Goal: Task Accomplishment & Management: Complete application form

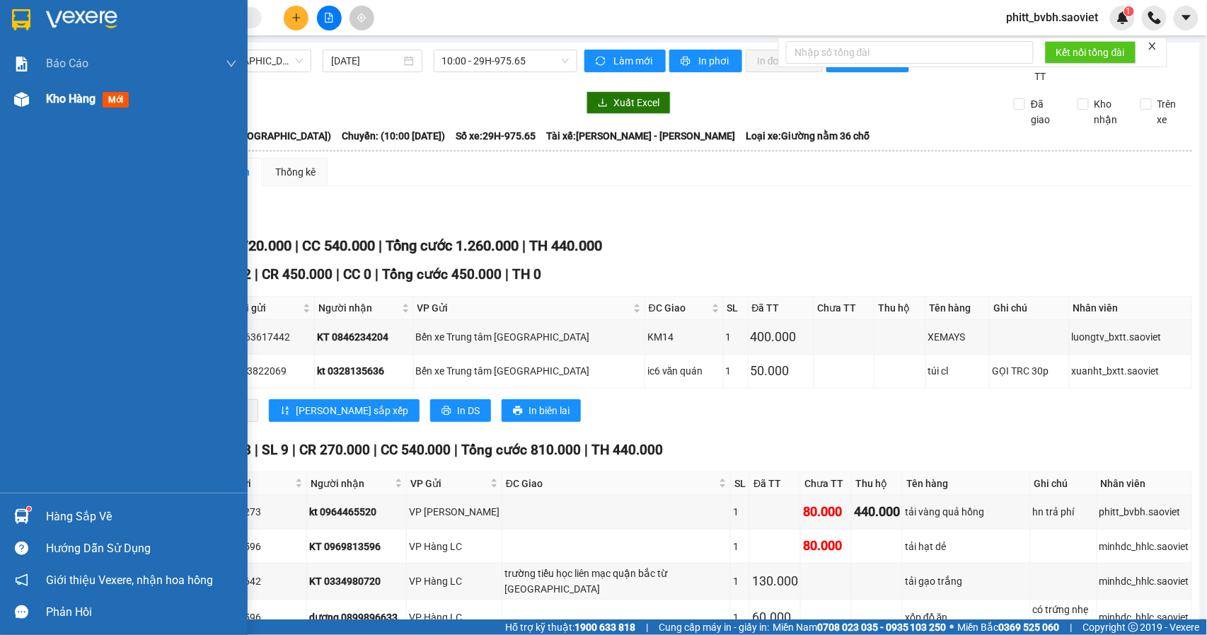
click at [55, 99] on span "Kho hàng" at bounding box center [71, 98] width 50 height 13
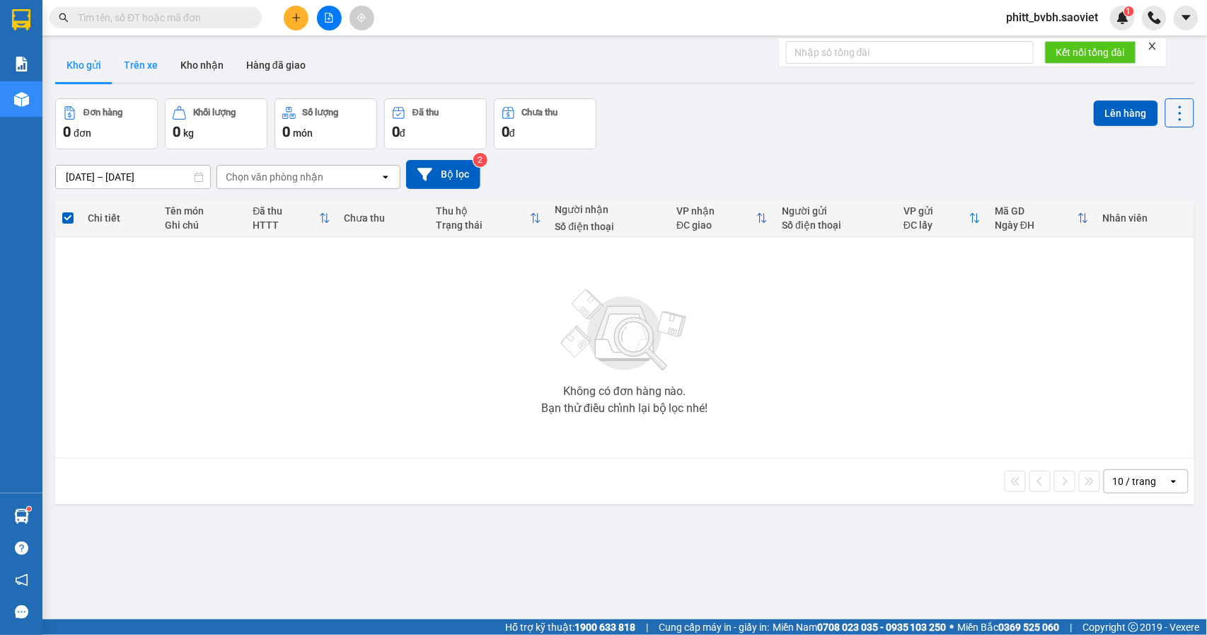
click at [128, 54] on button "Trên xe" at bounding box center [140, 65] width 57 height 34
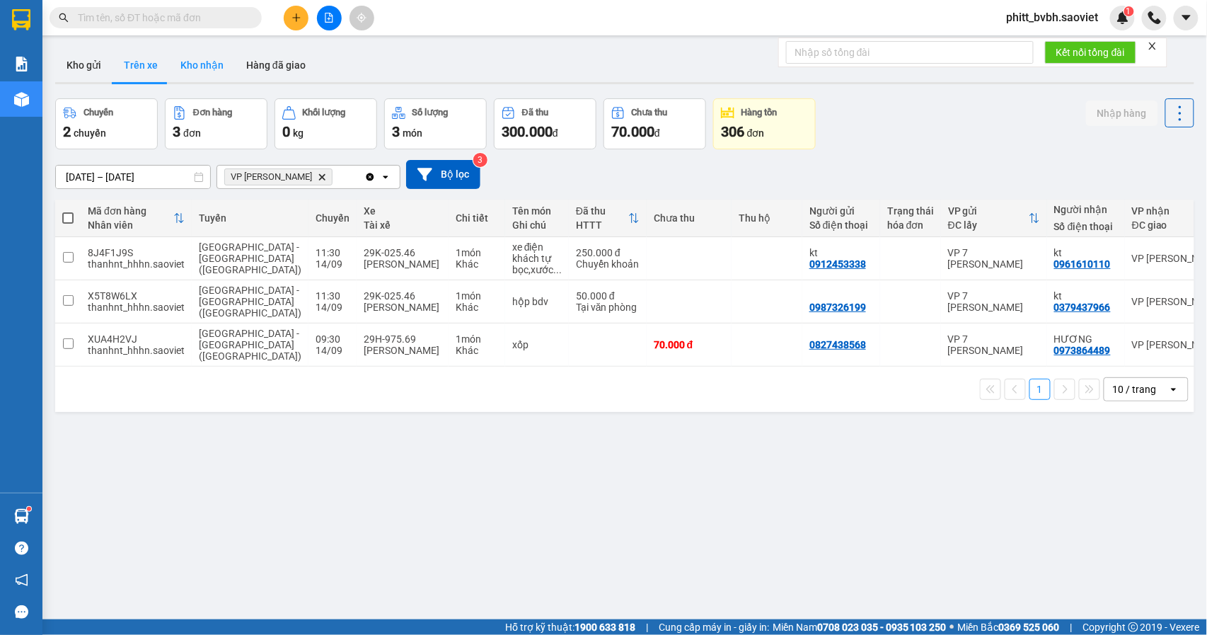
click at [197, 51] on button "Kho nhận" at bounding box center [202, 65] width 66 height 34
type input "[DATE] – [DATE]"
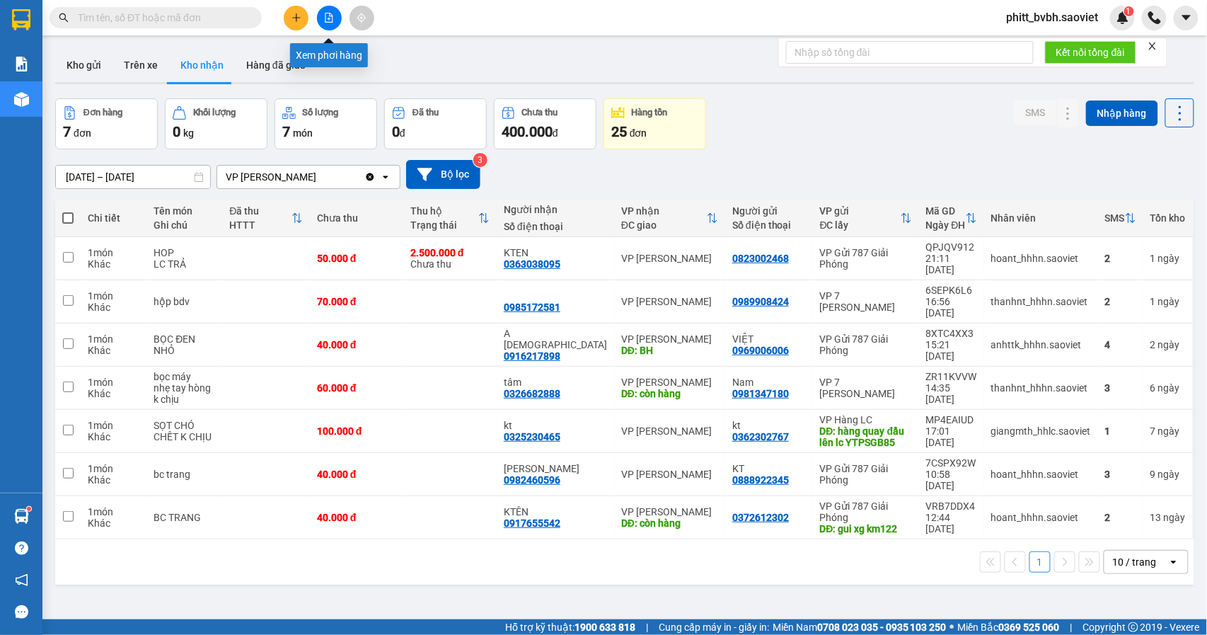
click at [335, 23] on button at bounding box center [329, 18] width 25 height 25
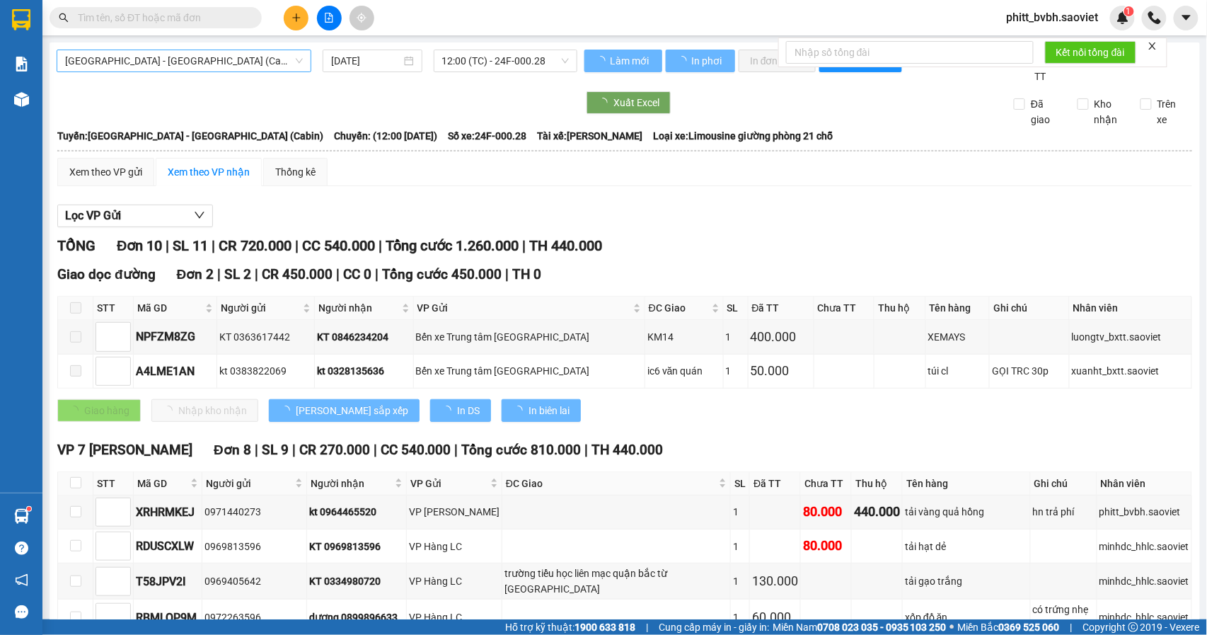
click at [176, 57] on span "[GEOGRAPHIC_DATA] - [GEOGRAPHIC_DATA] (Cabin)" at bounding box center [184, 60] width 238 height 21
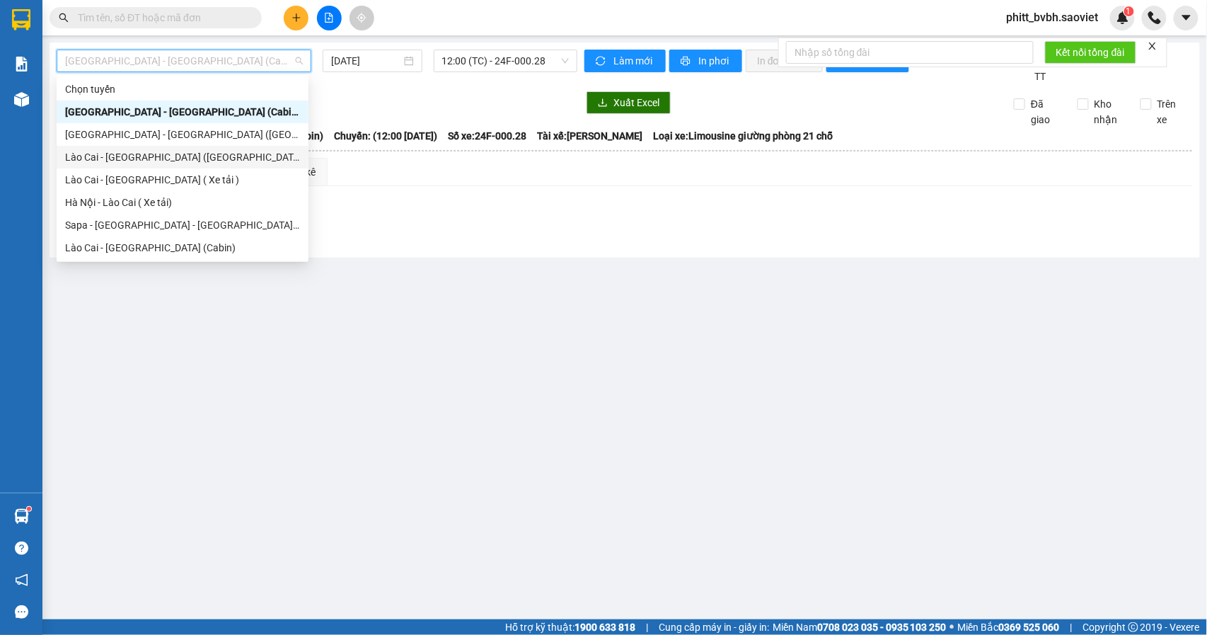
click at [191, 156] on div "Lào Cai - [GEOGRAPHIC_DATA] ([GEOGRAPHIC_DATA])" at bounding box center [182, 157] width 235 height 16
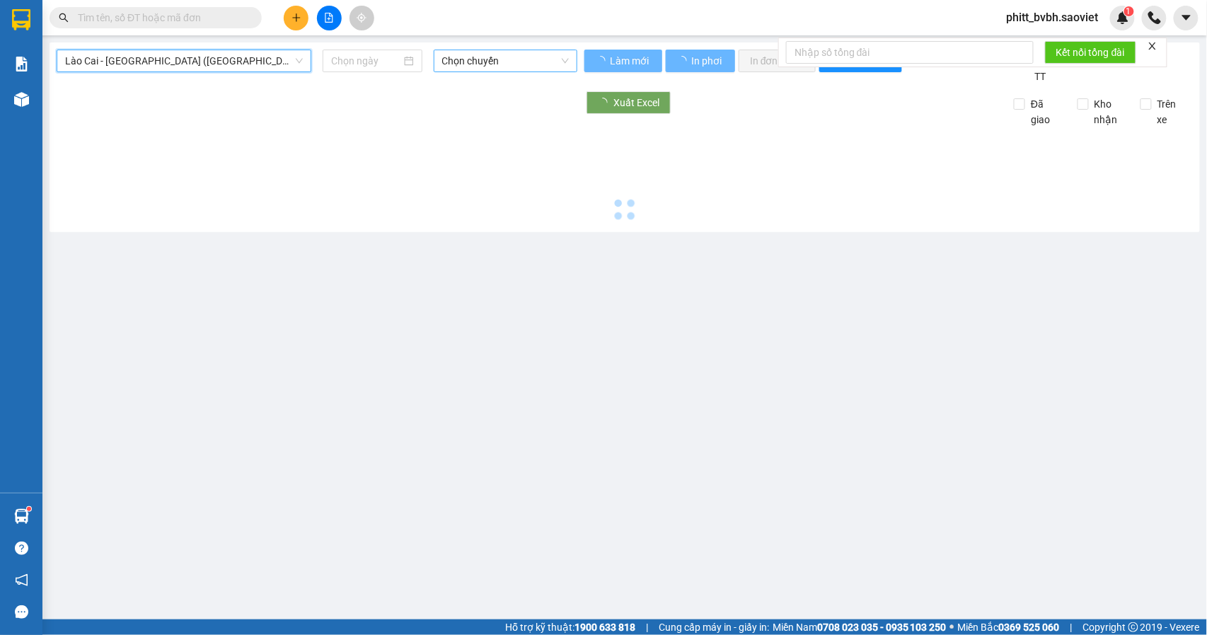
type input "[DATE]"
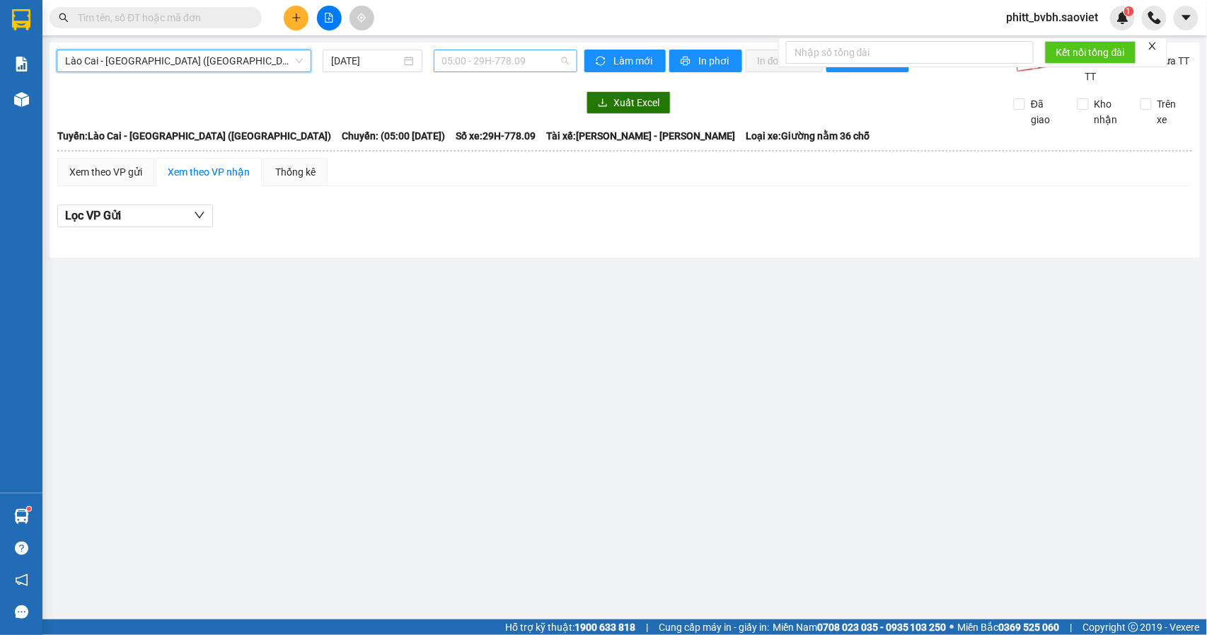
click at [516, 54] on span "05:00 - 29H-778.09" at bounding box center [505, 60] width 127 height 21
click at [221, 61] on span "Lào Cai - [GEOGRAPHIC_DATA] ([GEOGRAPHIC_DATA])" at bounding box center [184, 60] width 238 height 21
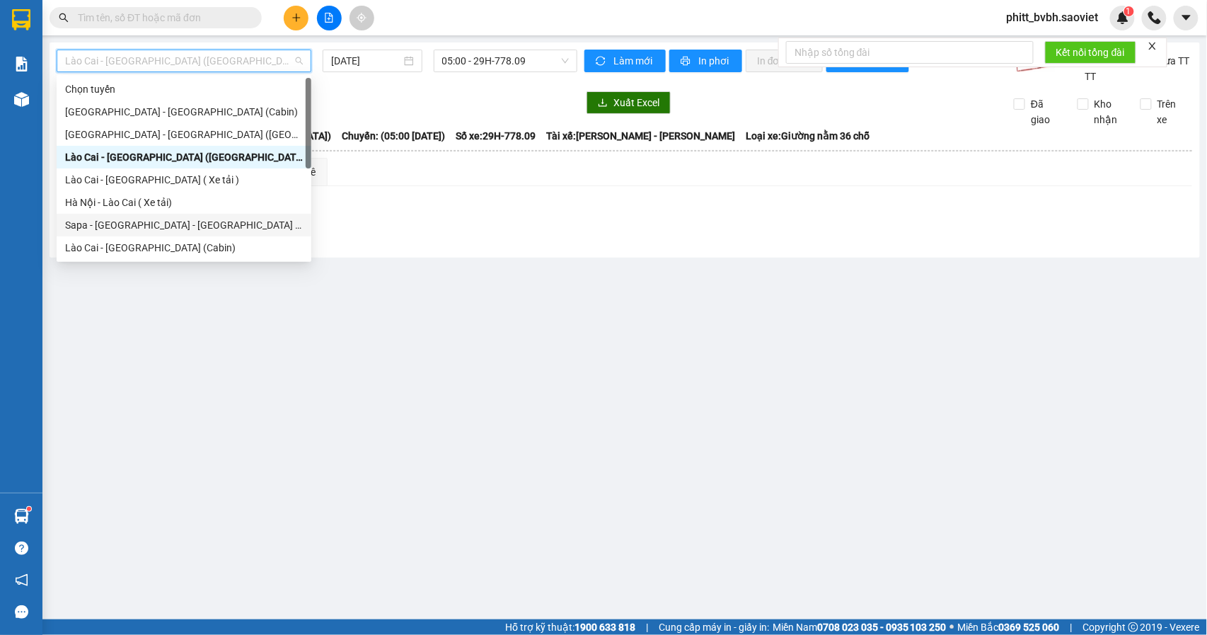
click at [193, 221] on div "Sapa - [GEOGRAPHIC_DATA] - [GEOGRAPHIC_DATA] ([GEOGRAPHIC_DATA])" at bounding box center [184, 225] width 238 height 16
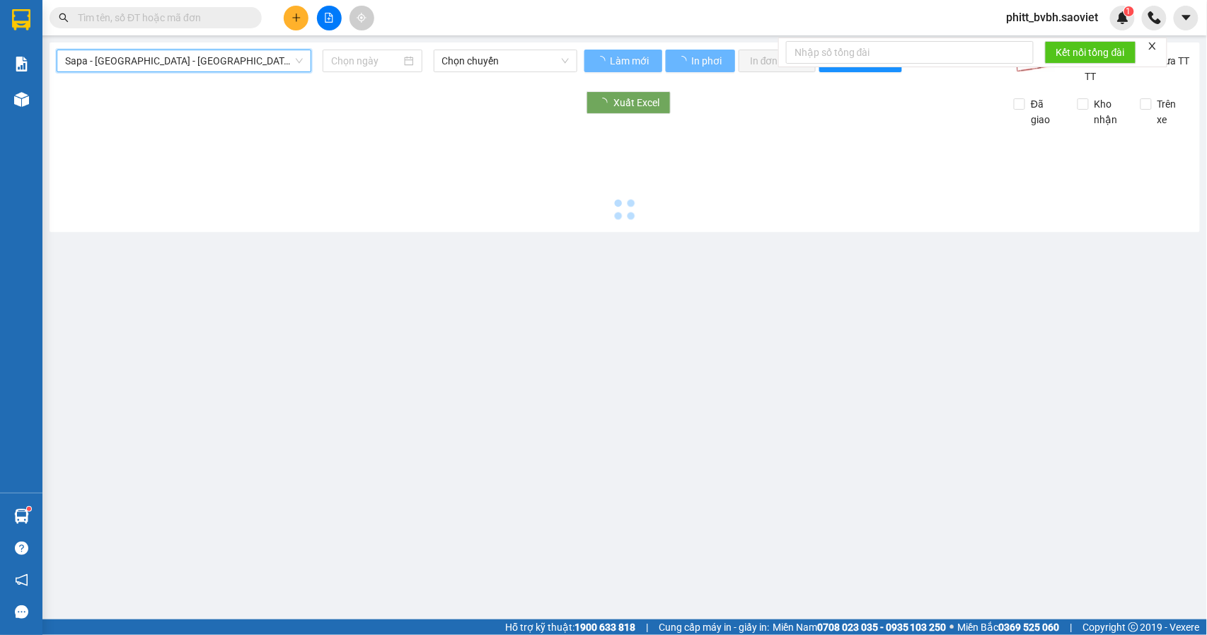
type input "[DATE]"
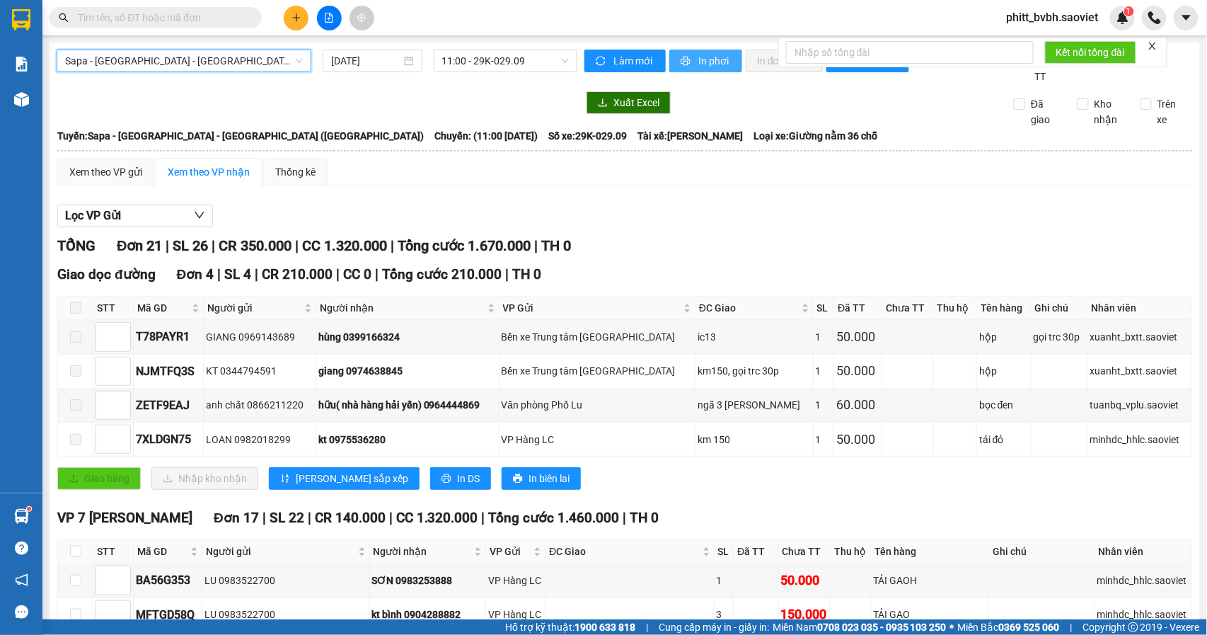
click at [685, 63] on span "printer" at bounding box center [687, 61] width 12 height 11
click at [219, 58] on span "Sapa - [GEOGRAPHIC_DATA] - [GEOGRAPHIC_DATA] ([GEOGRAPHIC_DATA])" at bounding box center [184, 60] width 238 height 21
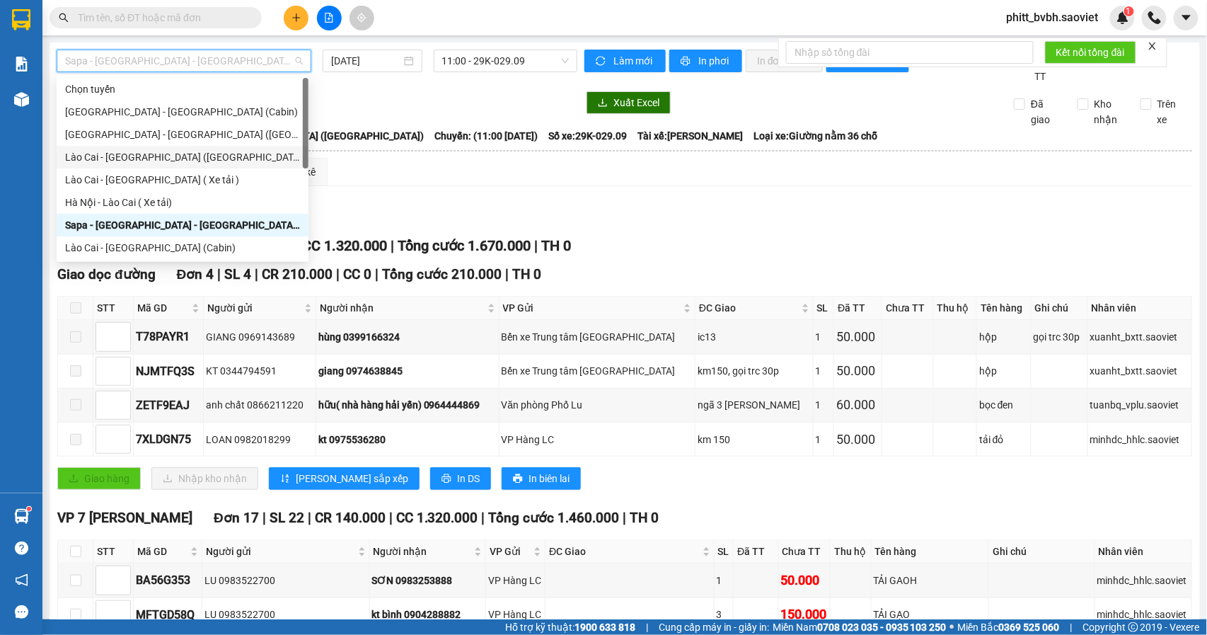
click at [148, 156] on div "Lào Cai - [GEOGRAPHIC_DATA] ([GEOGRAPHIC_DATA])" at bounding box center [182, 157] width 235 height 16
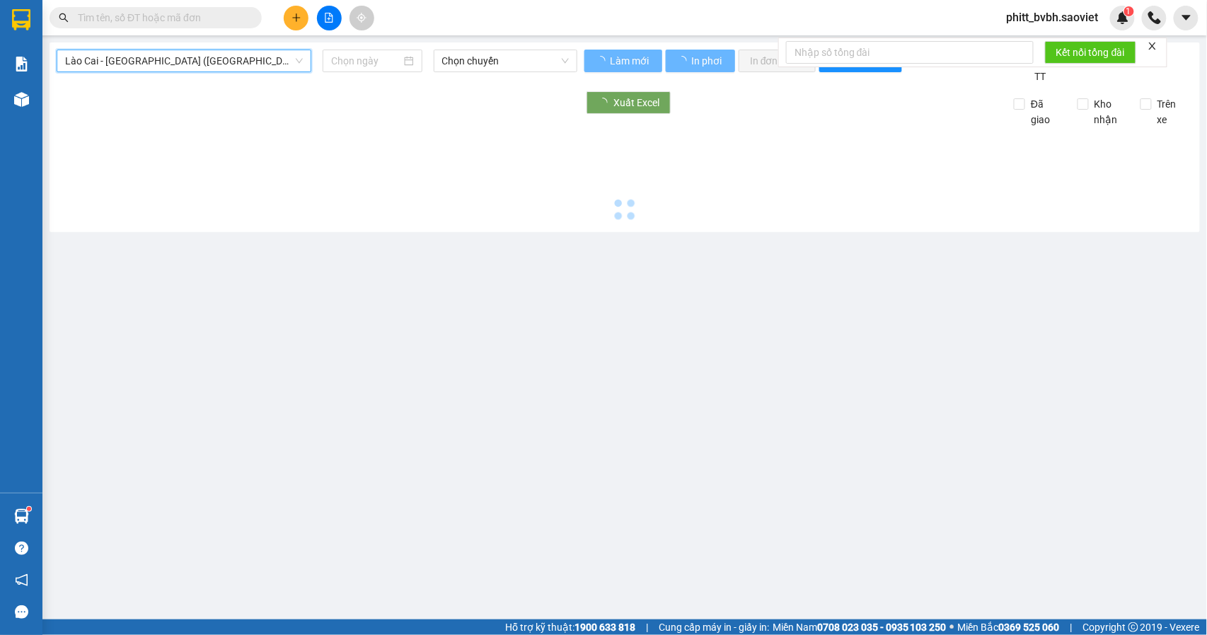
type input "[DATE]"
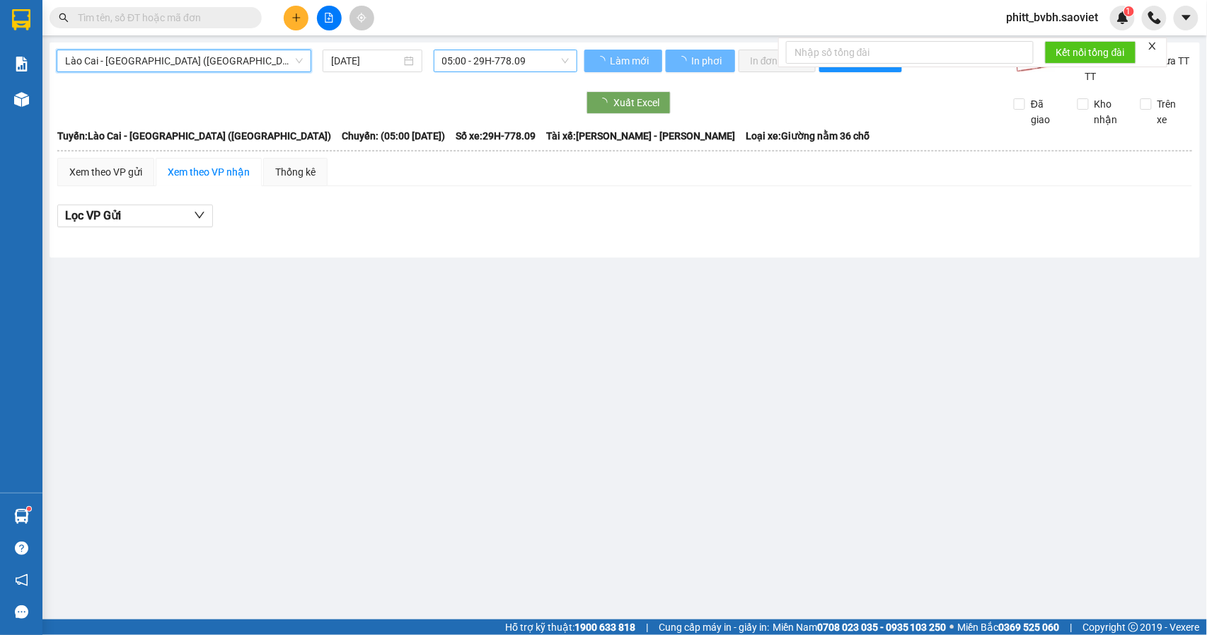
click at [513, 66] on span "05:00 - 29H-778.09" at bounding box center [505, 60] width 127 height 21
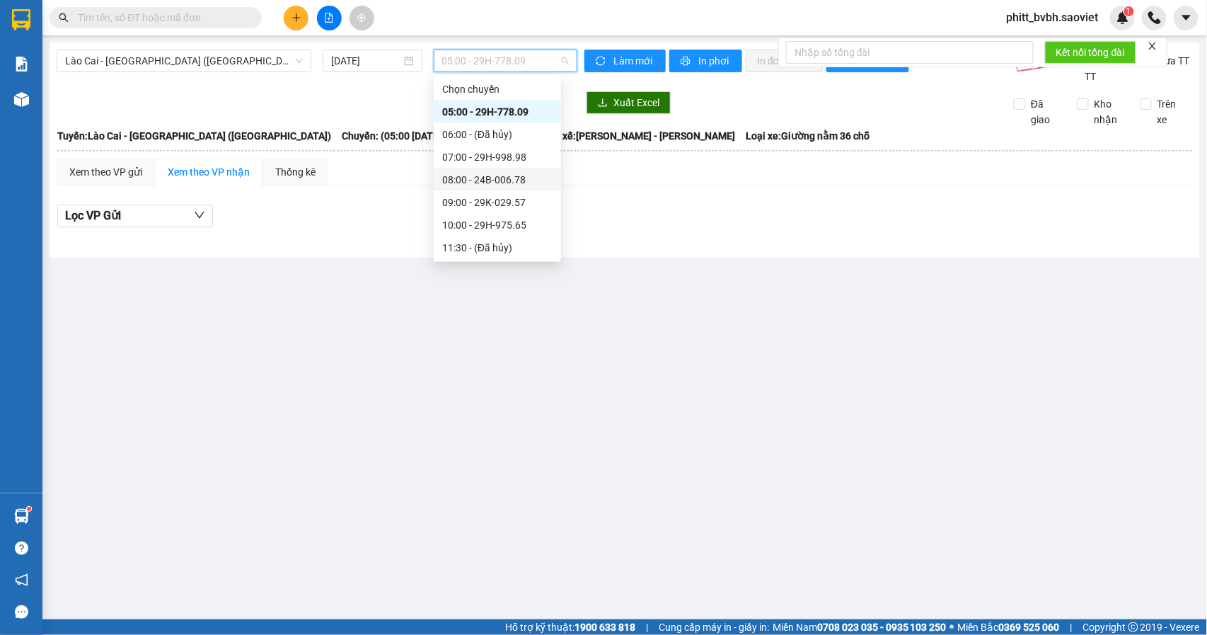
scroll to position [94, 0]
click at [182, 72] on div "Lào Cai - [GEOGRAPHIC_DATA] ([GEOGRAPHIC_DATA]) [DATE] 05:00 - 29H-778.09" at bounding box center [317, 67] width 521 height 35
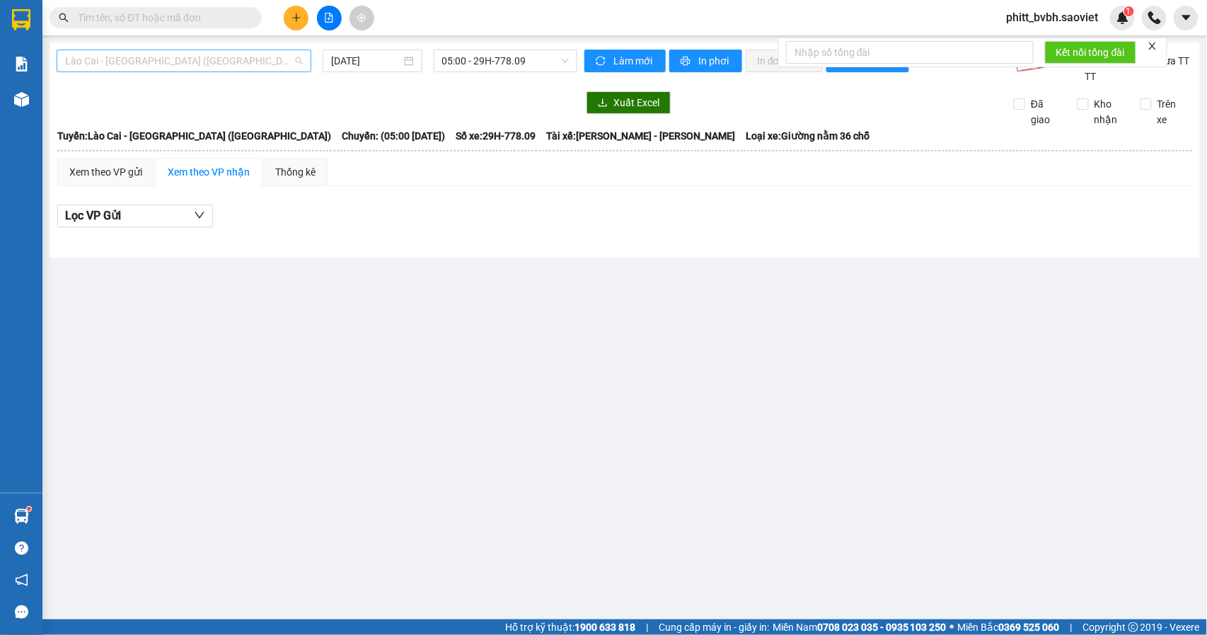
click at [198, 57] on span "Lào Cai - [GEOGRAPHIC_DATA] ([GEOGRAPHIC_DATA])" at bounding box center [184, 60] width 238 height 21
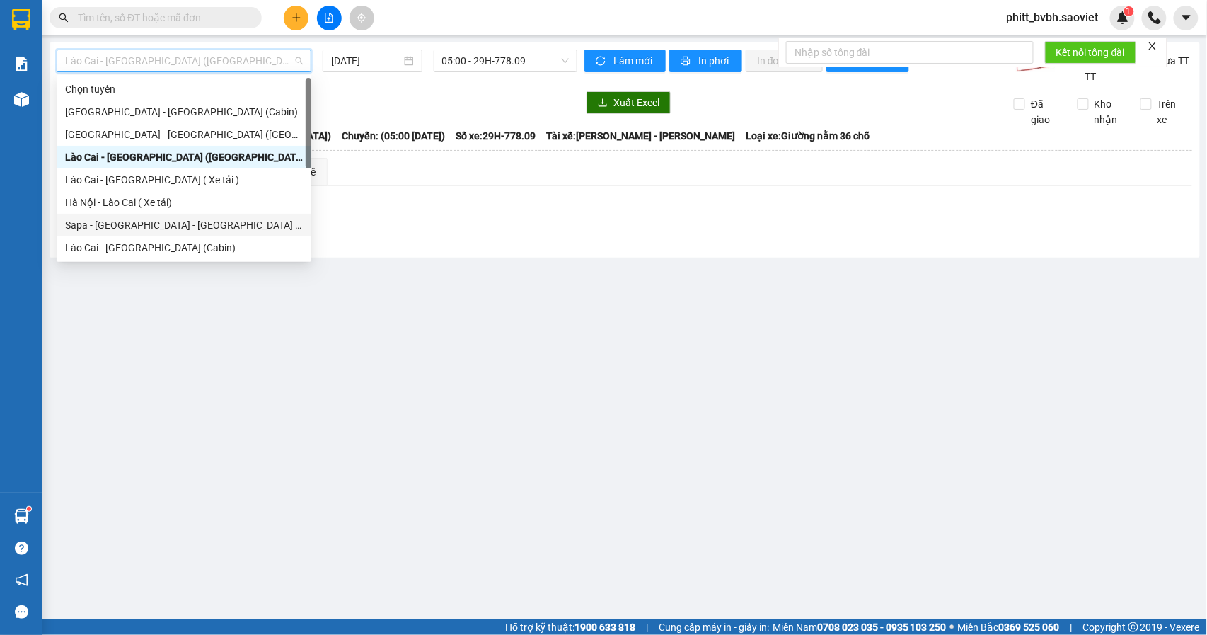
click at [185, 219] on div "Sapa - [GEOGRAPHIC_DATA] - [GEOGRAPHIC_DATA] ([GEOGRAPHIC_DATA])" at bounding box center [184, 225] width 238 height 16
type input "[DATE]"
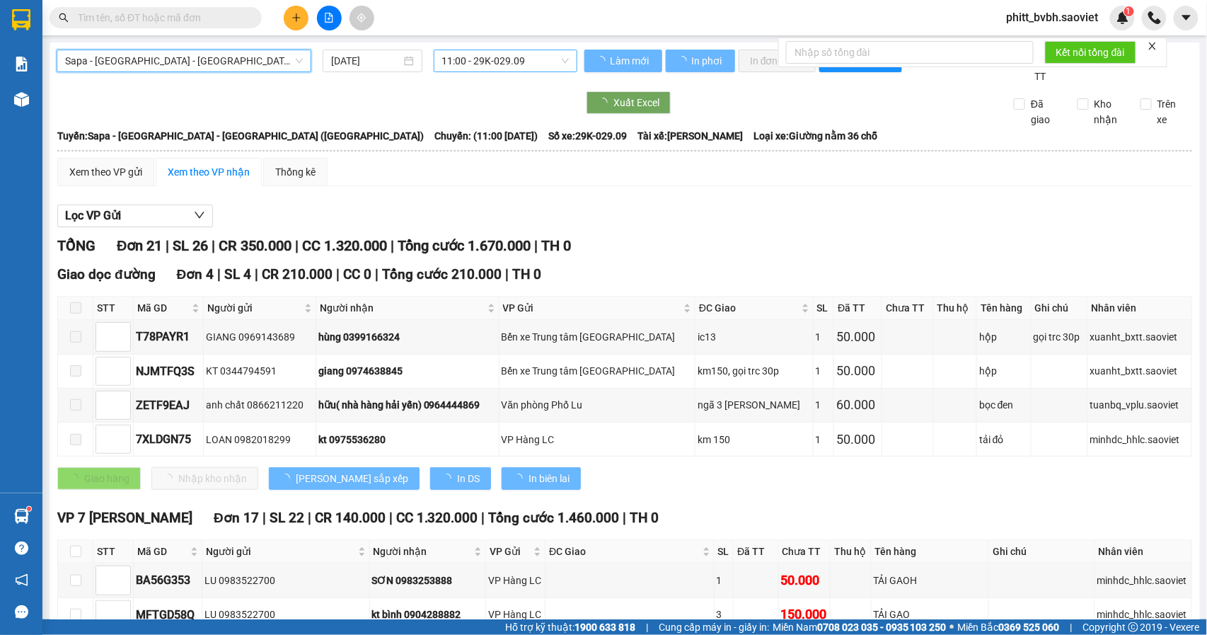
click at [502, 69] on span "11:00 - 29K-029.09" at bounding box center [505, 60] width 127 height 21
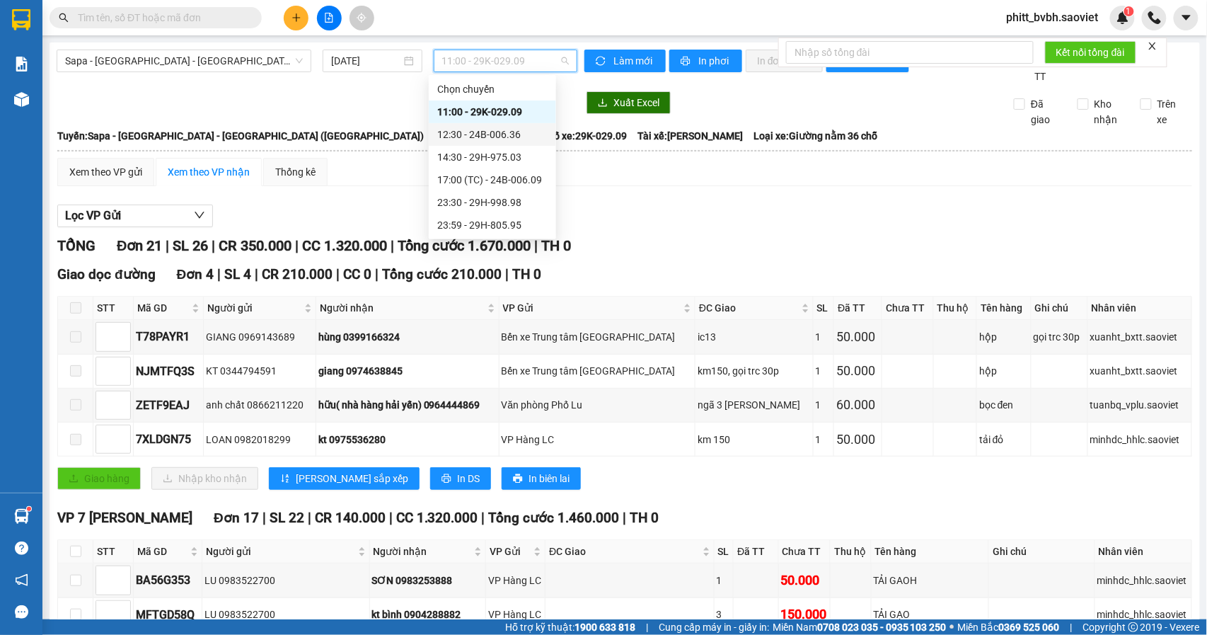
click at [514, 140] on div "12:30 - 24B-006.36" at bounding box center [492, 135] width 110 height 16
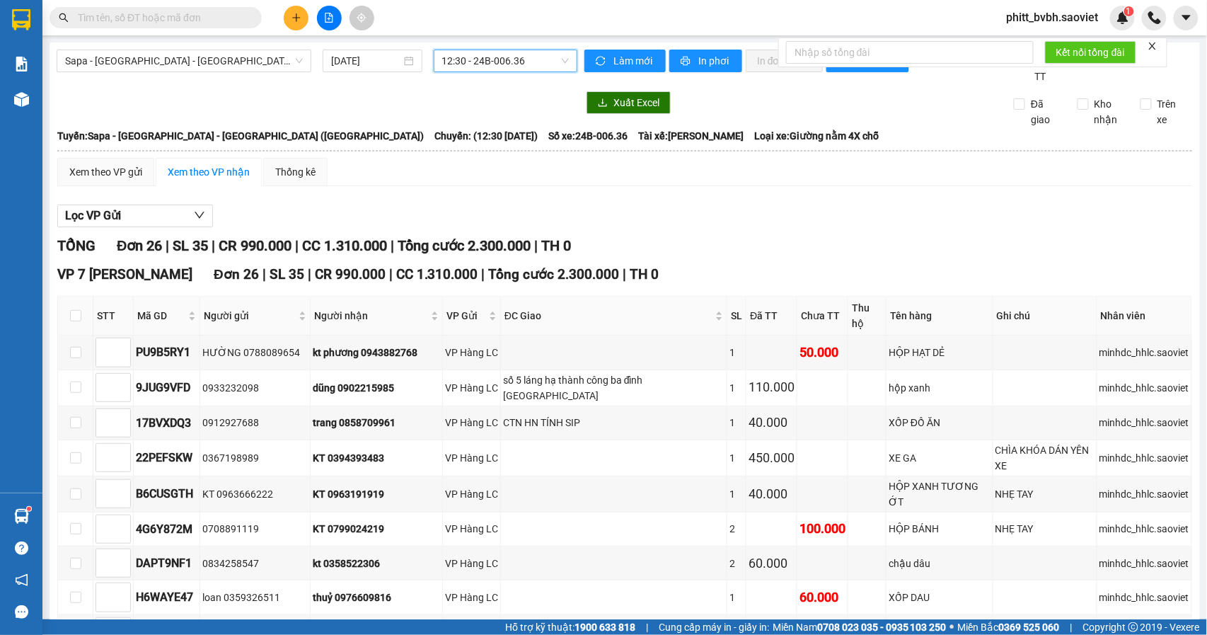
click at [480, 59] on span "12:30 - 24B-006.36" at bounding box center [505, 60] width 127 height 21
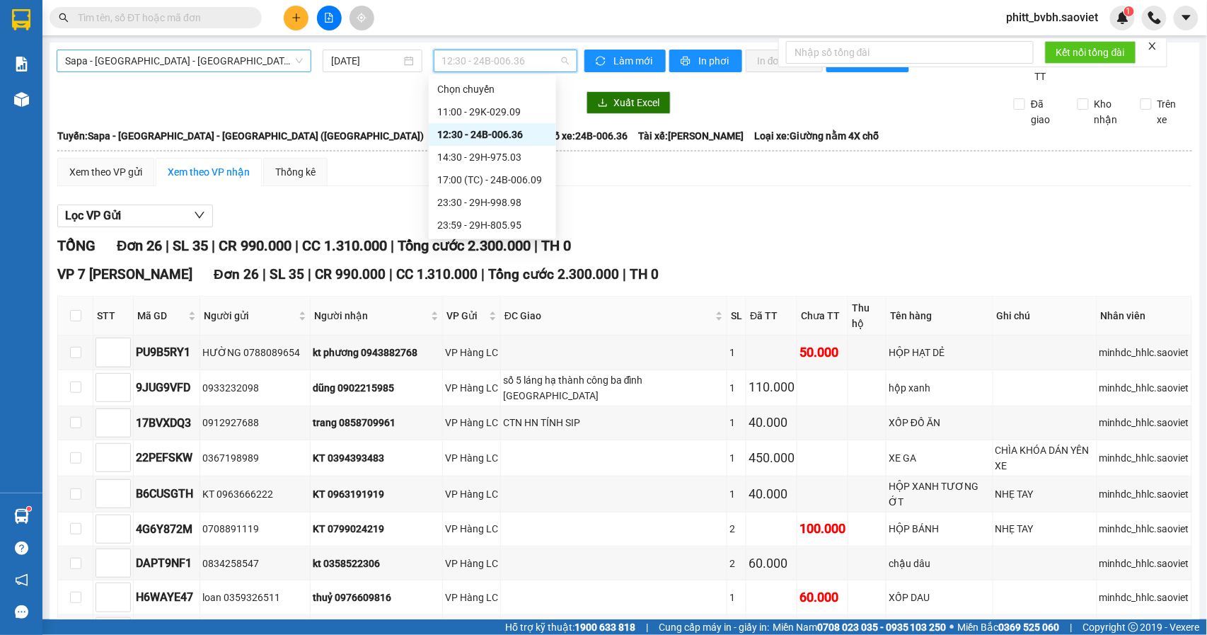
click at [184, 52] on span "Sapa - [GEOGRAPHIC_DATA] - [GEOGRAPHIC_DATA] ([GEOGRAPHIC_DATA])" at bounding box center [184, 60] width 238 height 21
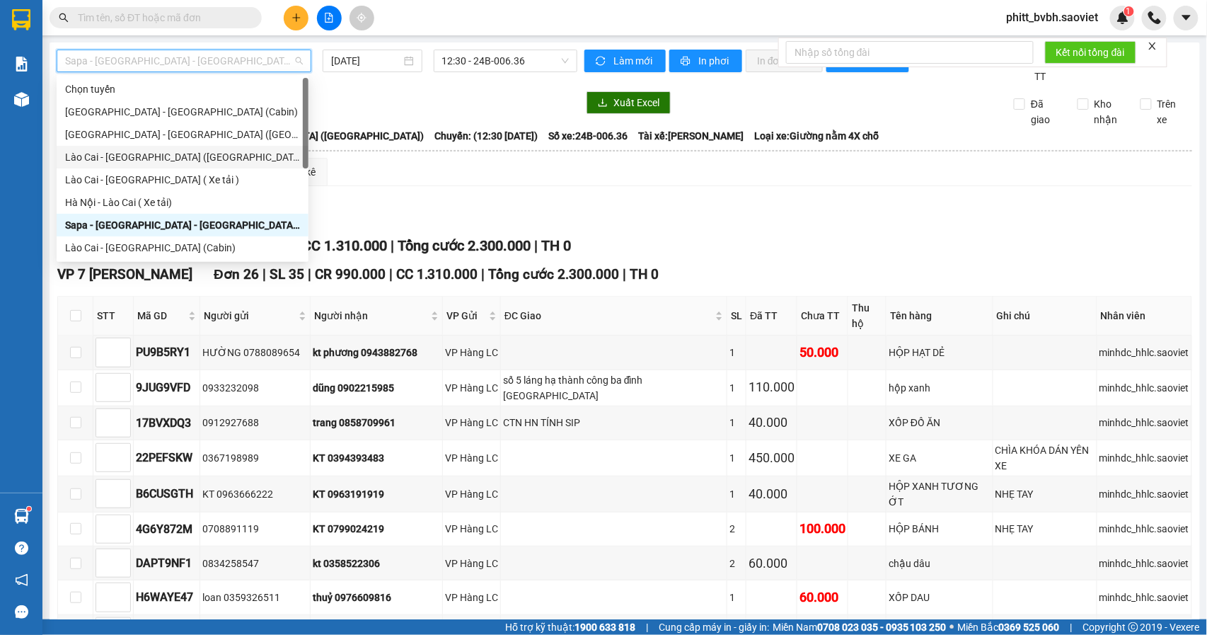
click at [179, 157] on div "Lào Cai - [GEOGRAPHIC_DATA] ([GEOGRAPHIC_DATA])" at bounding box center [182, 157] width 235 height 16
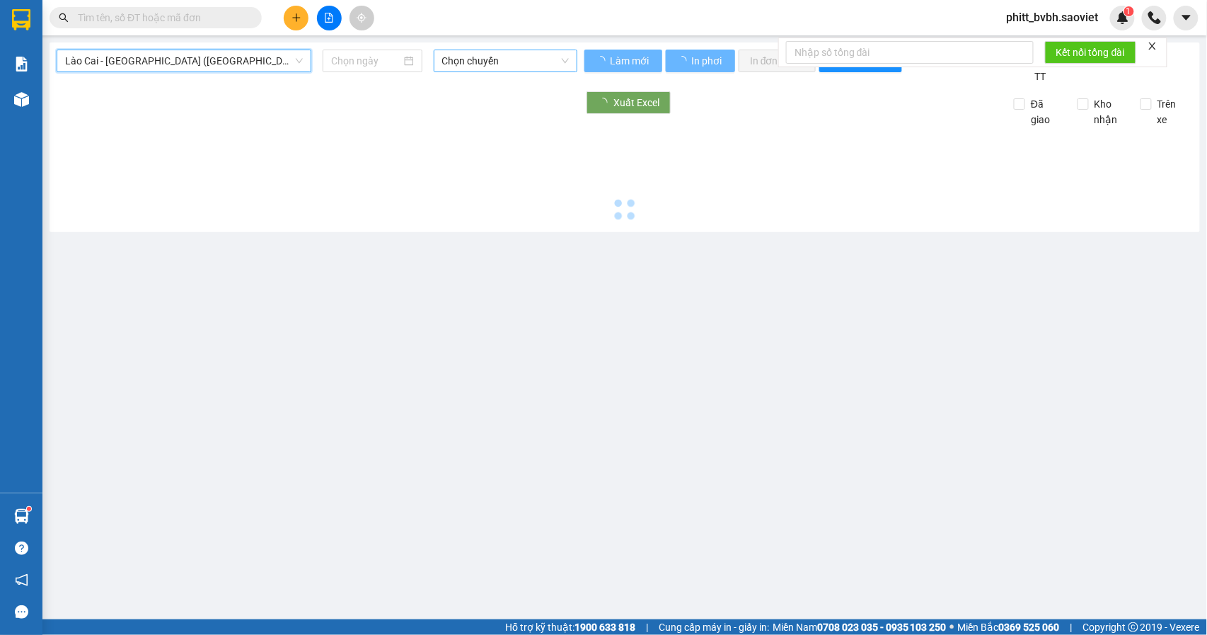
type input "[DATE]"
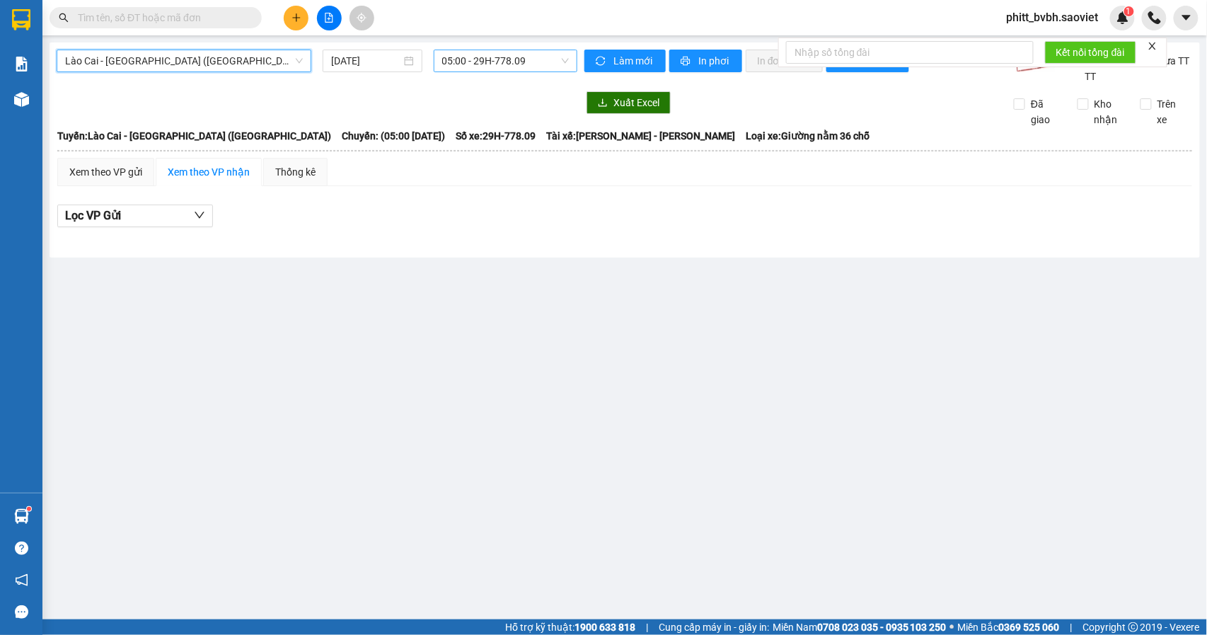
click at [495, 57] on span "05:00 - 29H-778.09" at bounding box center [505, 60] width 127 height 21
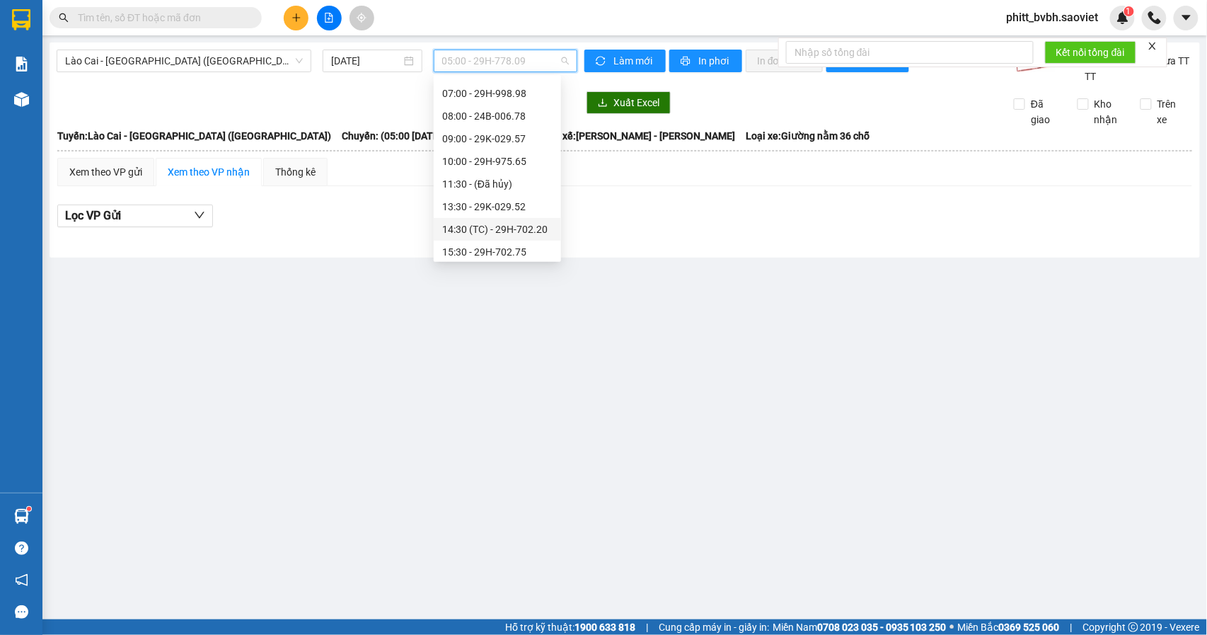
scroll to position [94, 0]
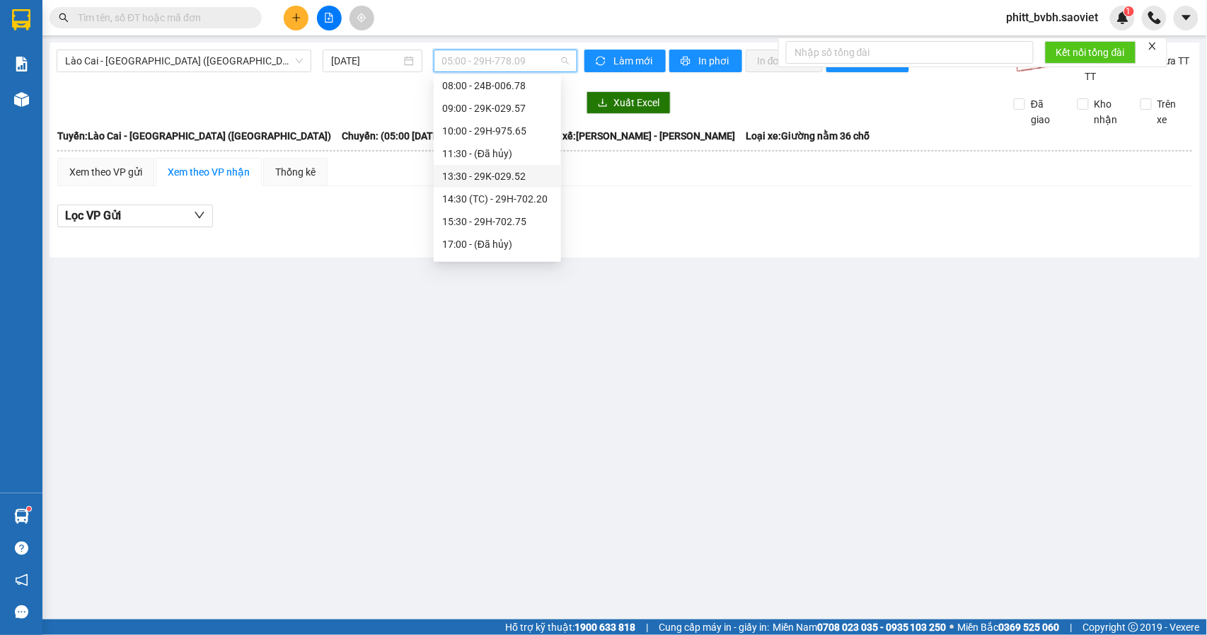
click at [511, 182] on div "13:30 - 29K-029.52" at bounding box center [497, 176] width 110 height 16
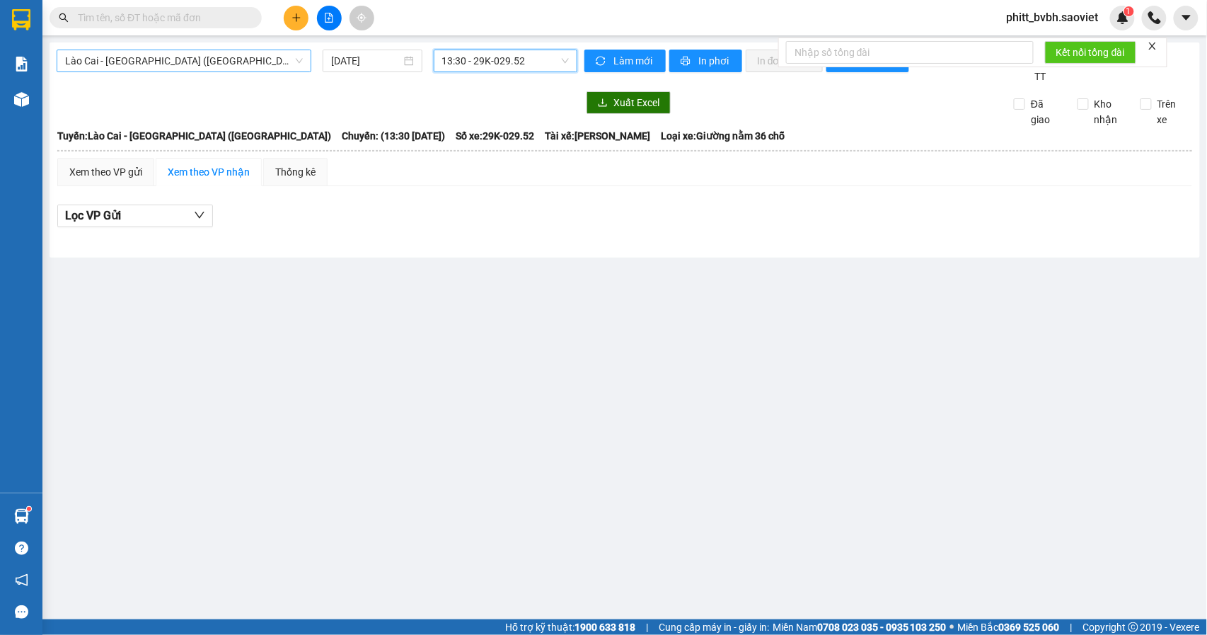
click at [185, 61] on span "Lào Cai - [GEOGRAPHIC_DATA] ([GEOGRAPHIC_DATA])" at bounding box center [184, 60] width 238 height 21
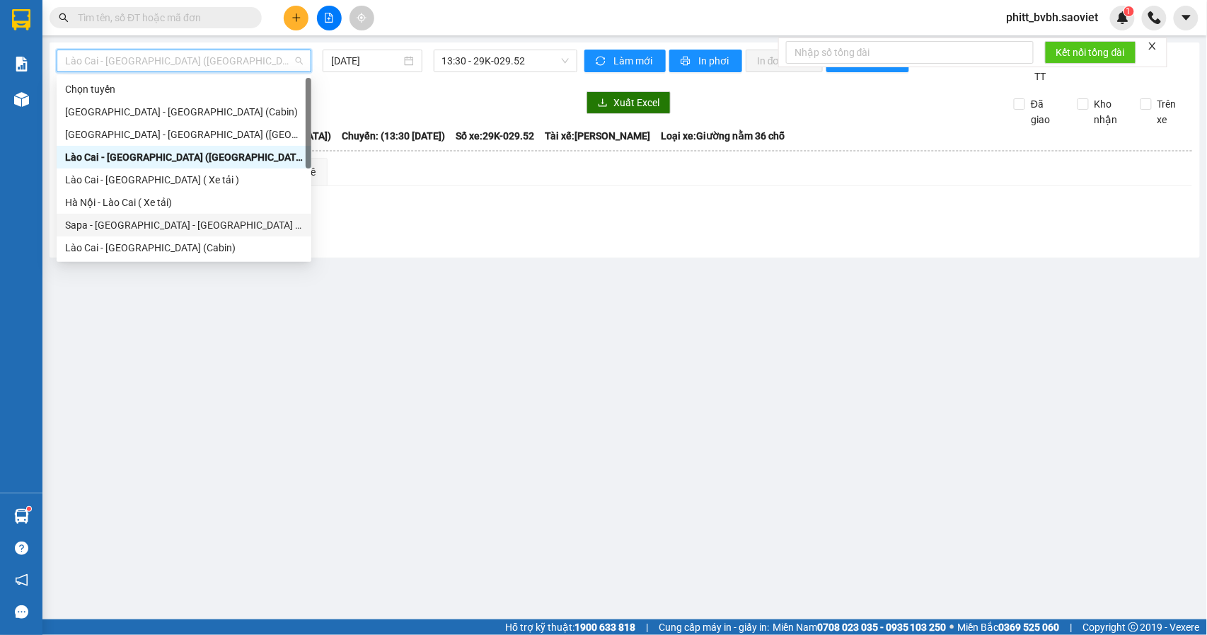
drag, startPoint x: 163, startPoint y: 227, endPoint x: 533, endPoint y: 123, distance: 385.0
click at [165, 225] on div "Sapa - [GEOGRAPHIC_DATA] - [GEOGRAPHIC_DATA] ([GEOGRAPHIC_DATA])" at bounding box center [184, 225] width 238 height 16
type input "[DATE]"
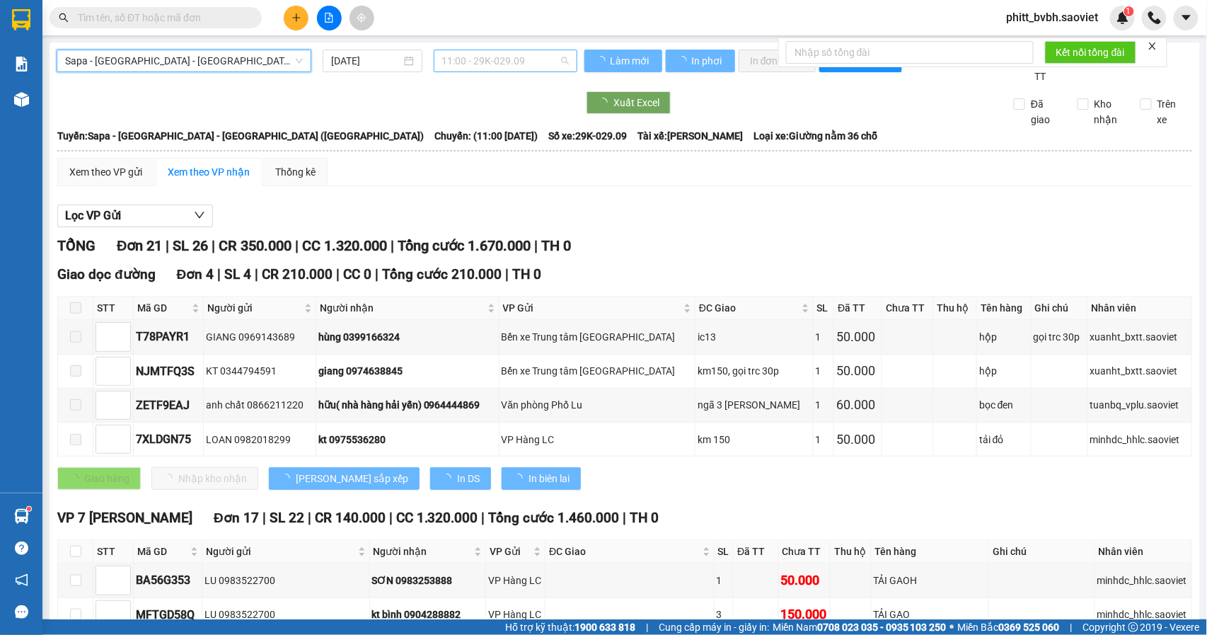
click at [543, 58] on span "11:00 - 29K-029.09" at bounding box center [505, 60] width 127 height 21
click at [481, 64] on span "11:00 - 29K-029.09" at bounding box center [505, 60] width 127 height 21
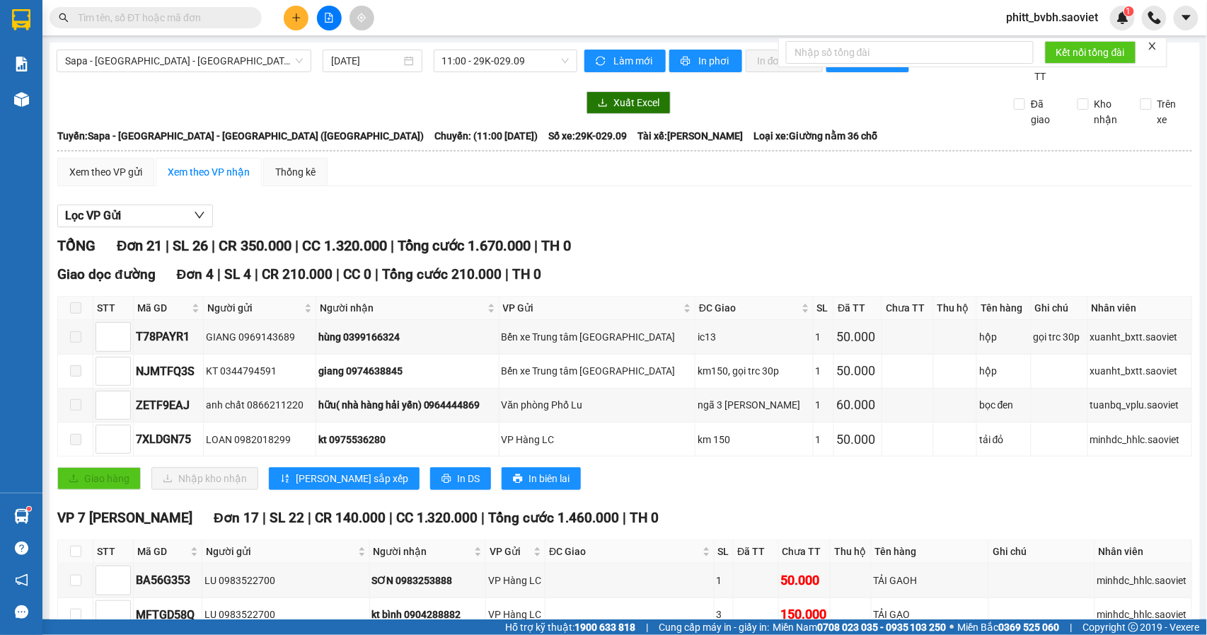
click at [544, 47] on div "Sapa - [GEOGRAPHIC_DATA] - [GEOGRAPHIC_DATA] ([GEOGRAPHIC_DATA]) [DATE] 11:00 -…" at bounding box center [625, 625] width 1150 height 1167
click at [532, 65] on span "11:00 - 29K-029.09" at bounding box center [505, 60] width 127 height 21
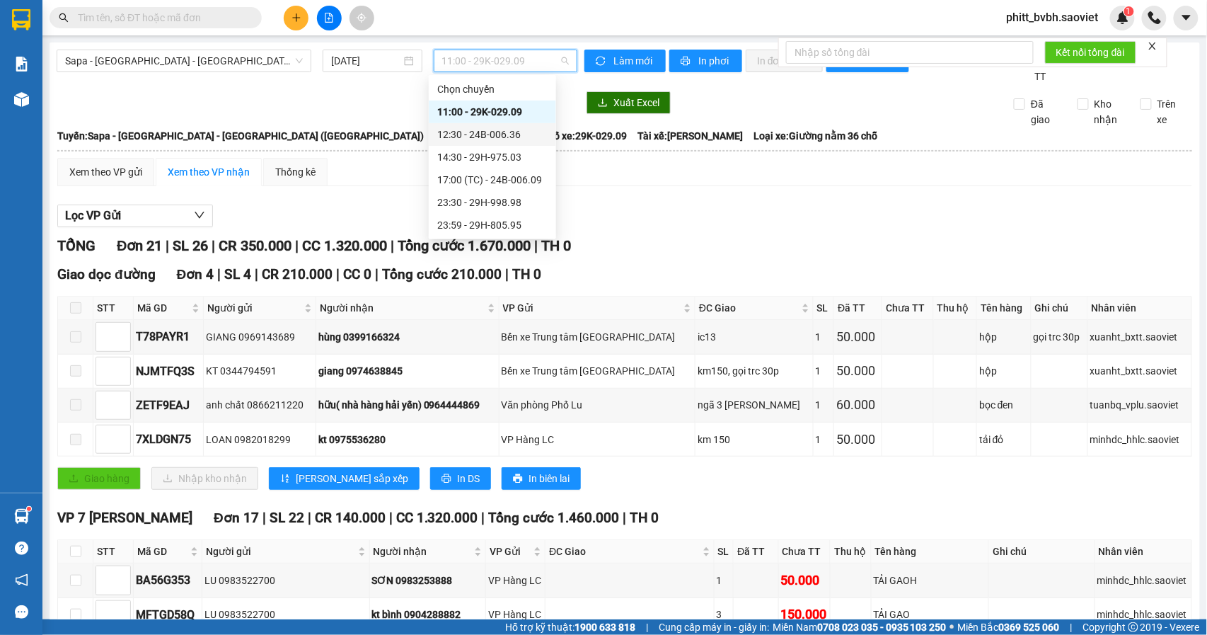
click at [504, 133] on div "12:30 - 24B-006.36" at bounding box center [492, 135] width 110 height 16
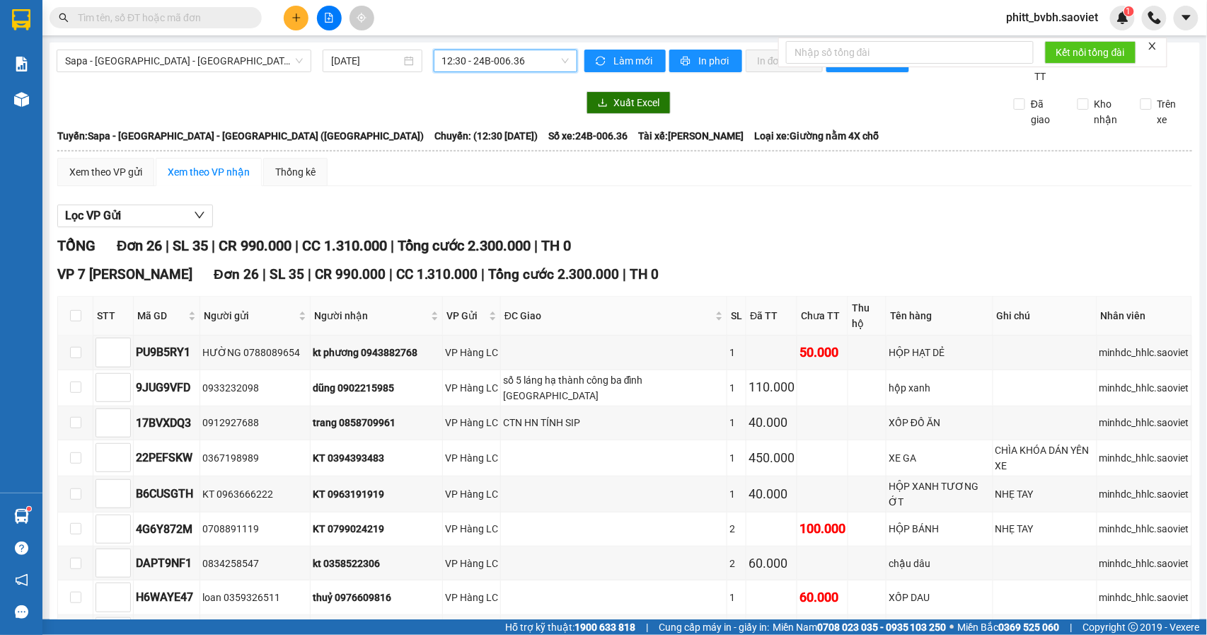
click at [527, 58] on span "12:30 - 24B-006.36" at bounding box center [505, 60] width 127 height 21
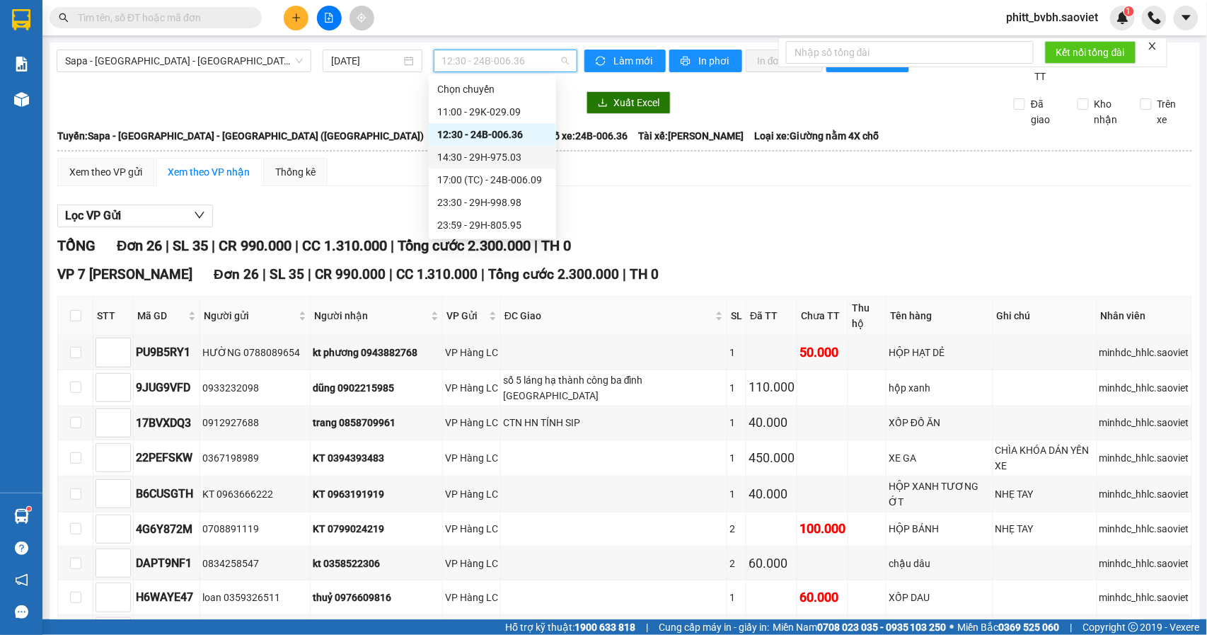
click at [509, 154] on div "14:30 - 29H-975.03" at bounding box center [492, 157] width 110 height 16
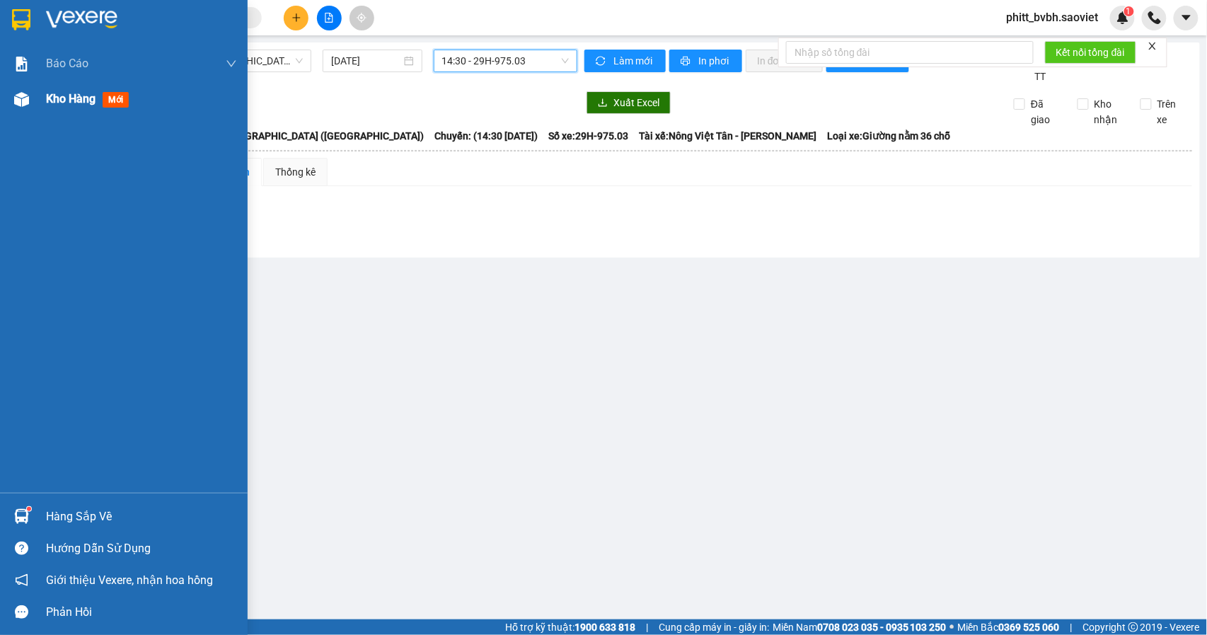
click at [77, 94] on span "Kho hàng" at bounding box center [71, 98] width 50 height 13
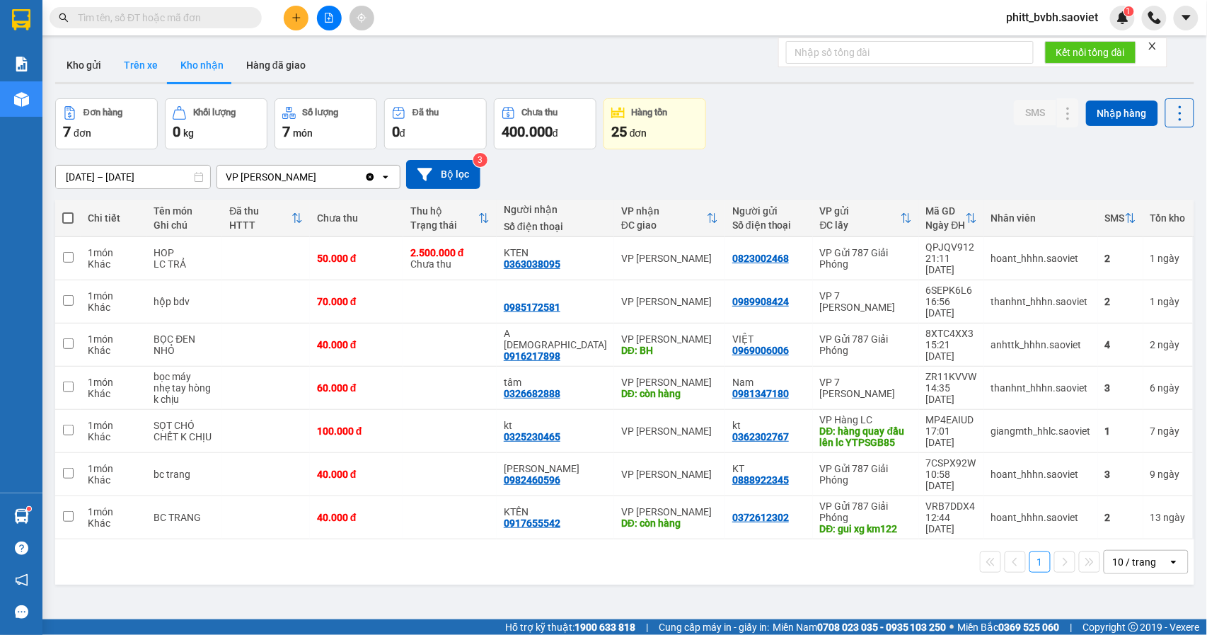
click at [142, 66] on button "Trên xe" at bounding box center [140, 65] width 57 height 34
type input "[DATE] – [DATE]"
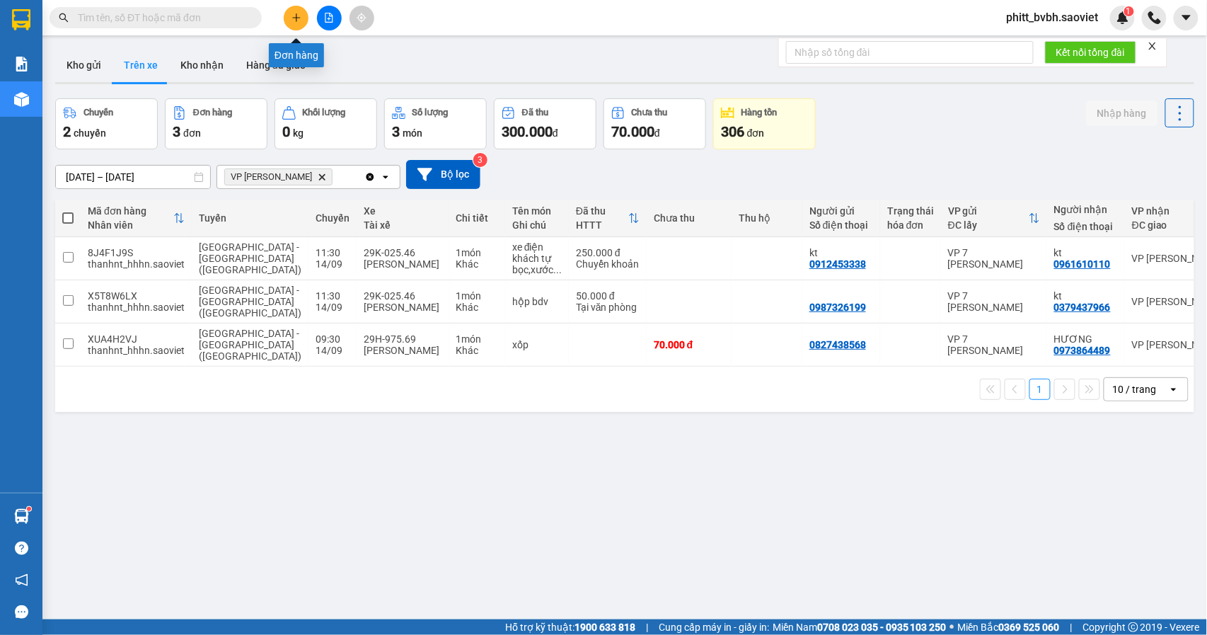
click at [291, 20] on icon "plus" at bounding box center [296, 18] width 10 height 10
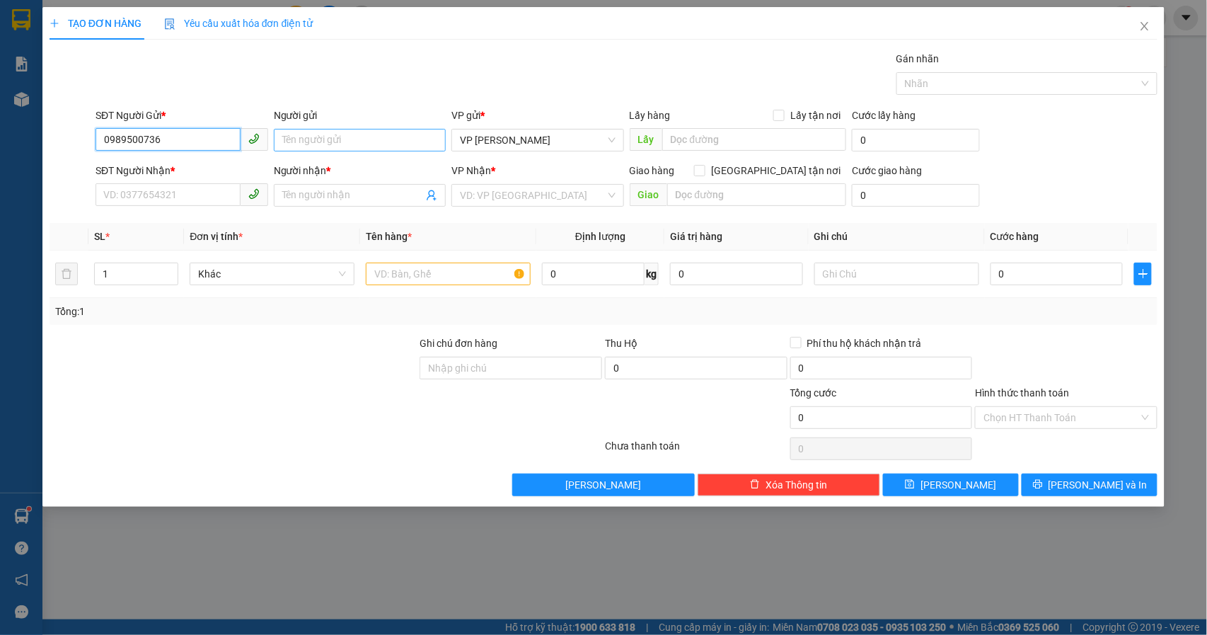
type input "0989500736"
click at [330, 136] on input "Người gửi" at bounding box center [360, 140] width 173 height 23
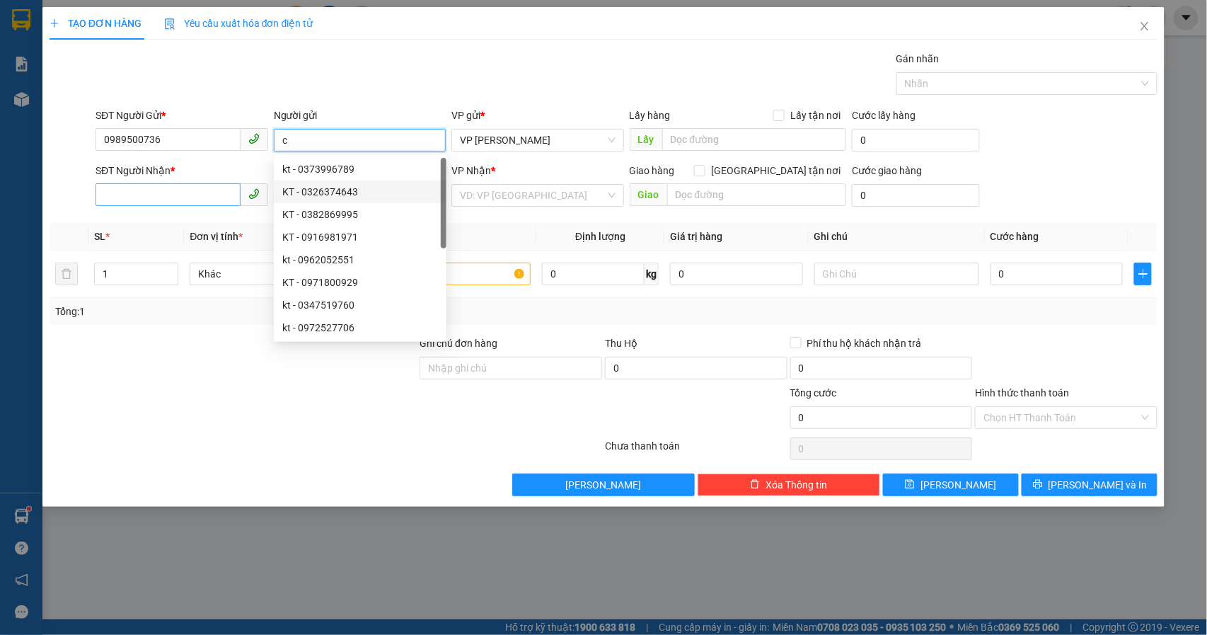
type input "c"
click at [195, 187] on input "SĐT Người Nhận *" at bounding box center [168, 194] width 145 height 23
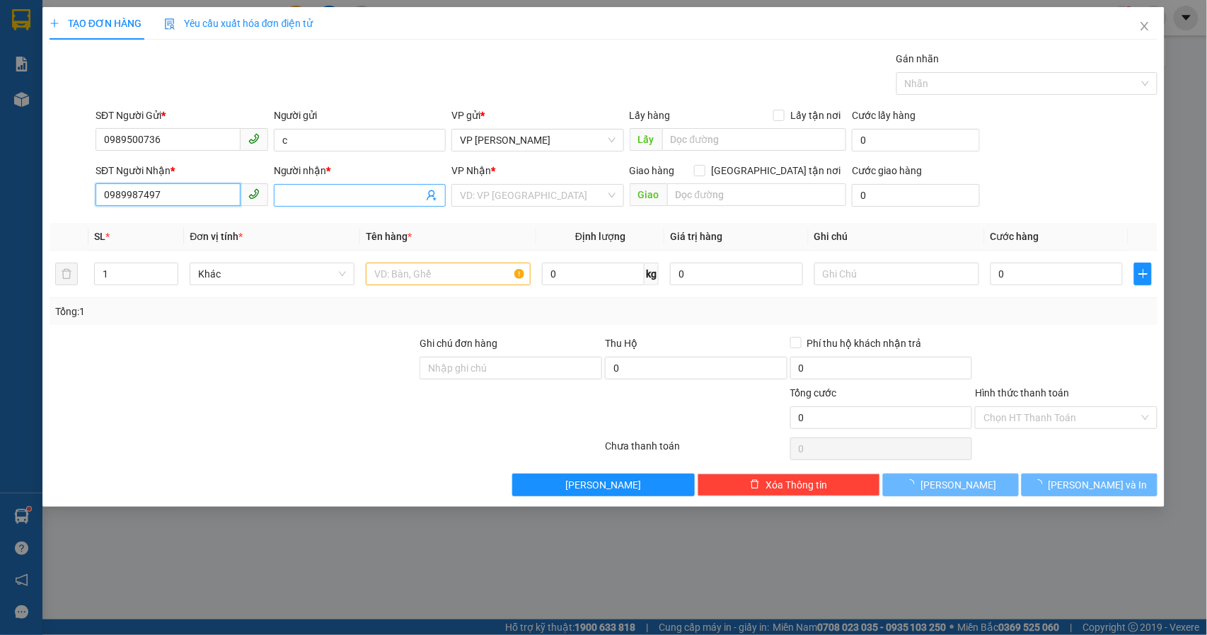
type input "0989987497"
click at [342, 194] on input "Người nhận *" at bounding box center [352, 195] width 141 height 16
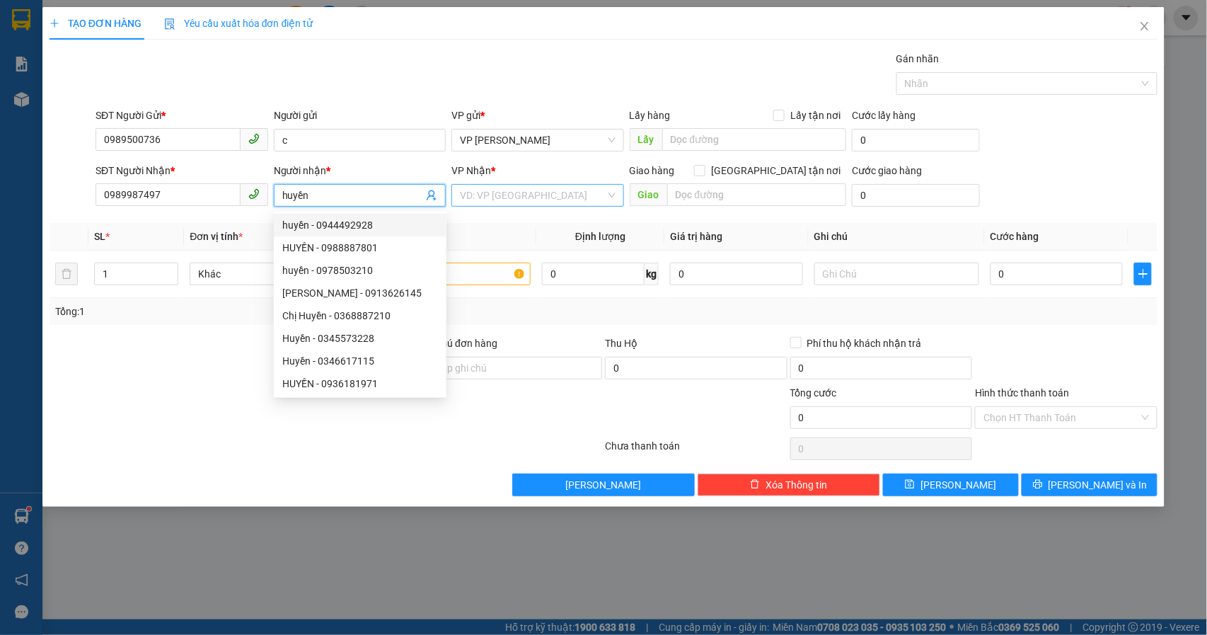
type input "huyền"
click at [533, 205] on input "search" at bounding box center [533, 195] width 146 height 21
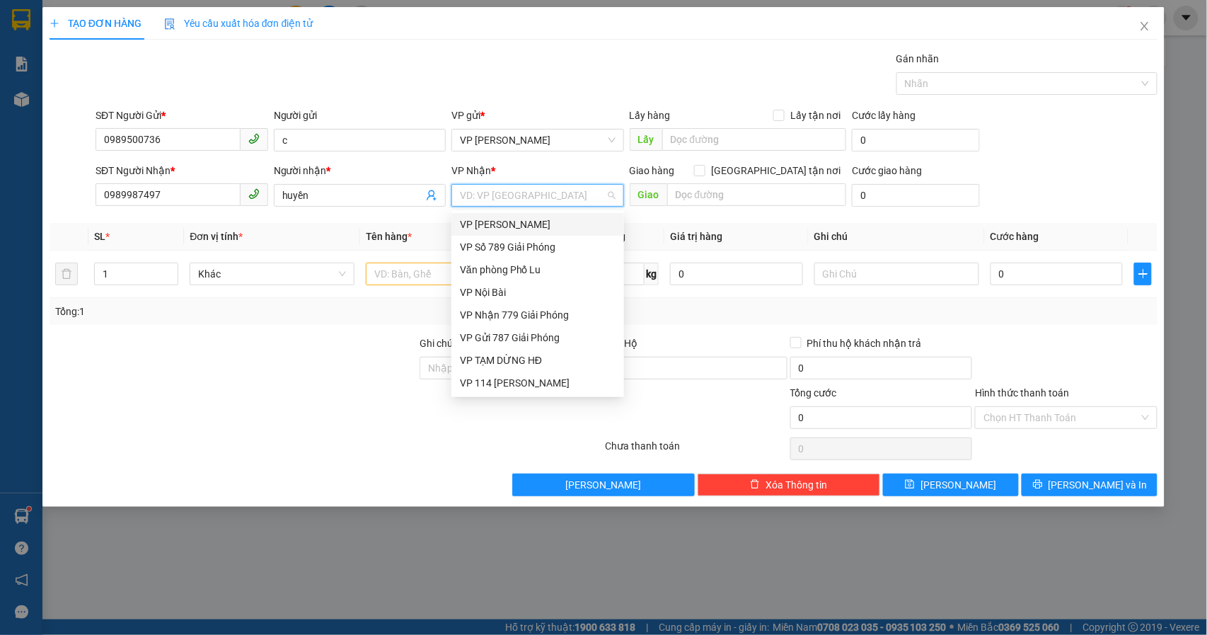
type input "7"
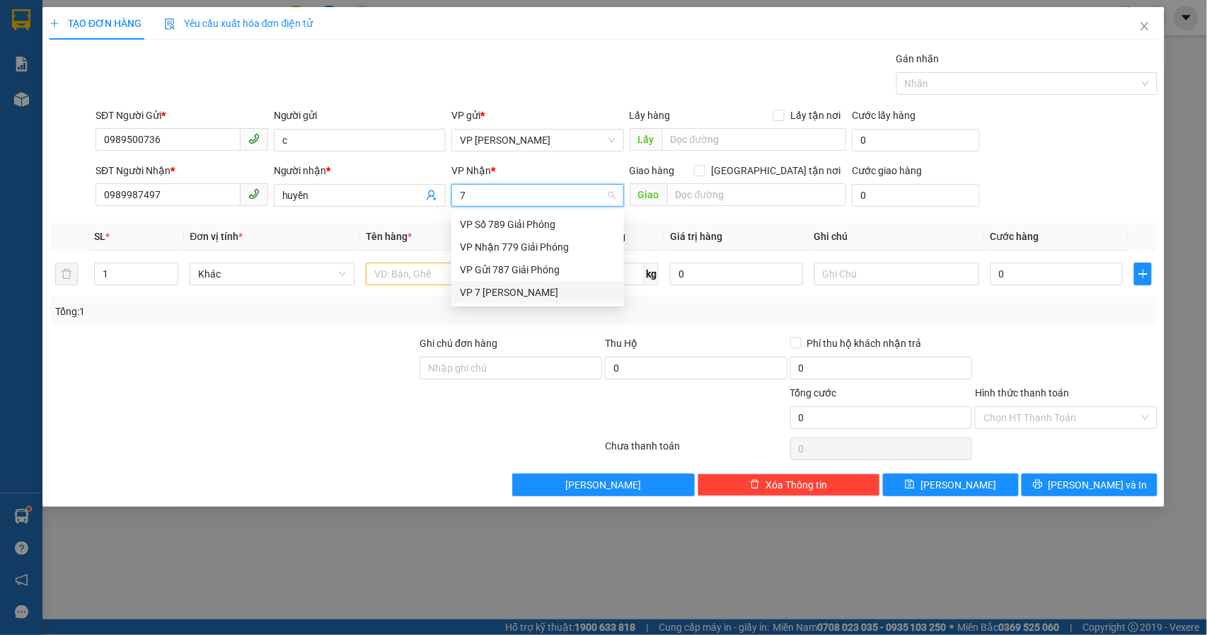
click at [508, 297] on div "VP 7 [PERSON_NAME]" at bounding box center [538, 292] width 156 height 16
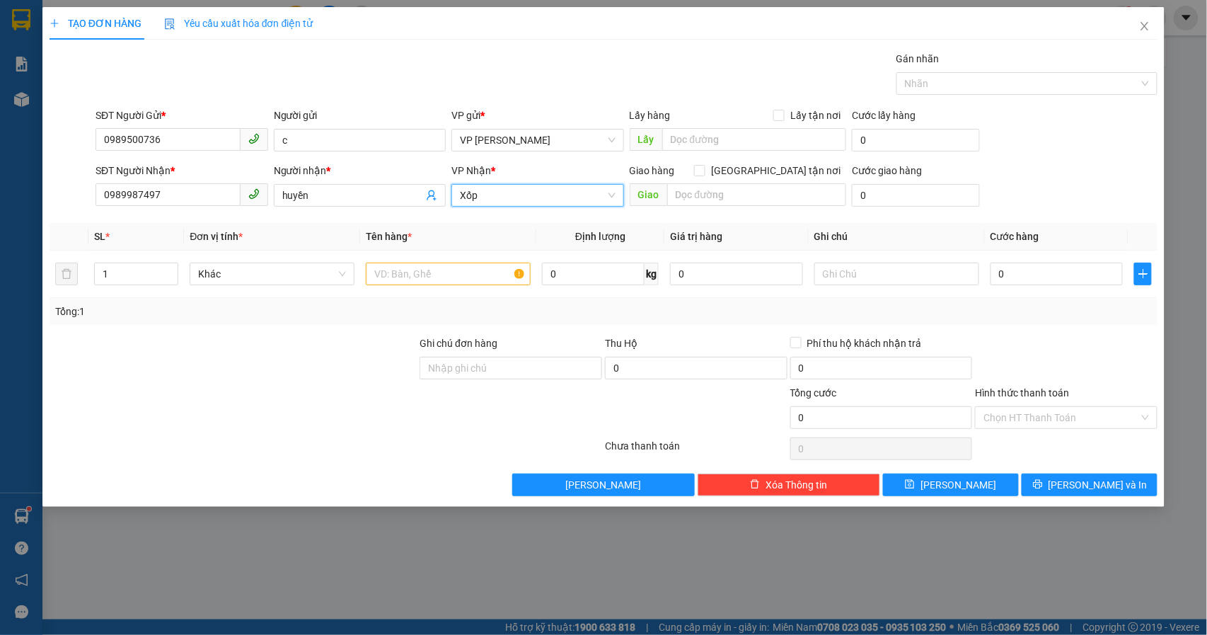
click at [516, 202] on input "Xốp" at bounding box center [533, 195] width 146 height 21
click at [516, 201] on input "Xốp" at bounding box center [533, 195] width 146 height 21
type input "7"
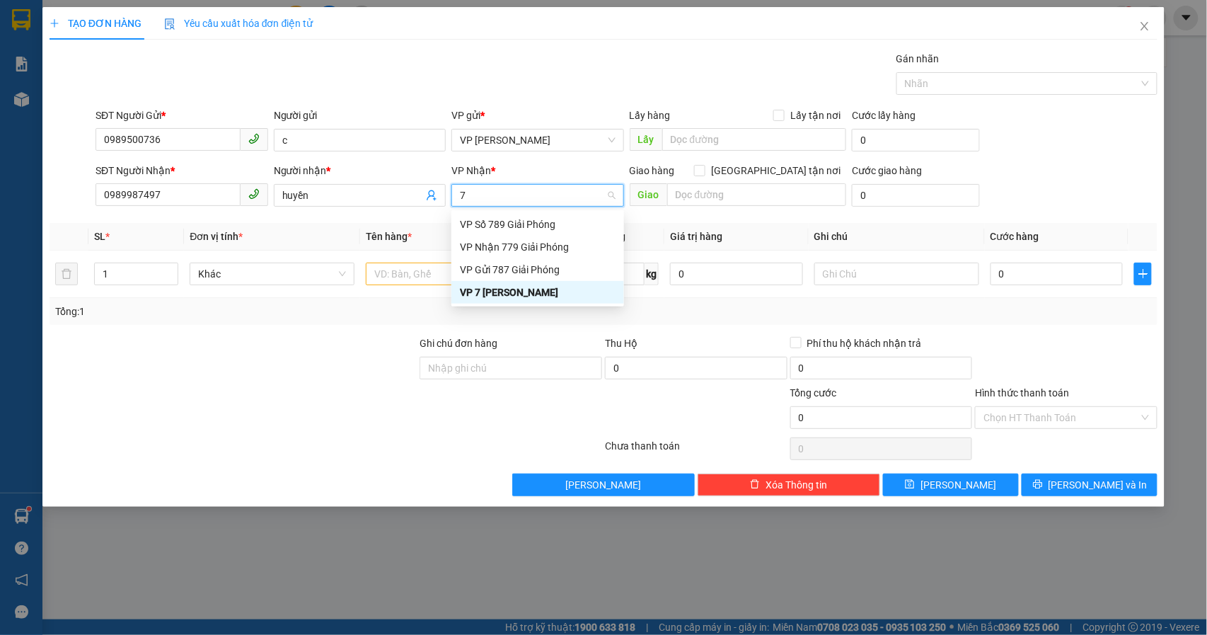
click at [519, 292] on div "VP 7 [PERSON_NAME]" at bounding box center [538, 292] width 156 height 16
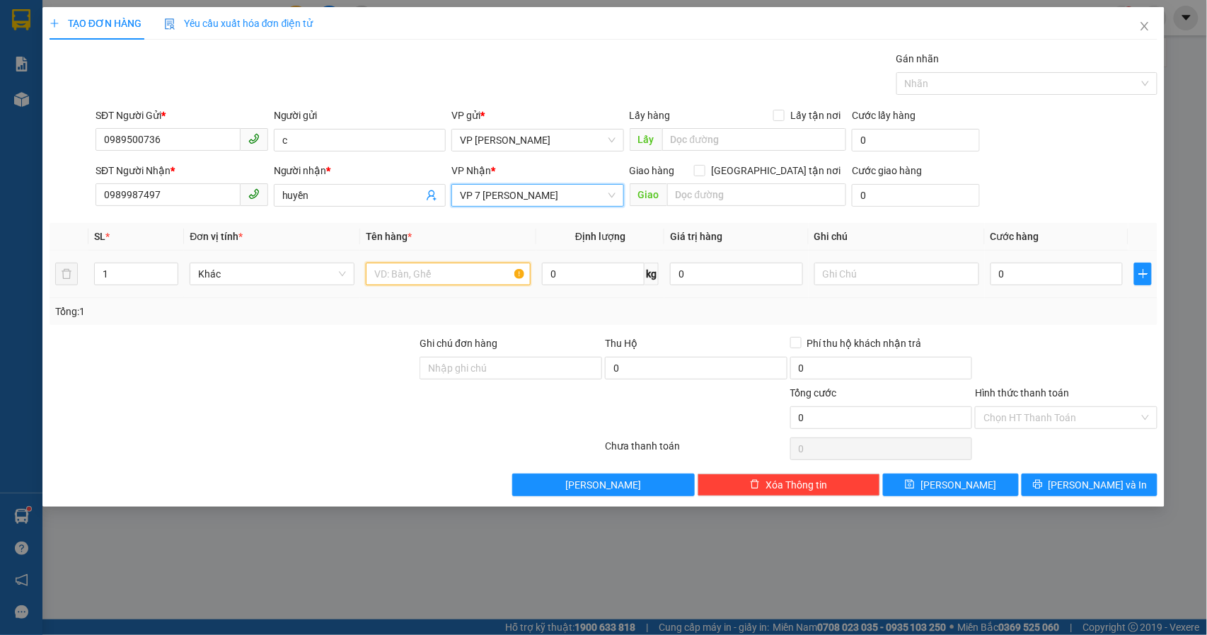
click at [406, 270] on input "text" at bounding box center [448, 273] width 165 height 23
type input "x"
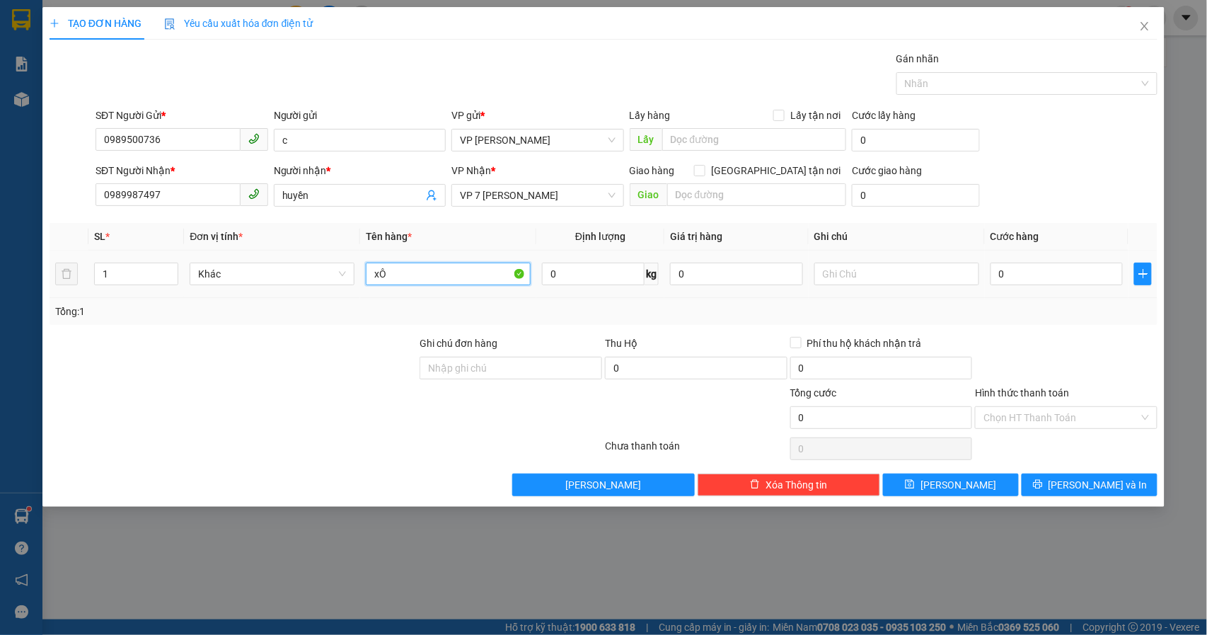
type input "x"
click at [1026, 285] on input "0" at bounding box center [1056, 273] width 133 height 23
click at [431, 272] on input "XỐP" at bounding box center [448, 273] width 165 height 23
type input "XỐP Trứng nhẹ tay"
click at [1029, 281] on input "0" at bounding box center [1056, 273] width 133 height 23
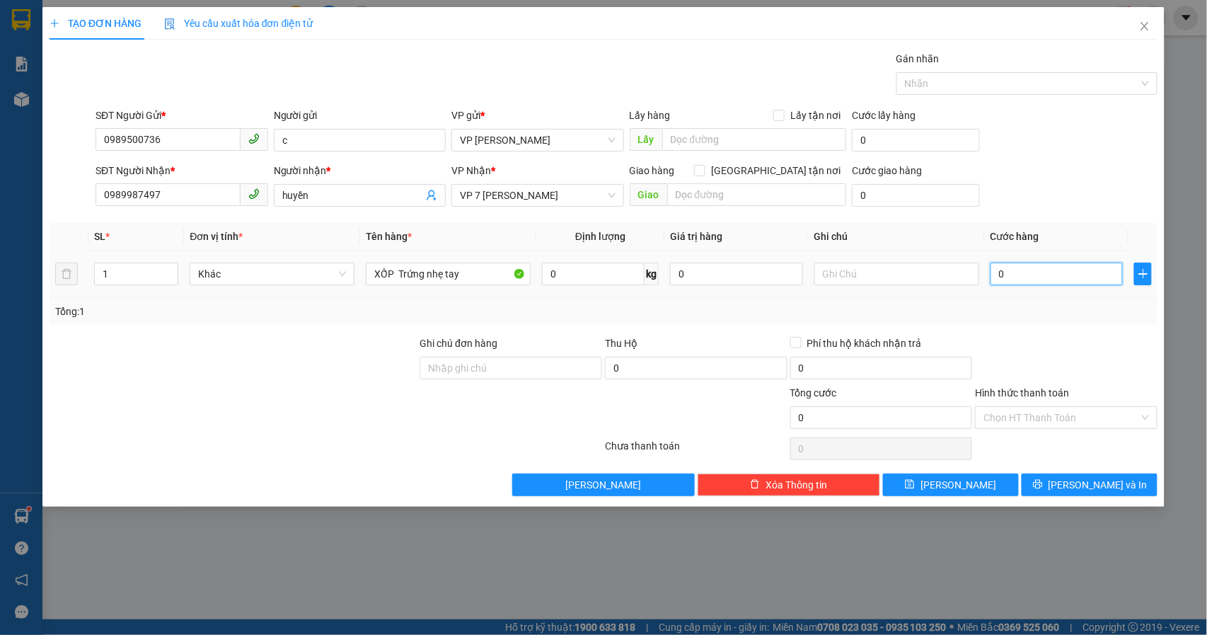
type input "8"
type input "80"
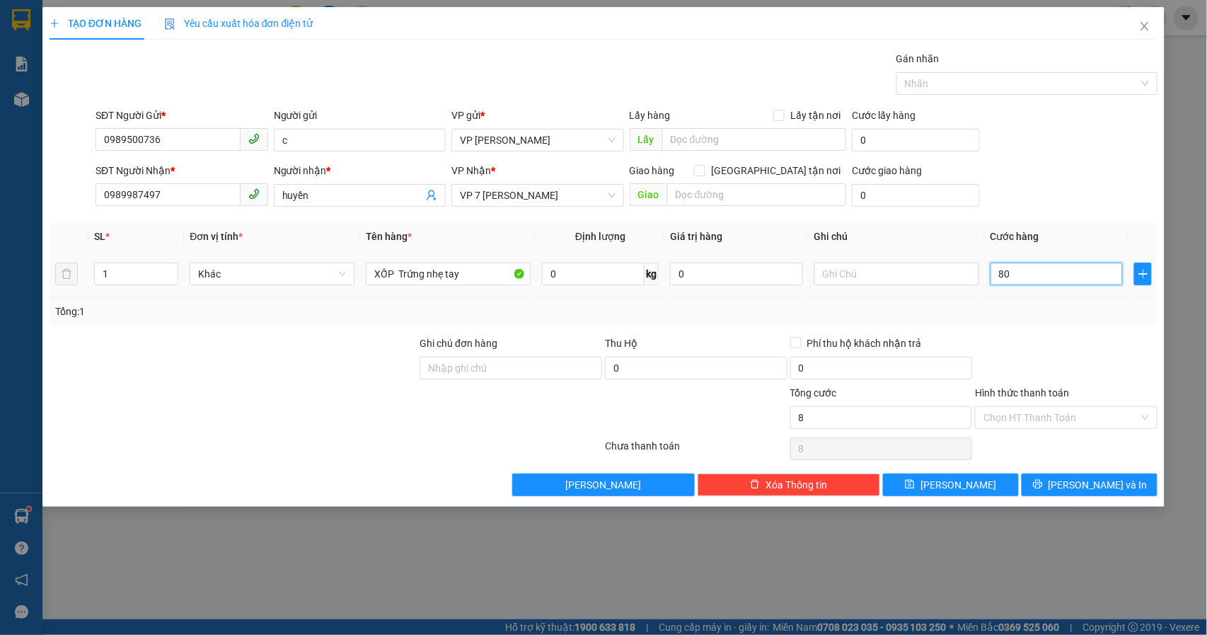
type input "80"
type input "800"
type input "8.000"
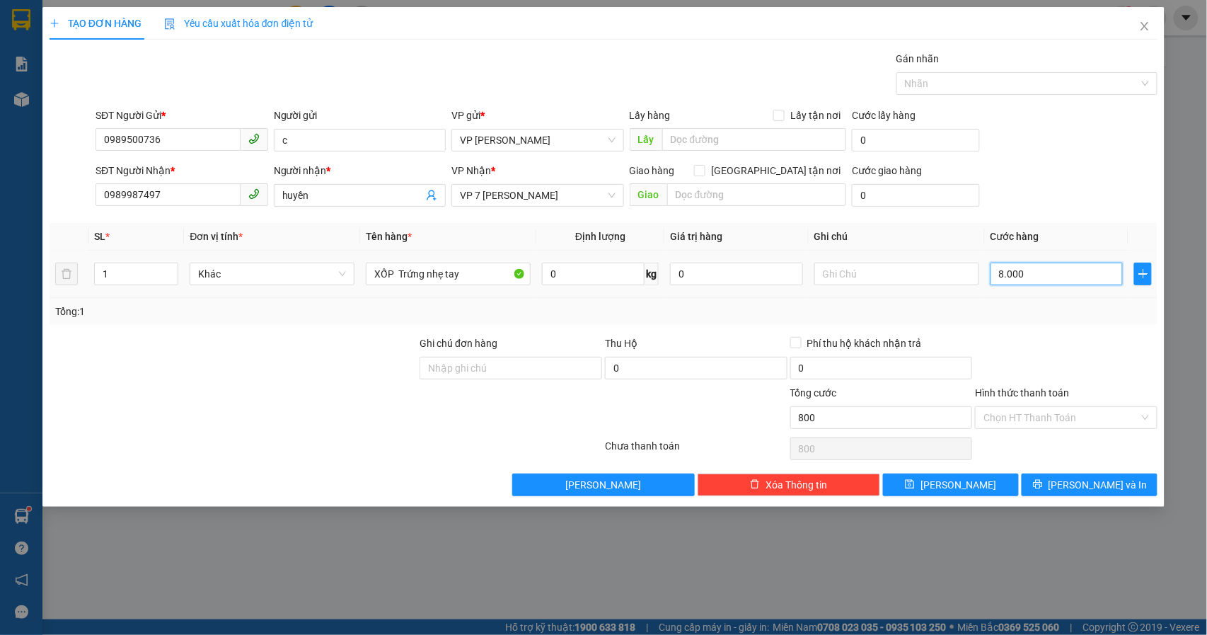
type input "8.000"
type input "80.000"
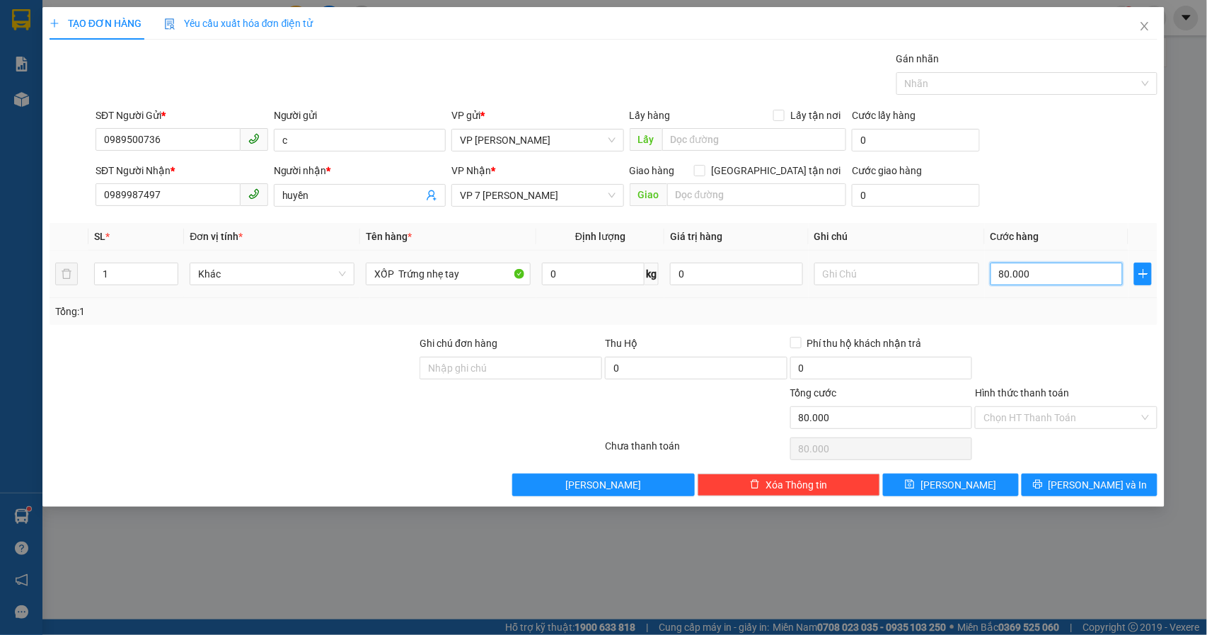
type input "800.000"
type input "80.000"
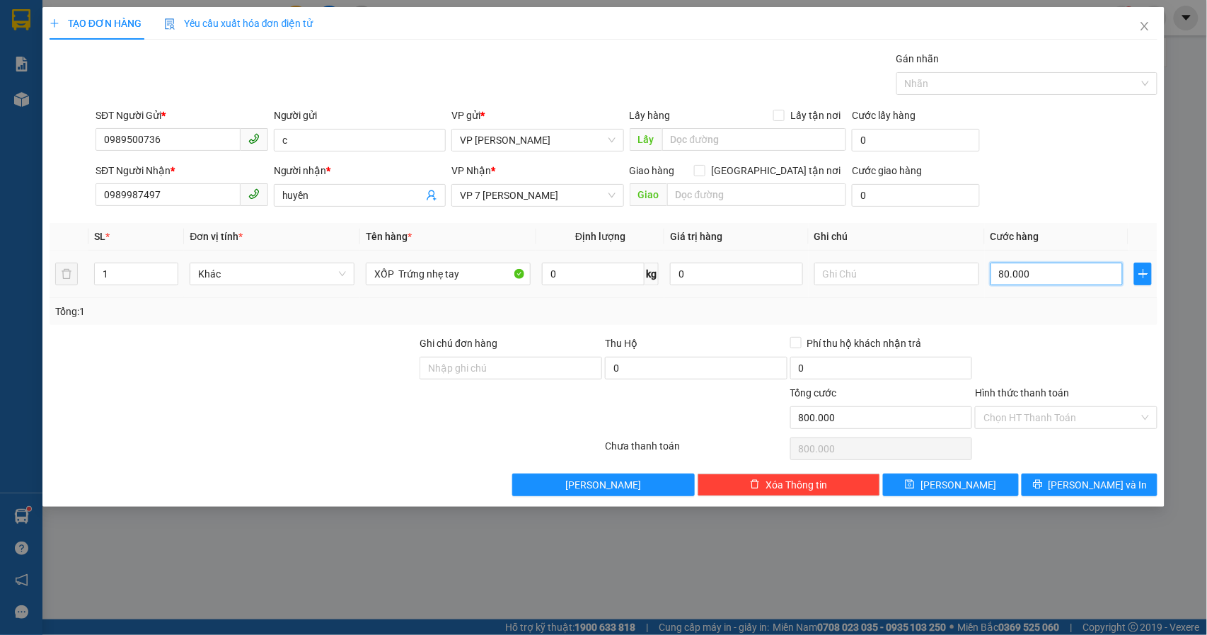
type input "80.000"
click at [1097, 487] on span "[PERSON_NAME] và In" at bounding box center [1097, 485] width 99 height 16
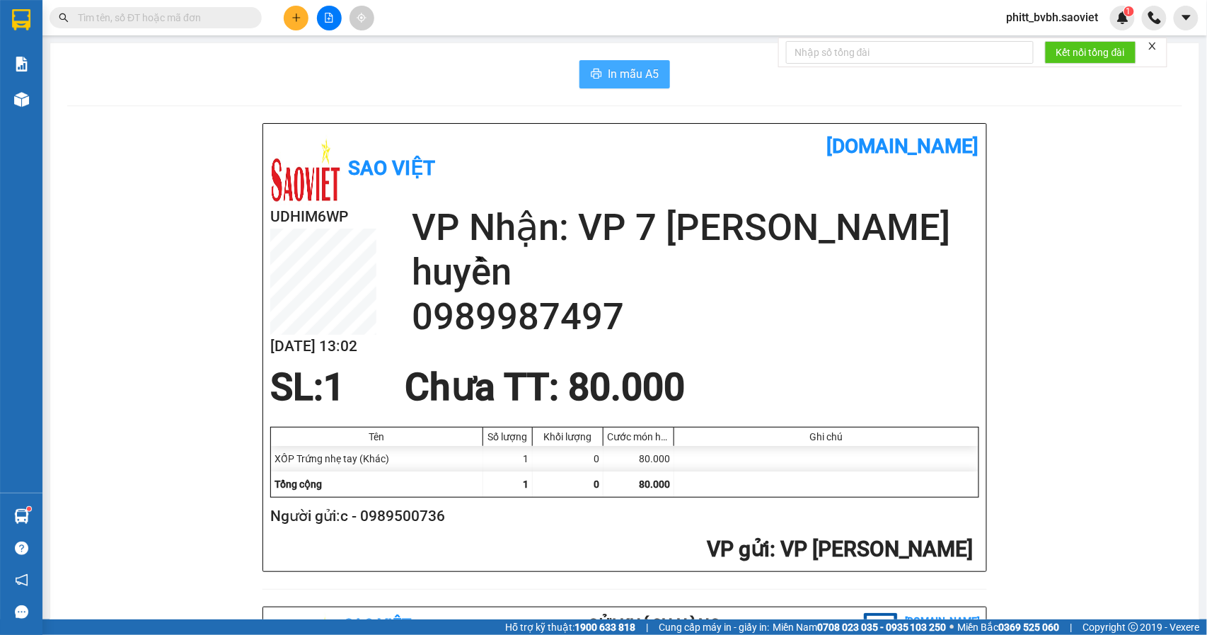
click at [635, 77] on span "In mẫu A5" at bounding box center [633, 74] width 51 height 18
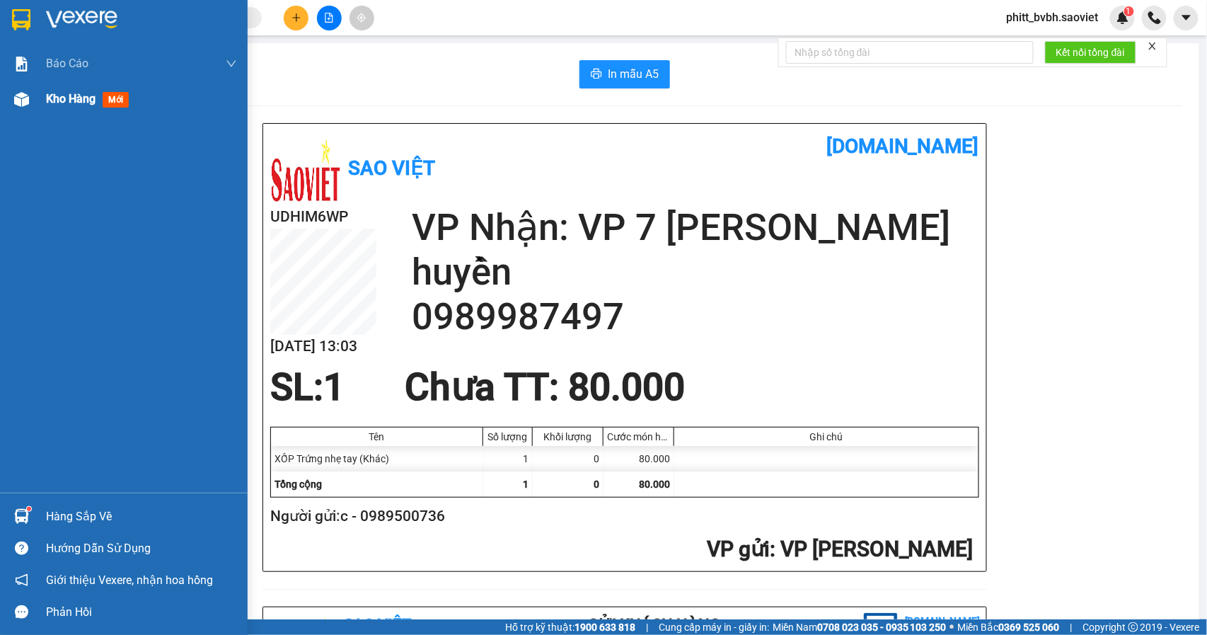
click at [50, 100] on span "Kho hàng" at bounding box center [71, 98] width 50 height 13
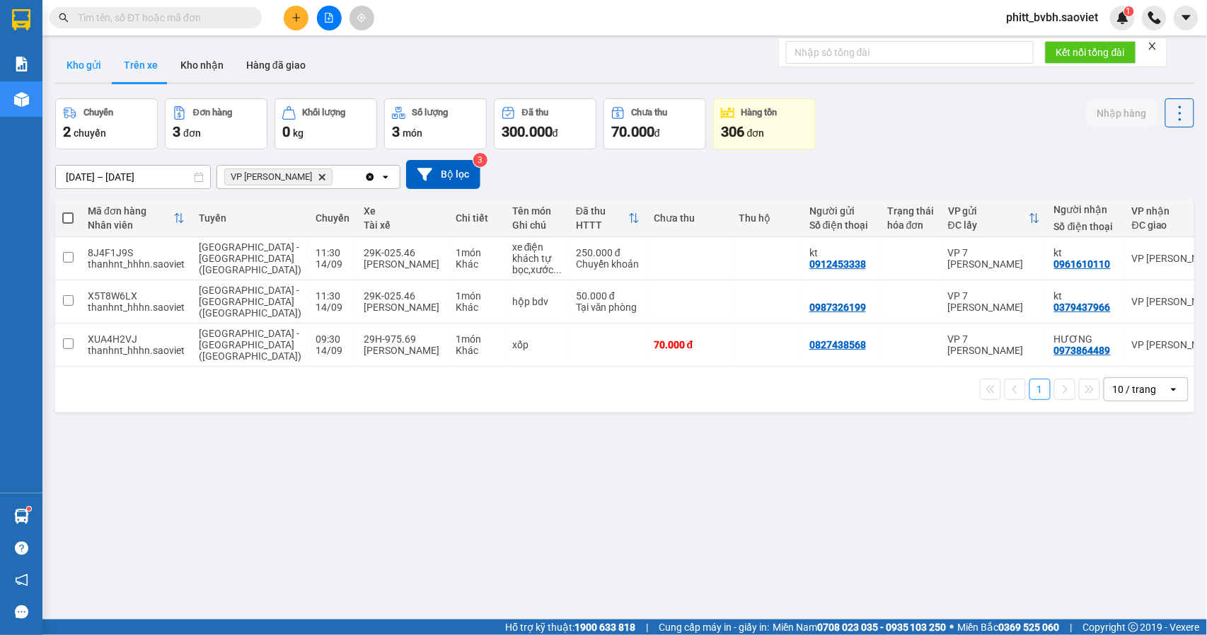
click at [91, 69] on button "Kho gửi" at bounding box center [83, 65] width 57 height 34
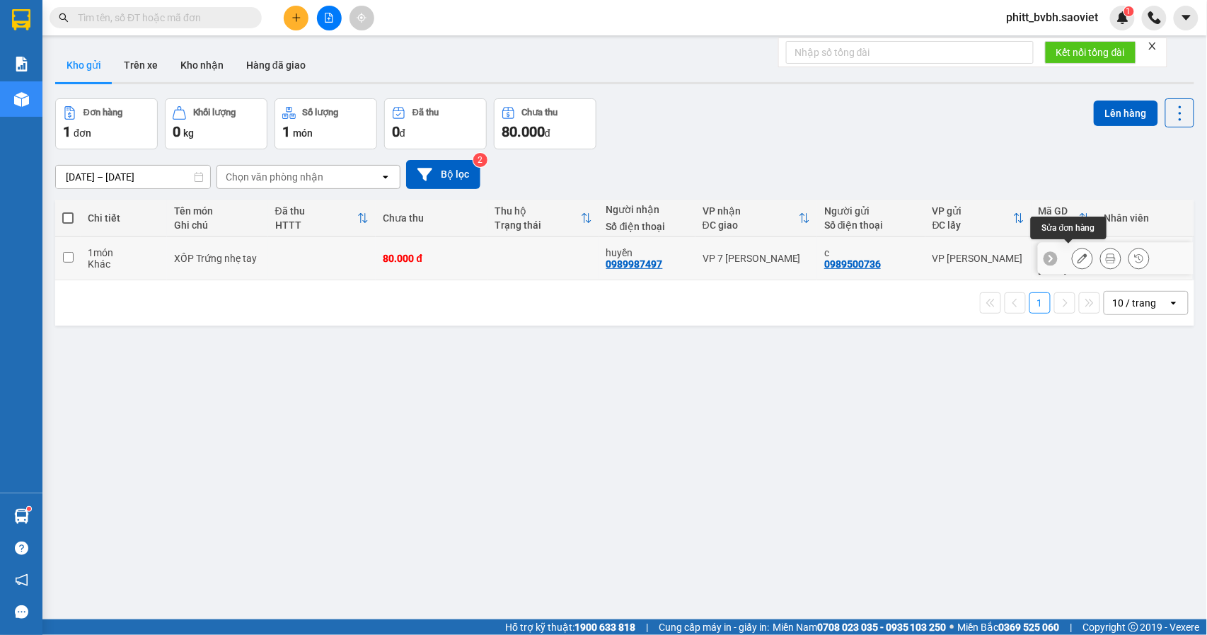
click at [1077, 253] on icon at bounding box center [1082, 258] width 10 height 10
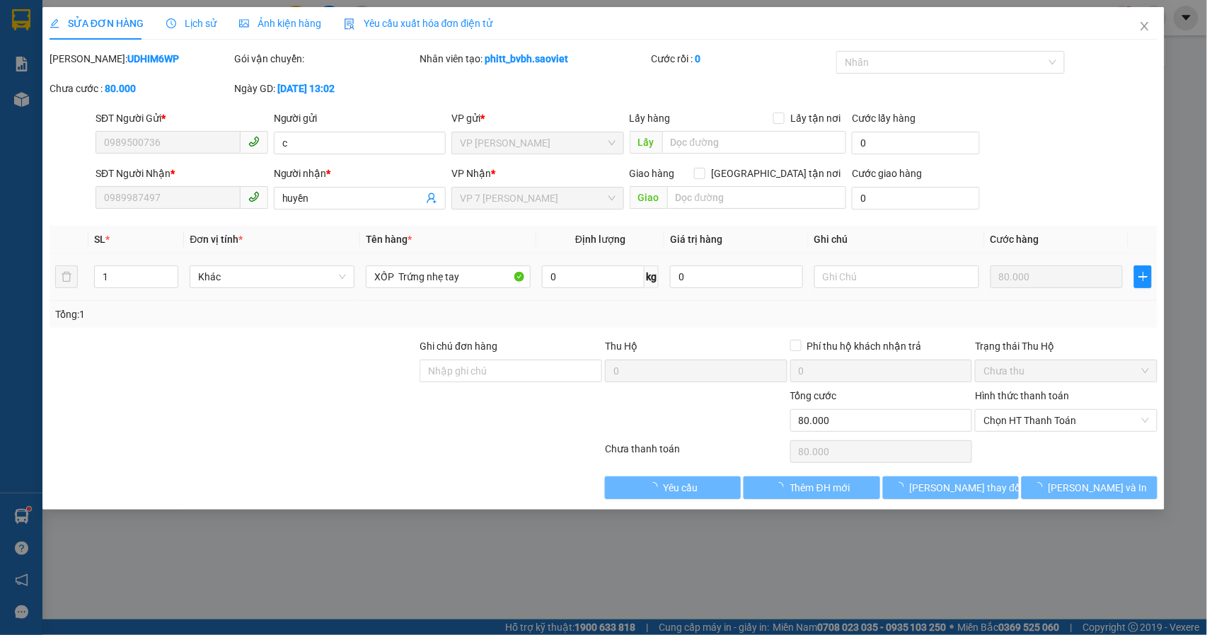
type input "0989500736"
type input "c"
type input "0989987497"
type input "huyền"
type input "80.000"
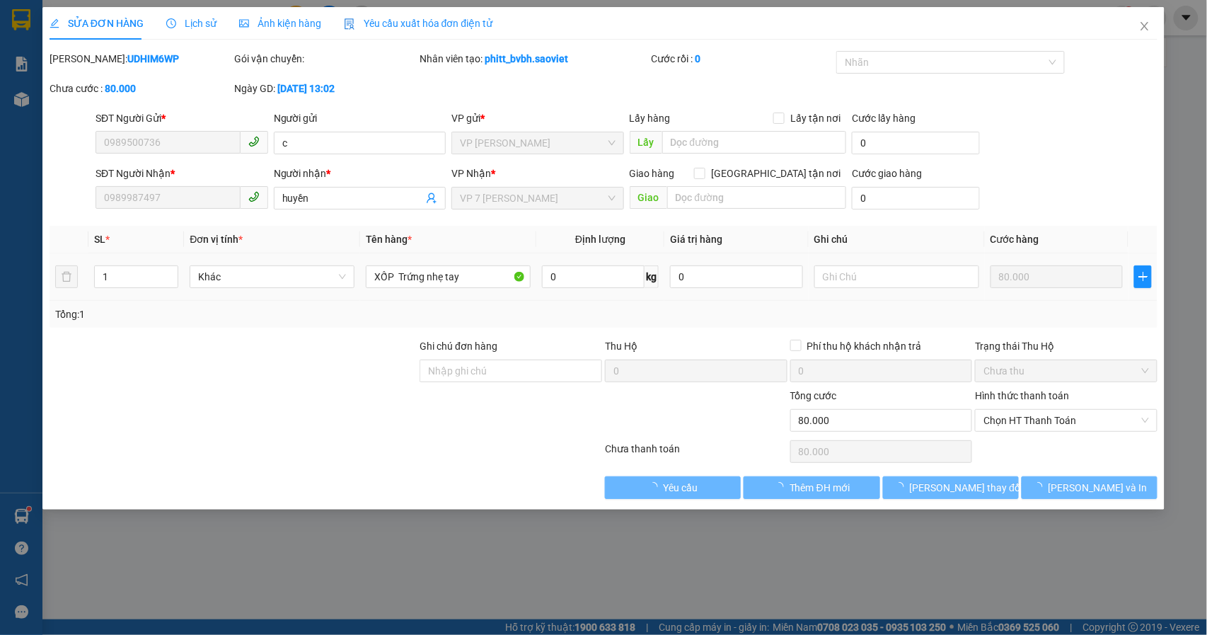
type input "80.000"
click at [740, 199] on input "text" at bounding box center [756, 197] width 179 height 23
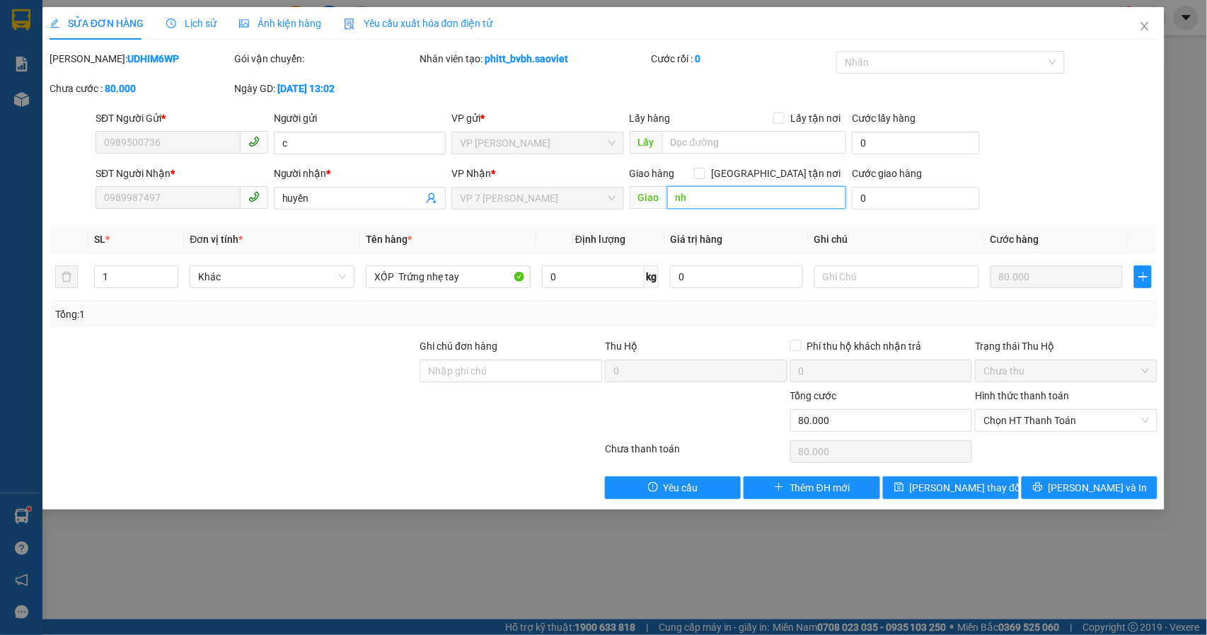
type input "nhe"
click at [931, 491] on span "[PERSON_NAME] thay đổi" at bounding box center [966, 488] width 113 height 16
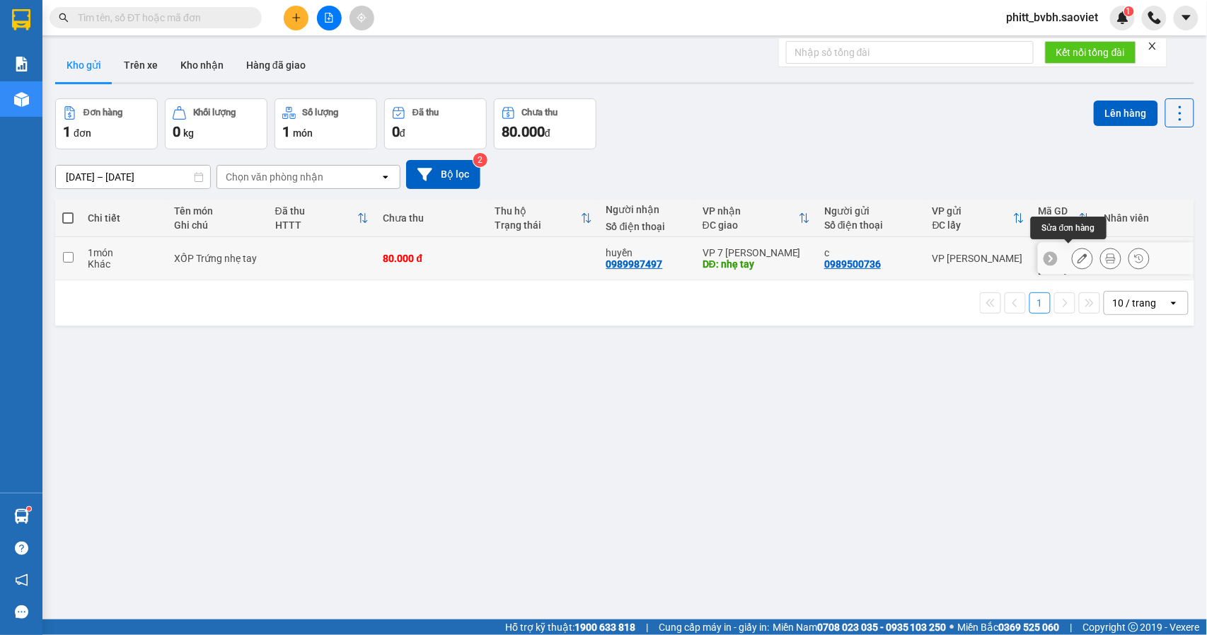
click at [1072, 259] on button at bounding box center [1082, 258] width 20 height 25
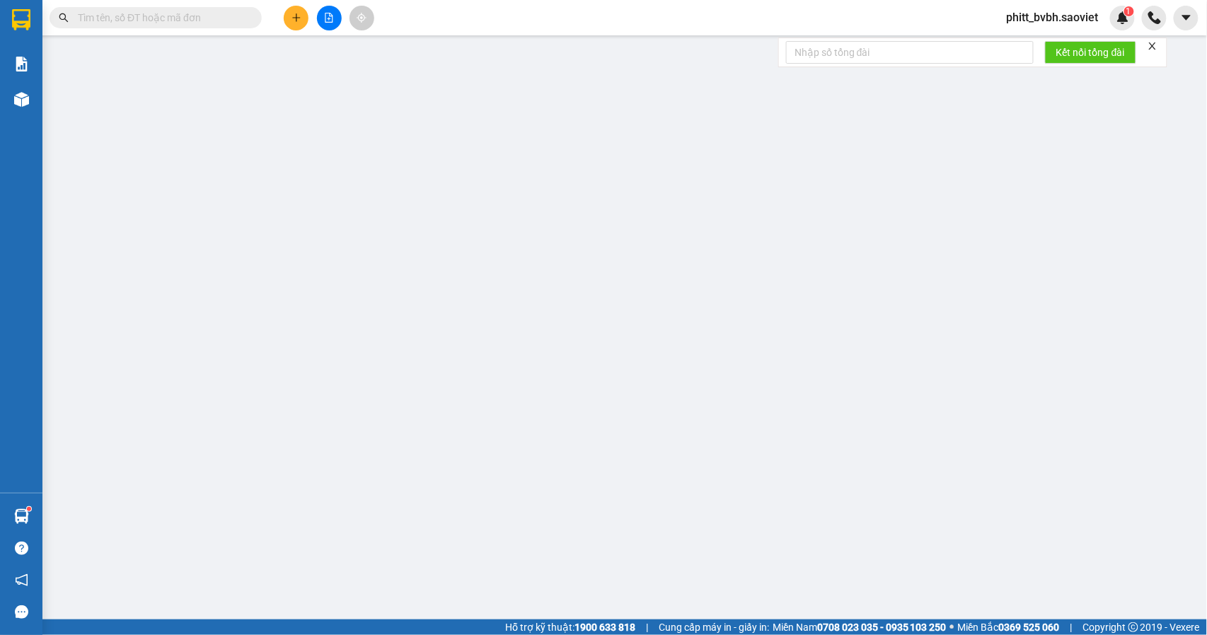
type input "0989500736"
type input "c"
type input "0989987497"
type input "huyền"
type input "nhẹ tay"
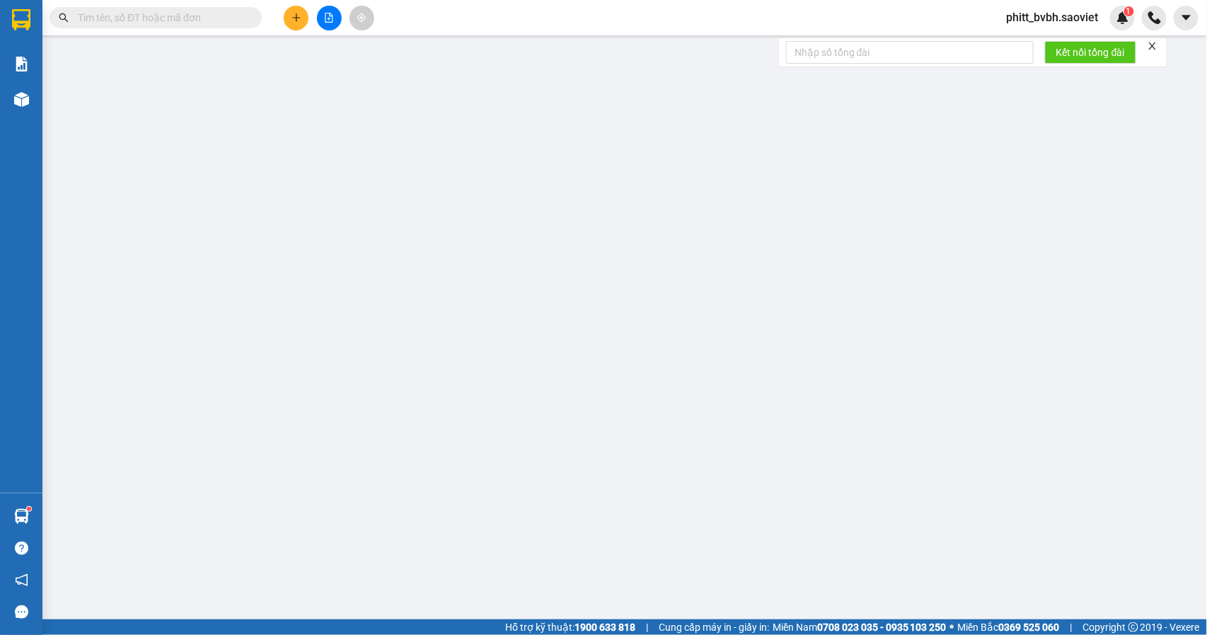
type input "80.000"
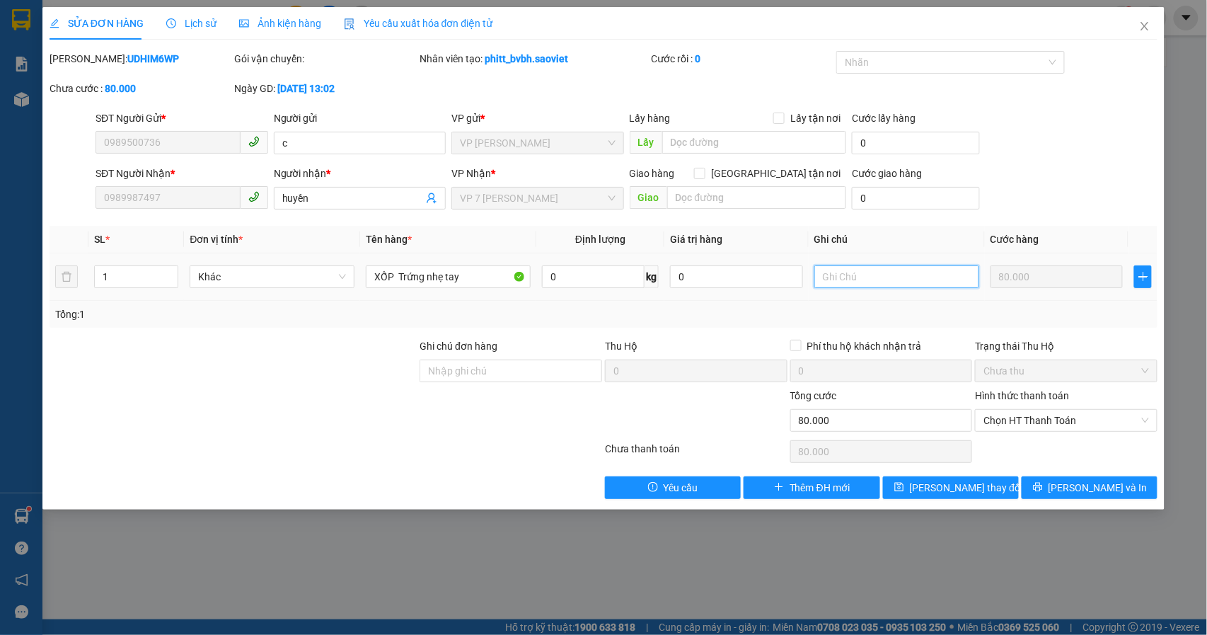
click at [872, 287] on input "text" at bounding box center [896, 276] width 165 height 23
type input "nh"
click at [945, 490] on span "[PERSON_NAME] thay đổi" at bounding box center [966, 488] width 113 height 16
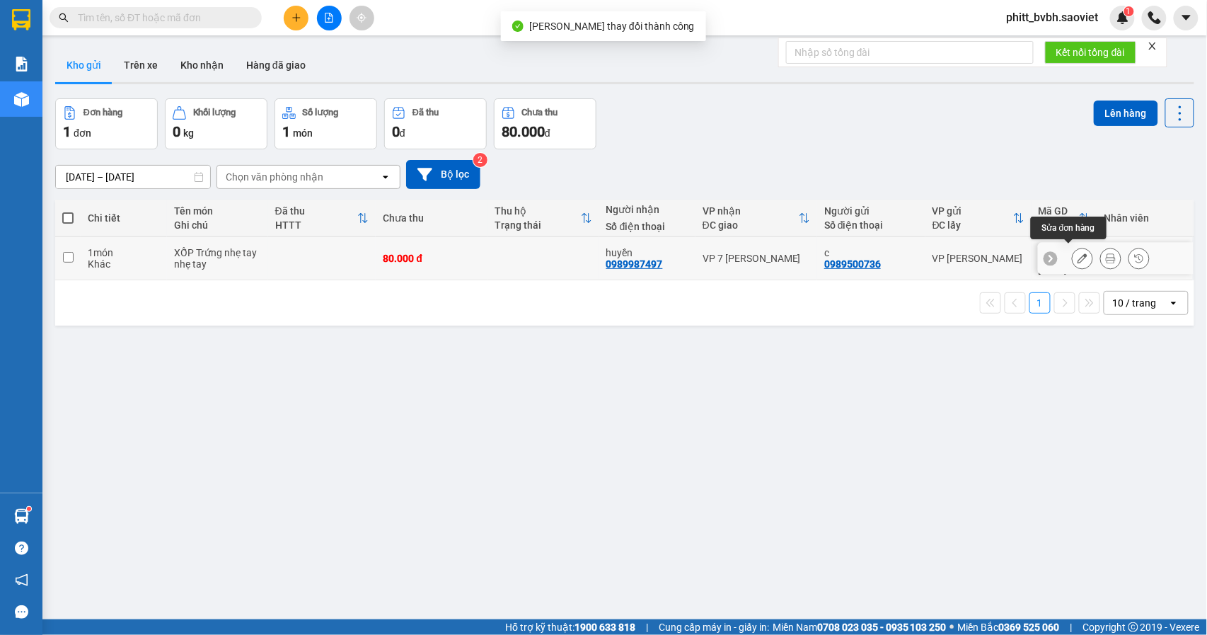
click at [1077, 256] on icon at bounding box center [1082, 258] width 10 height 10
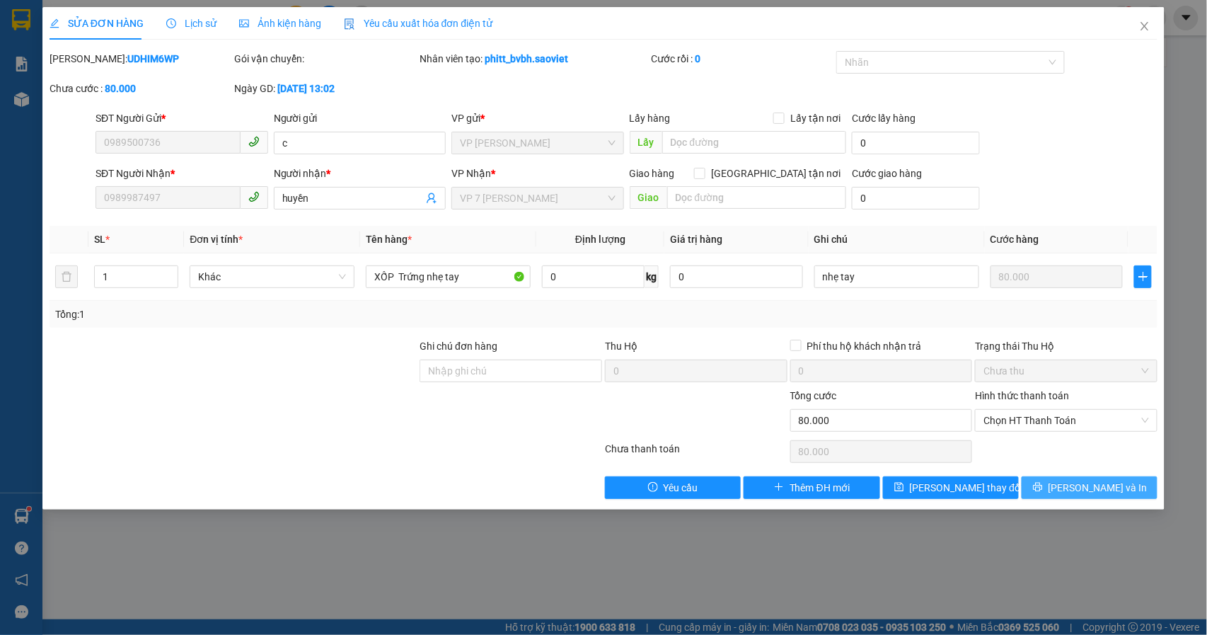
click at [1087, 490] on span "[PERSON_NAME] và In" at bounding box center [1097, 488] width 99 height 16
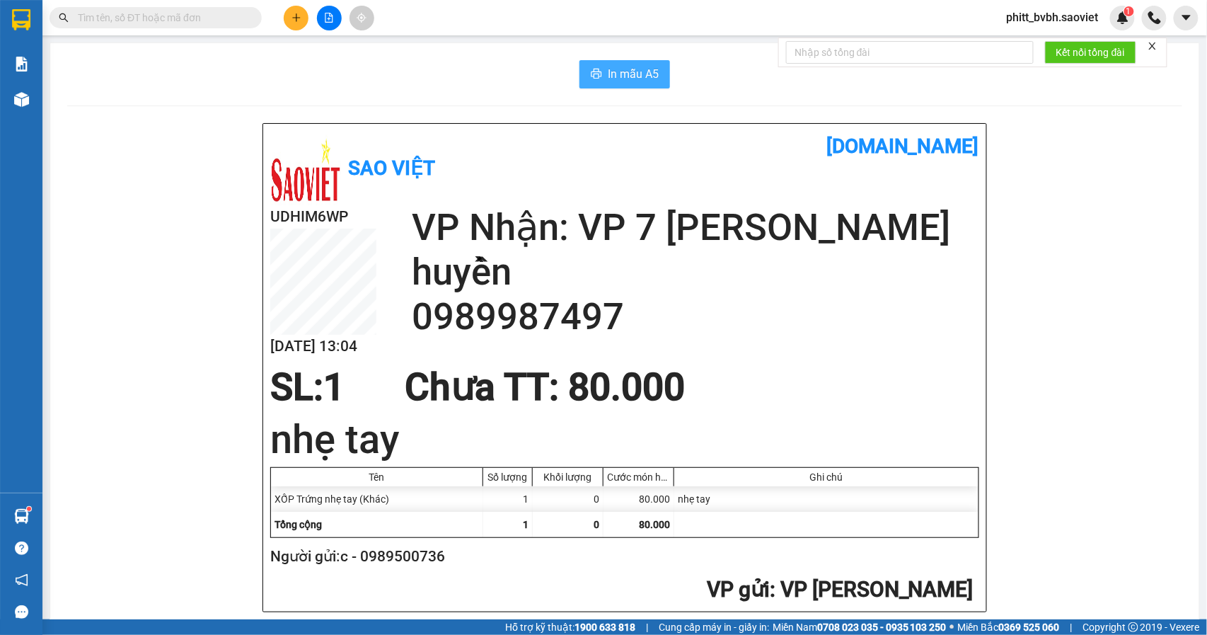
click at [612, 77] on span "In mẫu A5" at bounding box center [633, 74] width 51 height 18
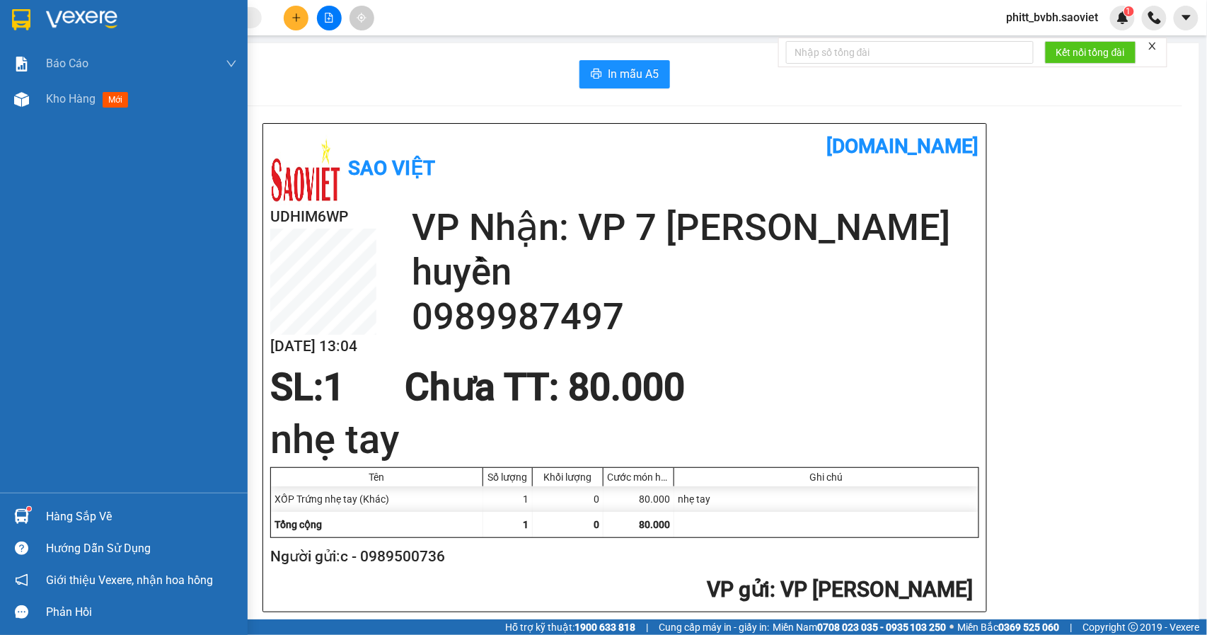
drag, startPoint x: 82, startPoint y: 108, endPoint x: 83, endPoint y: 119, distance: 11.4
click at [81, 110] on div "Kho hàng mới" at bounding box center [141, 98] width 191 height 35
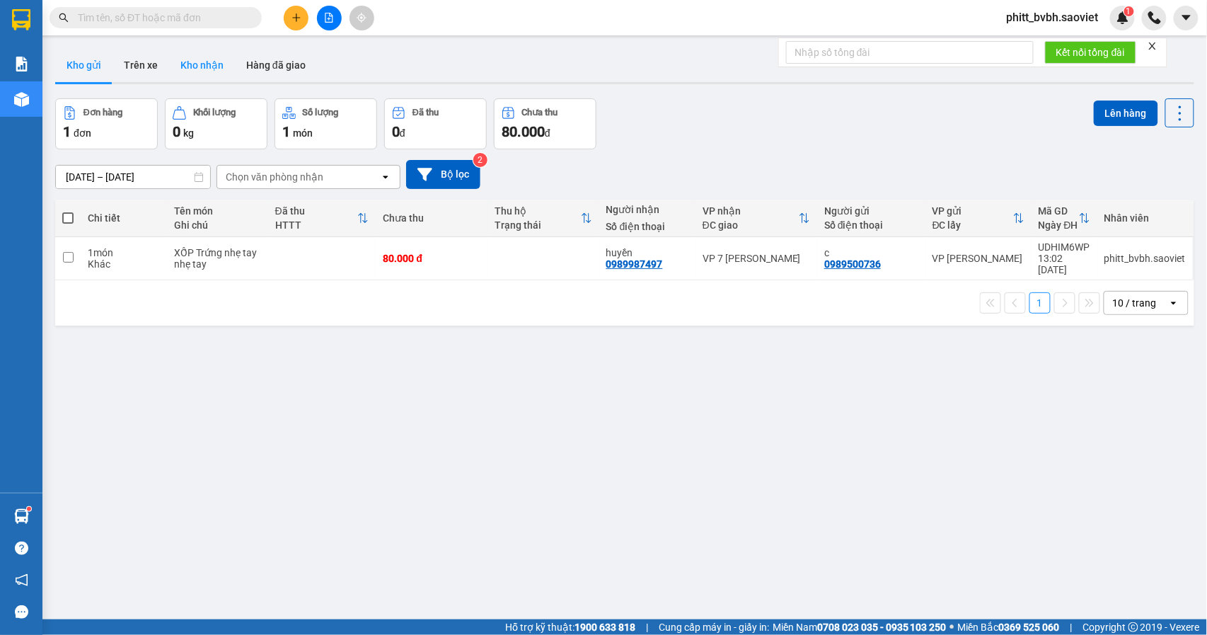
click at [197, 66] on button "Kho nhận" at bounding box center [202, 65] width 66 height 34
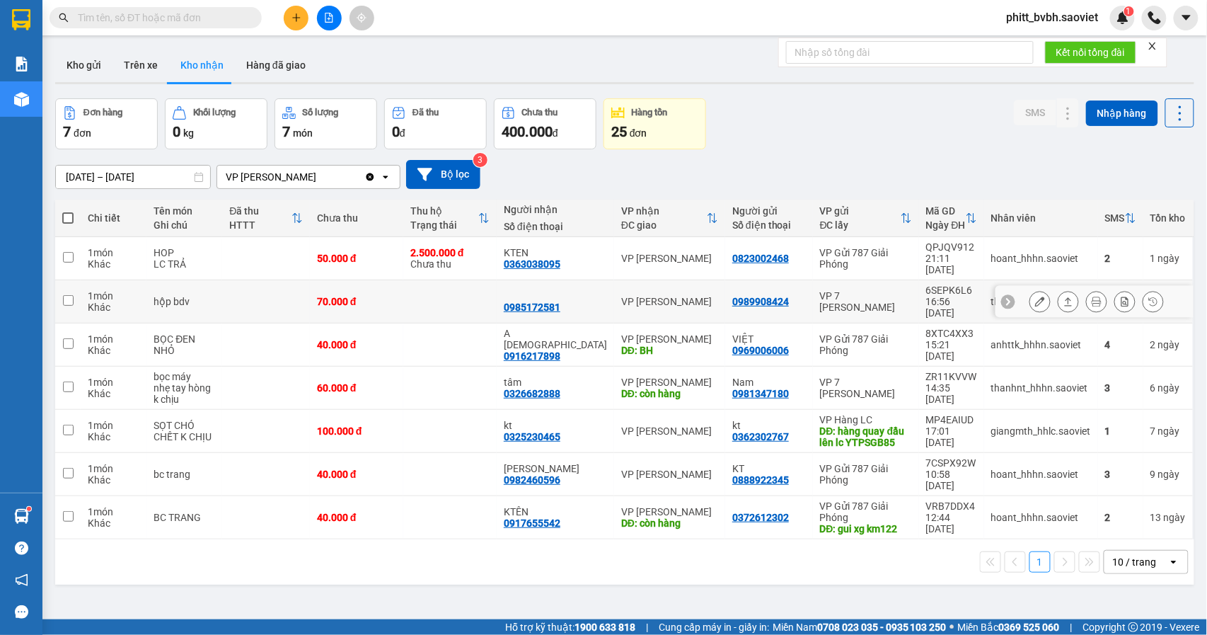
click at [432, 287] on td at bounding box center [449, 301] width 93 height 43
checkbox input "true"
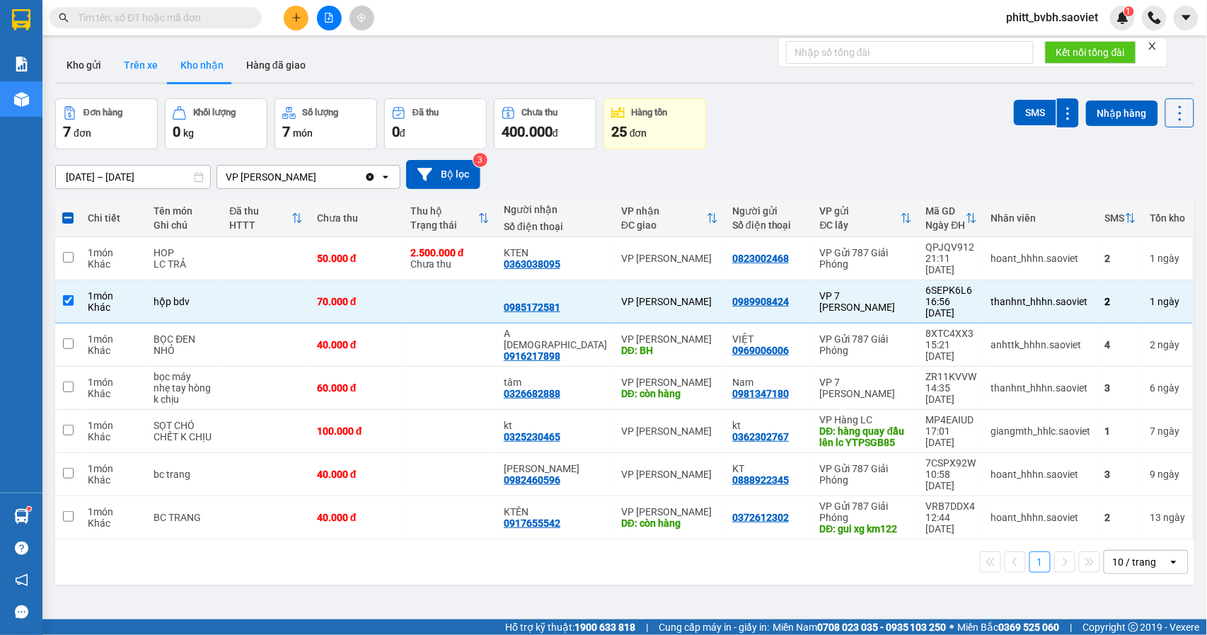
click at [129, 71] on button "Trên xe" at bounding box center [140, 65] width 57 height 34
type input "[DATE] – [DATE]"
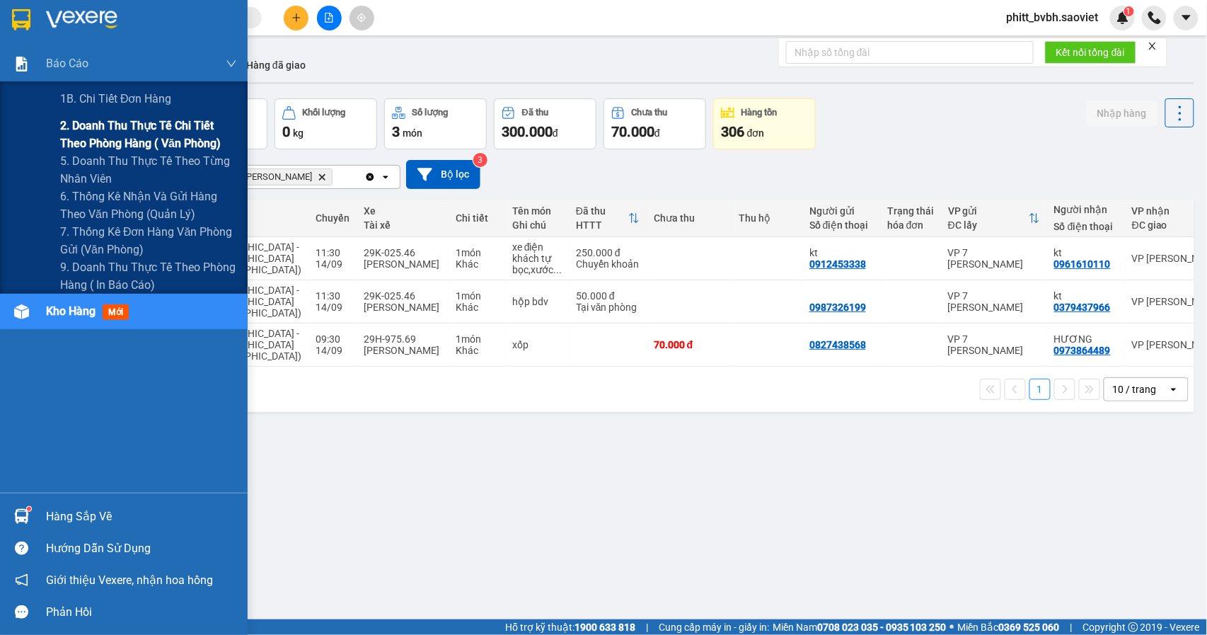
click at [91, 125] on span "2. Doanh thu thực tế chi tiết theo phòng hàng ( văn phòng)" at bounding box center [148, 134] width 177 height 35
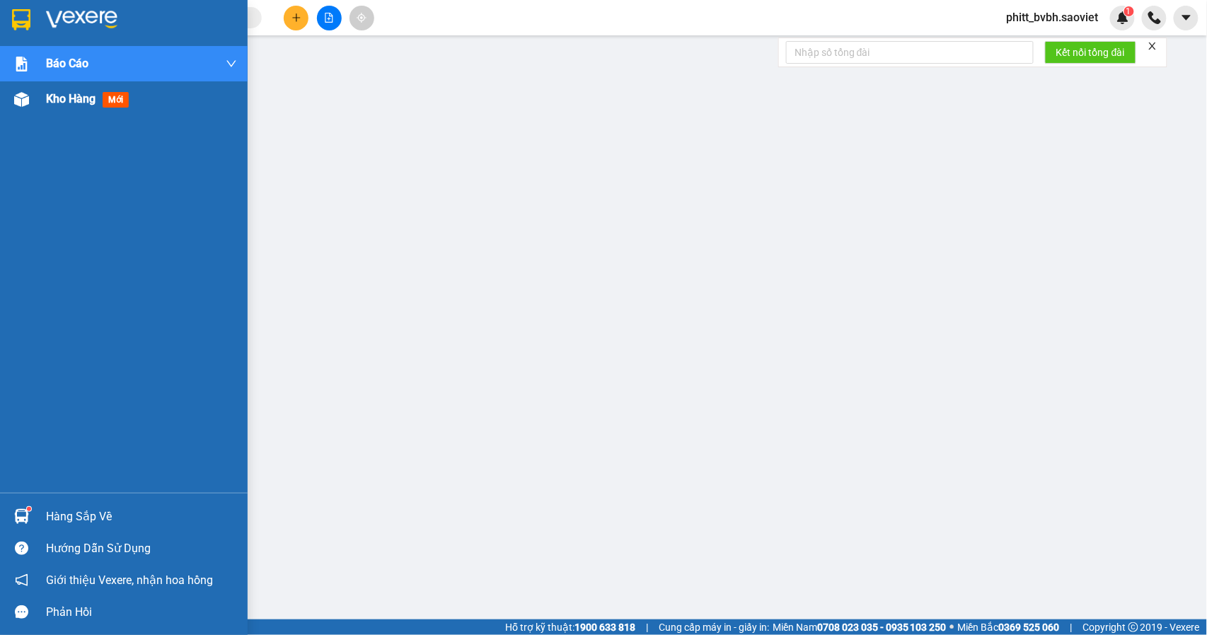
click at [35, 94] on div "Kho hàng mới" at bounding box center [124, 98] width 248 height 35
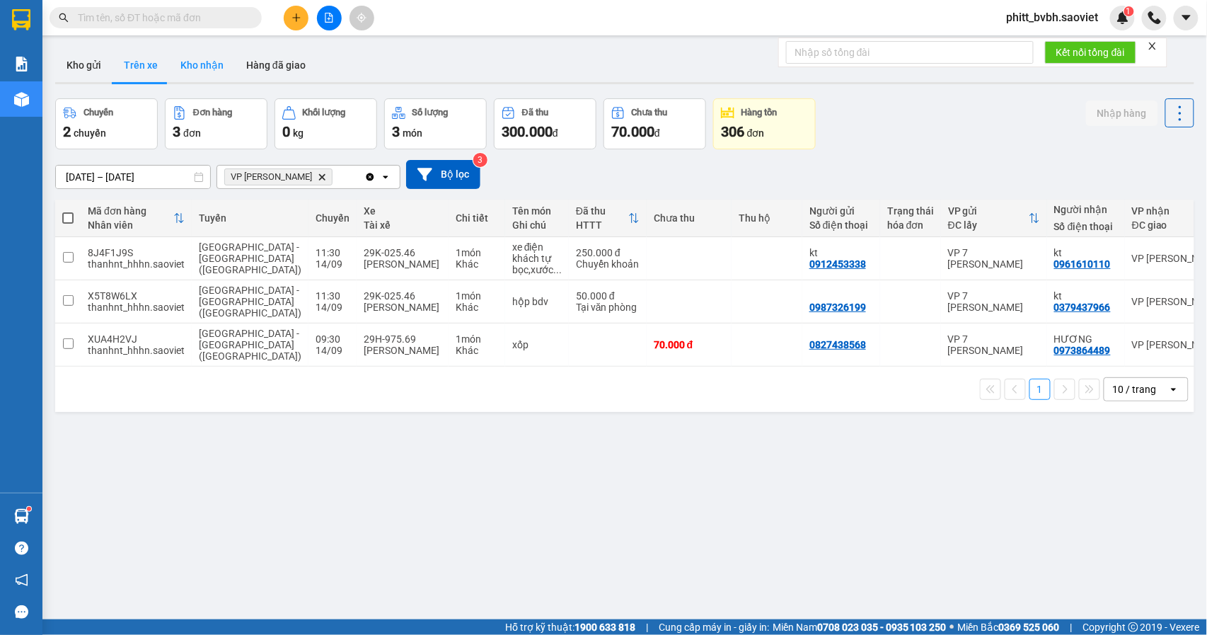
click at [211, 64] on button "Kho nhận" at bounding box center [202, 65] width 66 height 34
type input "[DATE] – [DATE]"
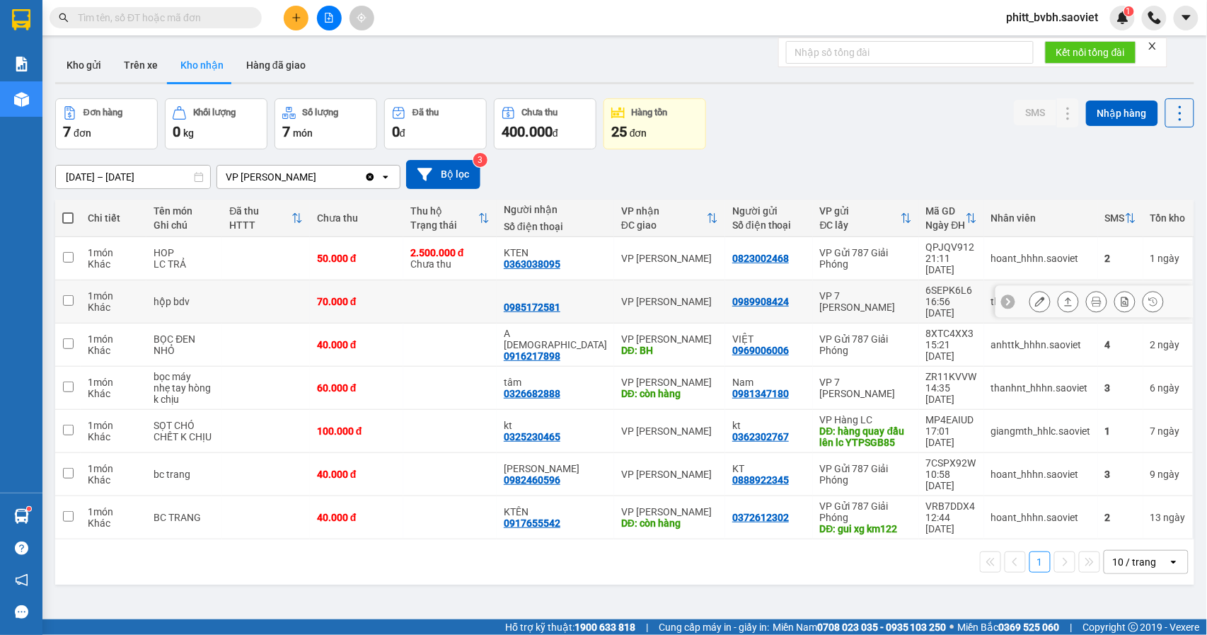
click at [376, 296] on div "70.000 đ" at bounding box center [356, 301] width 79 height 11
checkbox input "true"
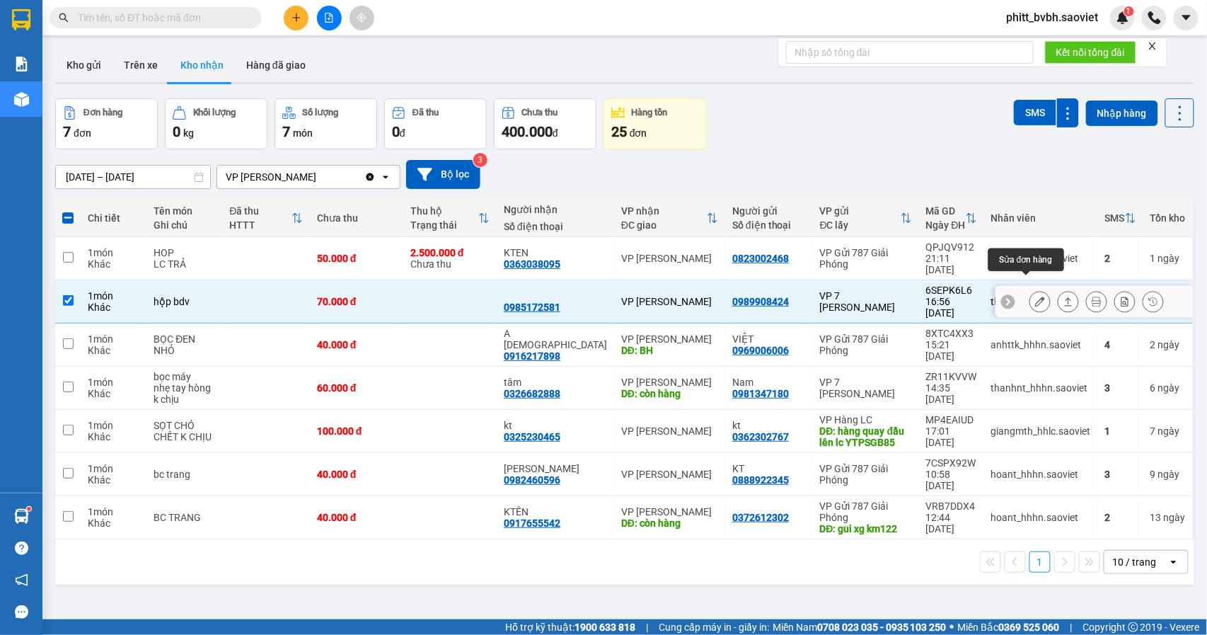
click at [1035, 296] on icon at bounding box center [1040, 301] width 10 height 10
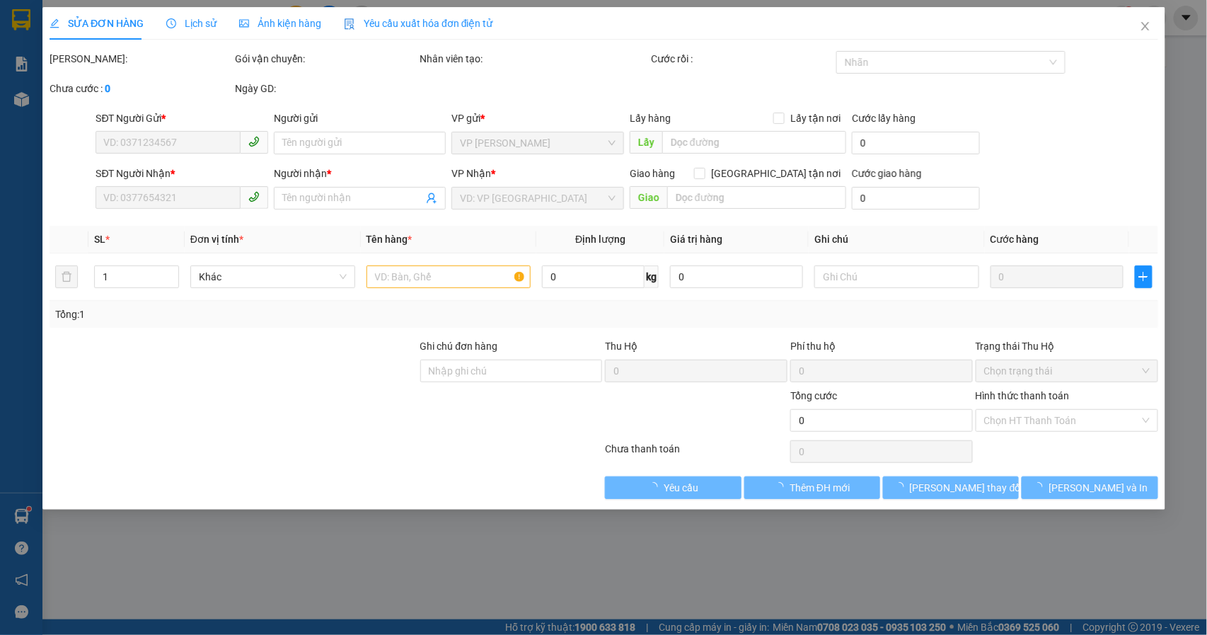
type input "0989908424"
type input "0985172581"
type input "70.000"
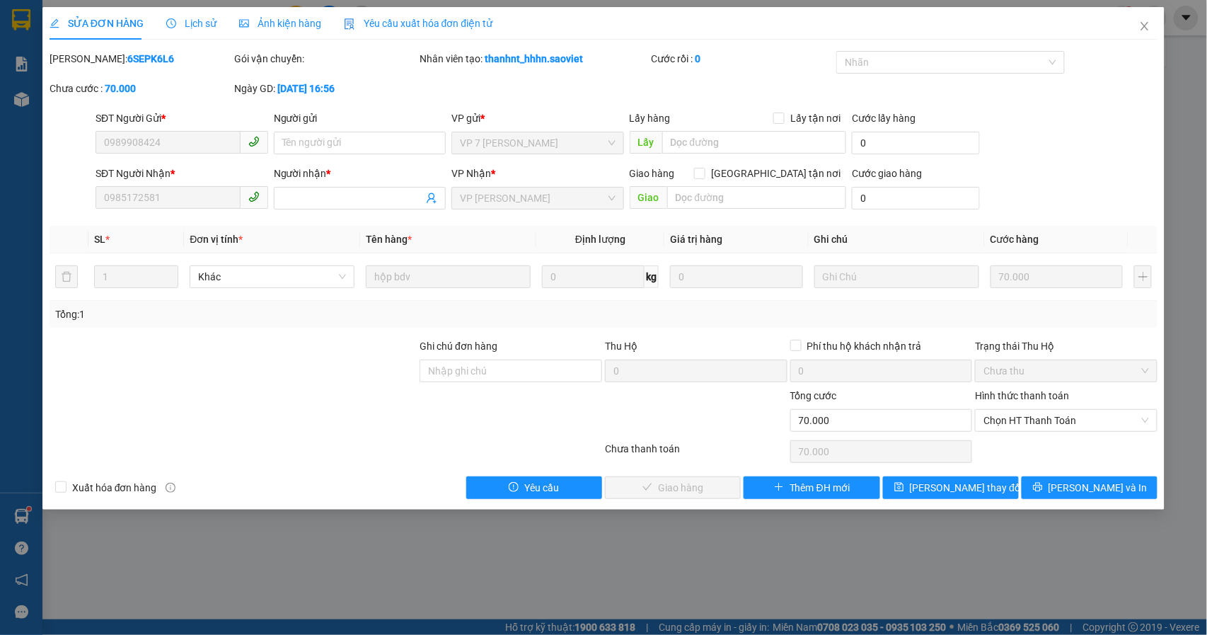
click at [1068, 434] on div "Hình thức thanh toán Chọn HT Thanh Toán" at bounding box center [1066, 413] width 183 height 50
click at [191, 14] on div "Lịch sử" at bounding box center [191, 23] width 50 height 33
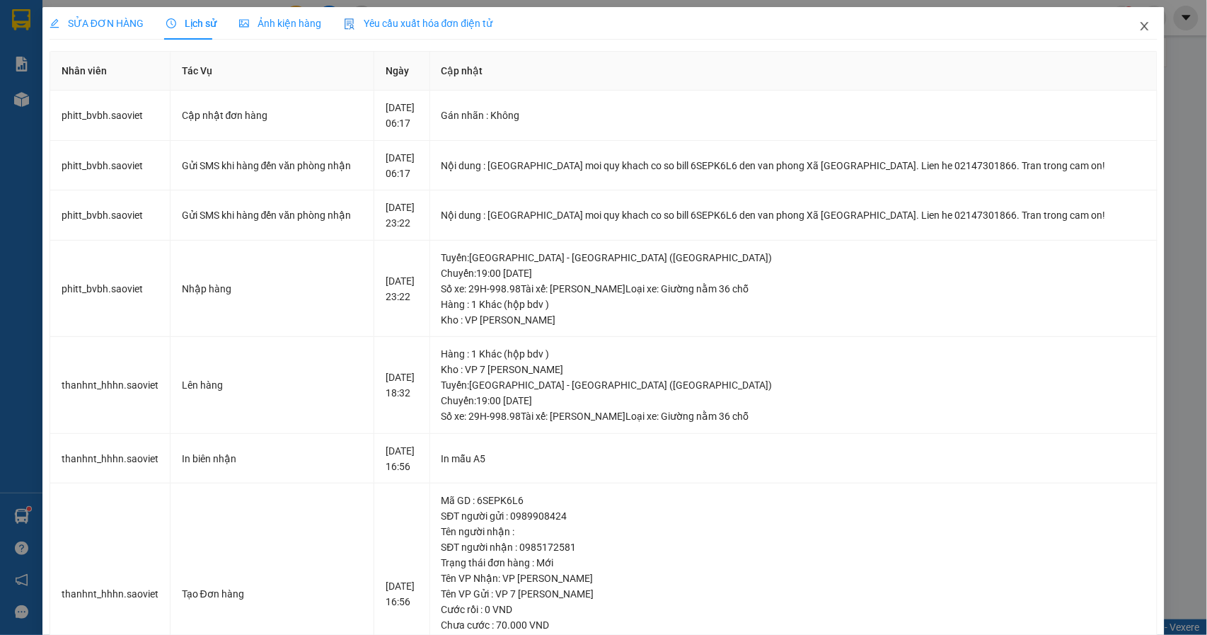
click at [1144, 30] on span "Close" at bounding box center [1145, 27] width 40 height 40
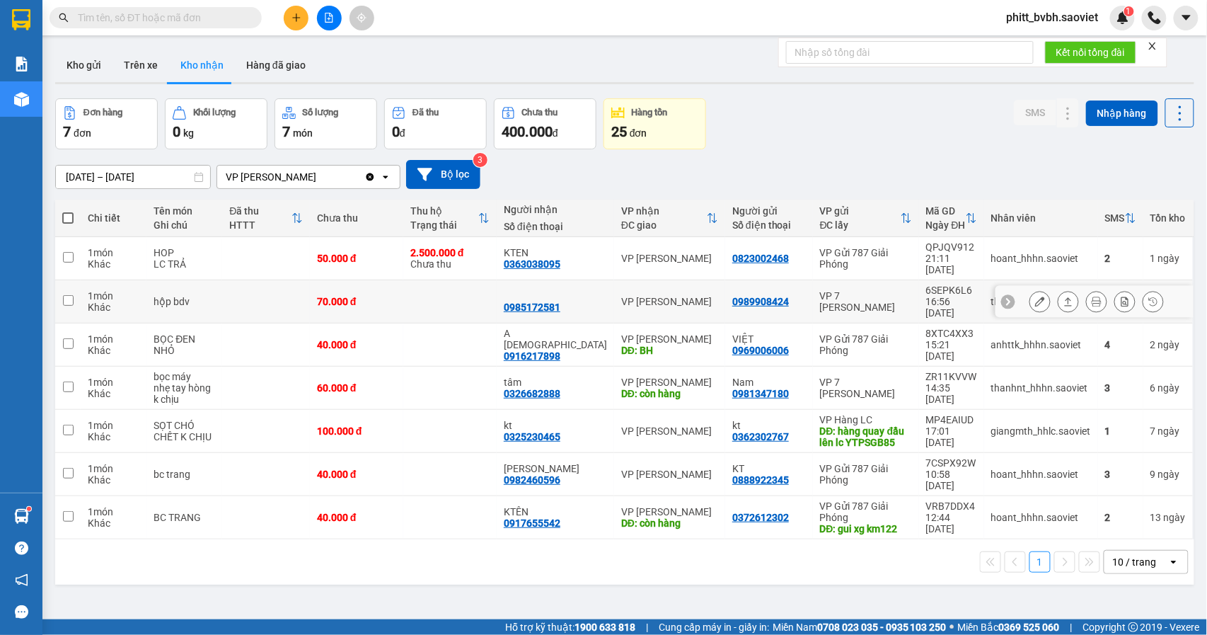
click at [476, 284] on td at bounding box center [449, 301] width 93 height 43
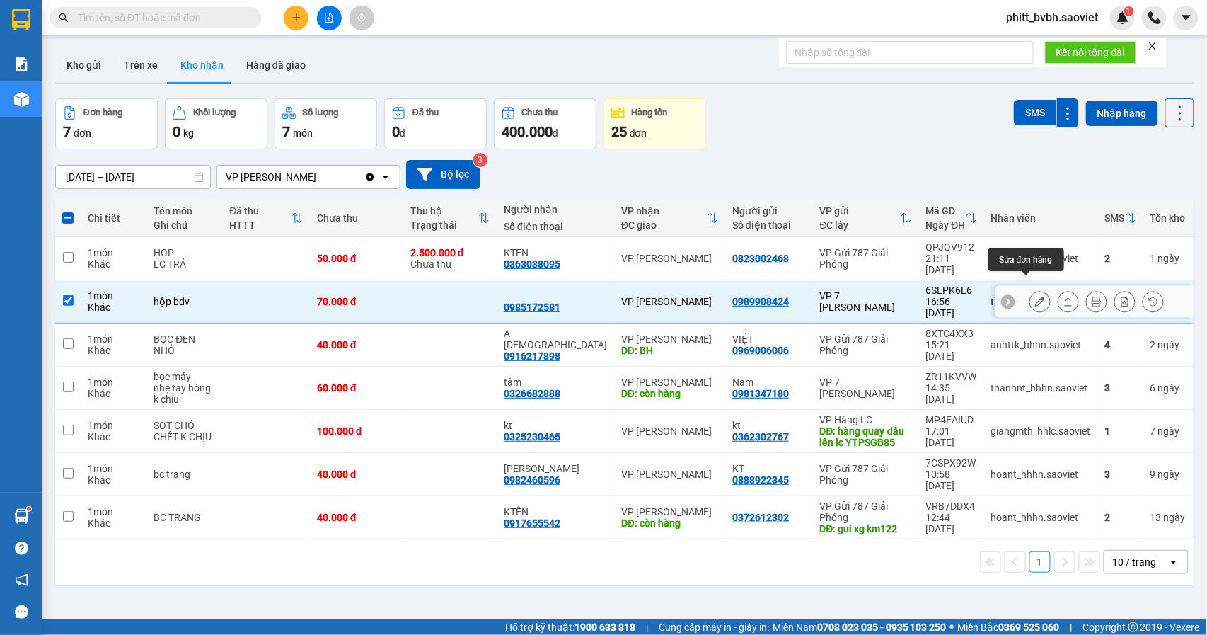
click at [1035, 296] on icon at bounding box center [1040, 301] width 10 height 10
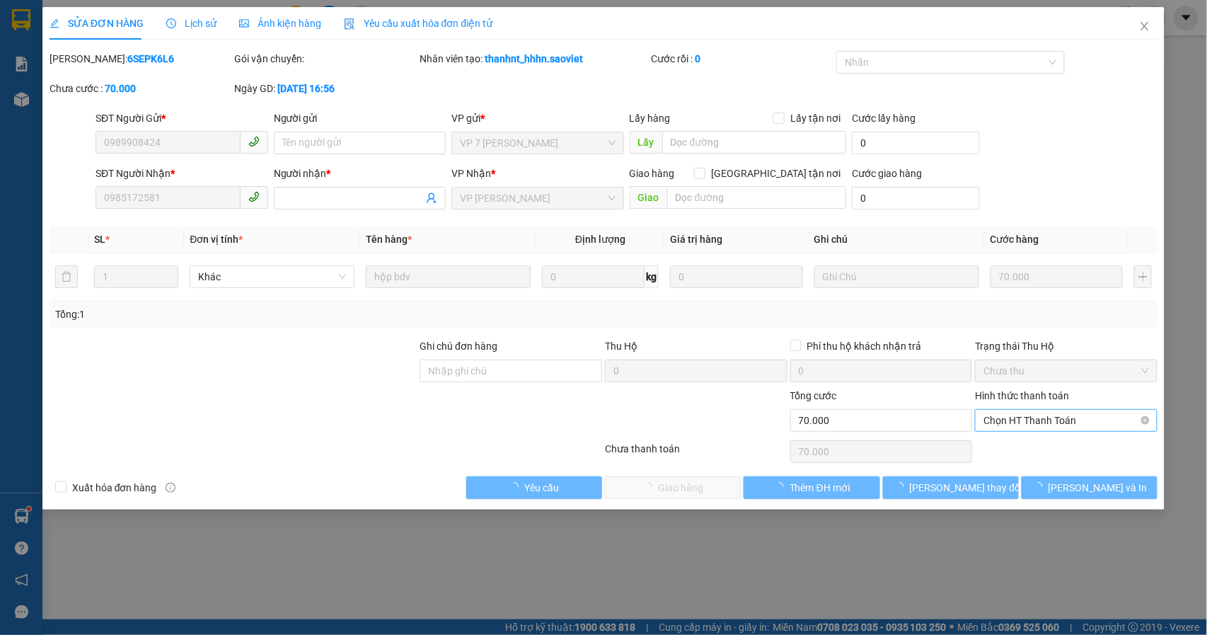
click at [1036, 414] on span "Chọn HT Thanh Toán" at bounding box center [1066, 420] width 166 height 21
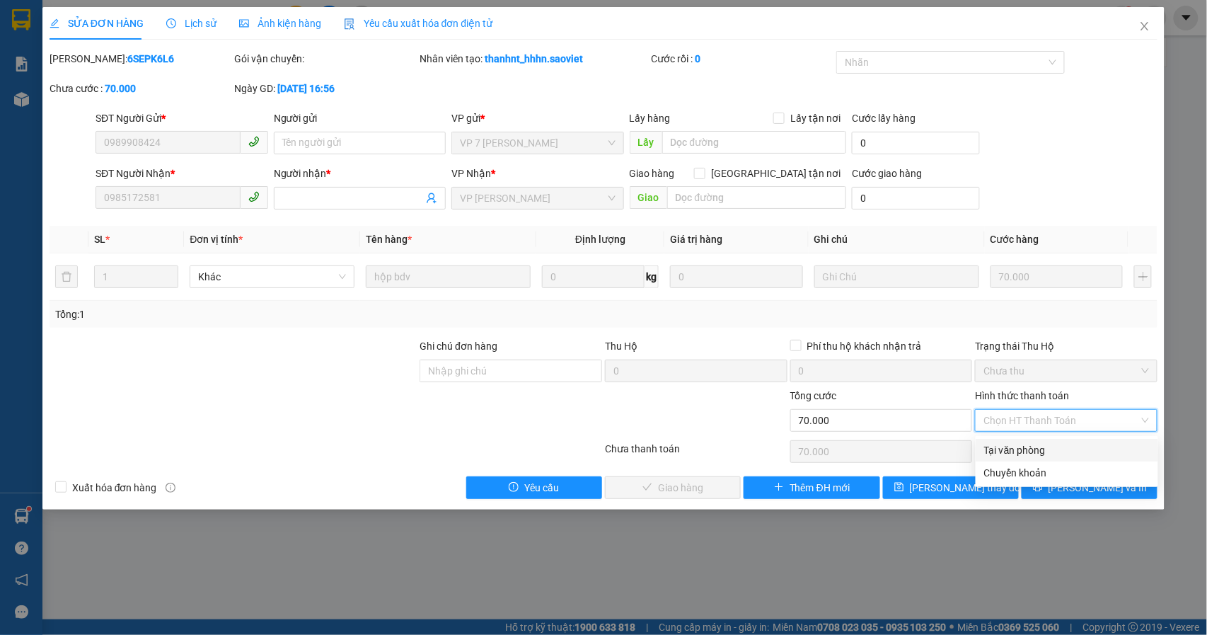
click at [988, 447] on div "Tại văn phòng" at bounding box center [1067, 450] width 166 height 16
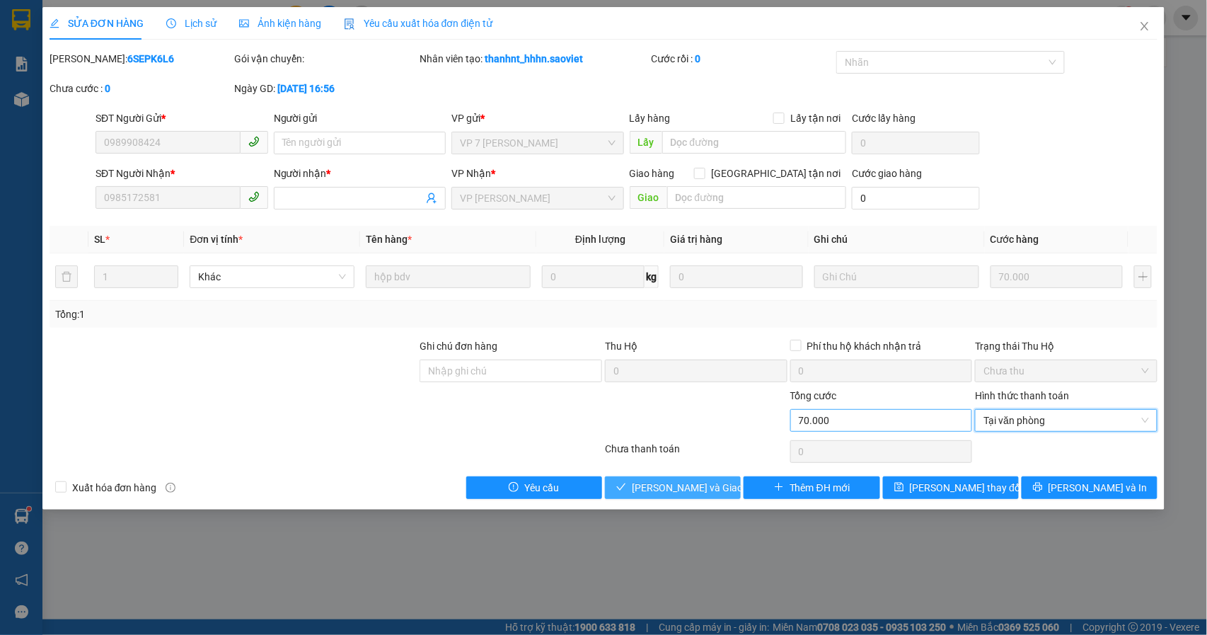
click at [662, 484] on span "[PERSON_NAME] và Giao hàng" at bounding box center [700, 488] width 136 height 16
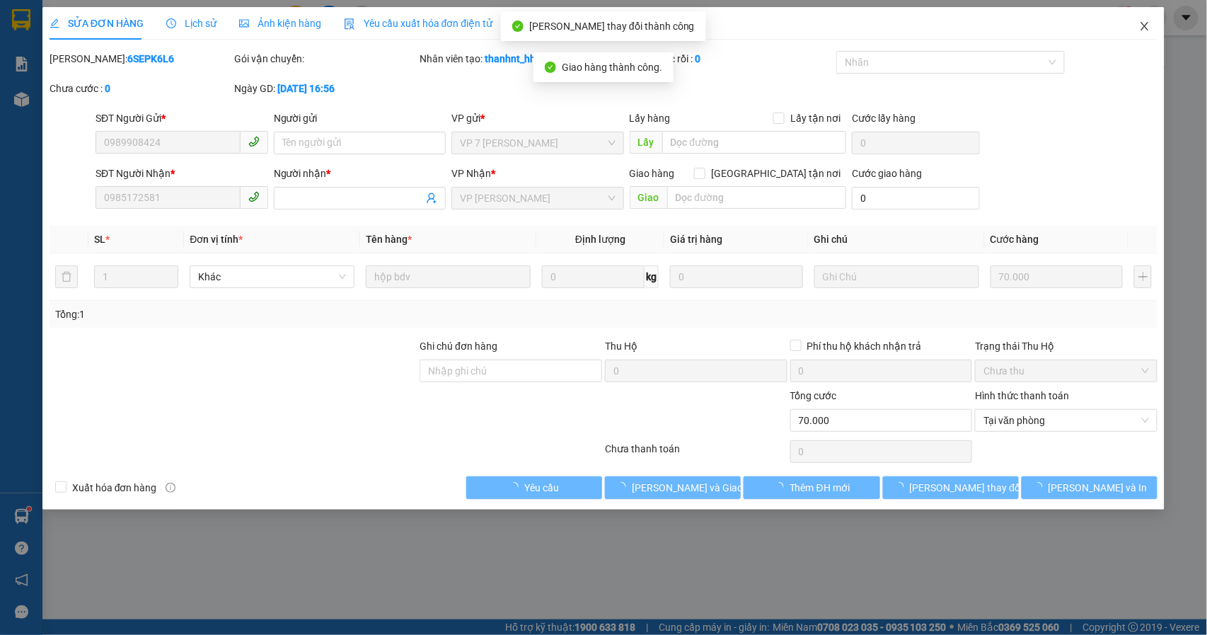
click at [1145, 31] on icon "close" at bounding box center [1144, 26] width 11 height 11
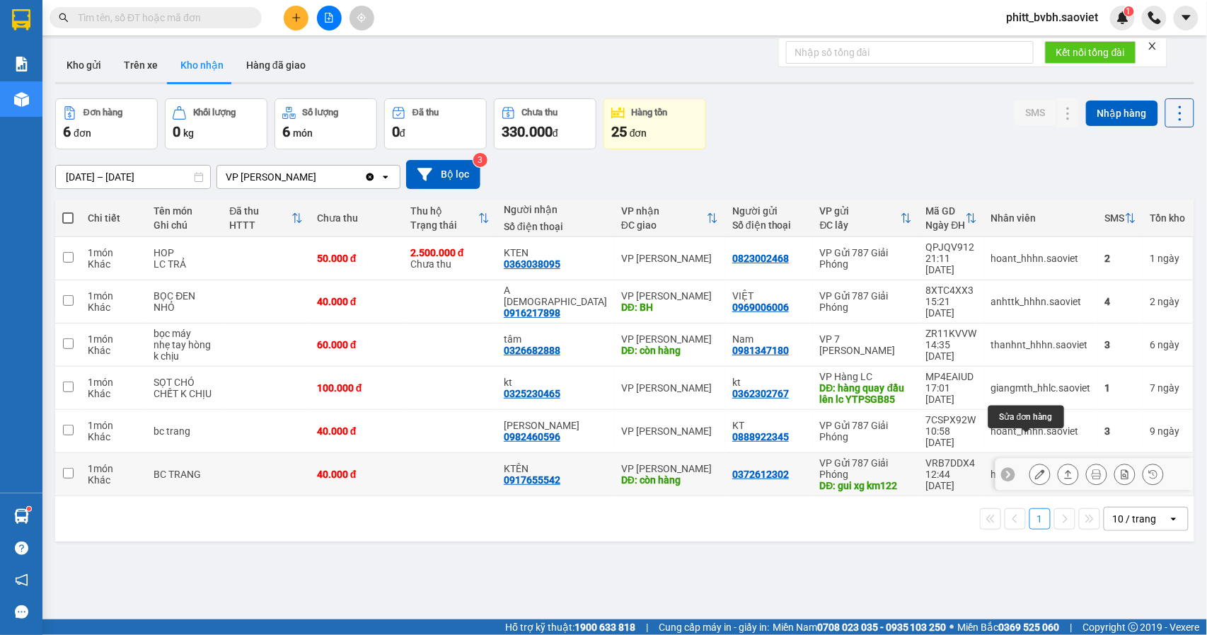
click at [1035, 469] on icon at bounding box center [1040, 474] width 10 height 10
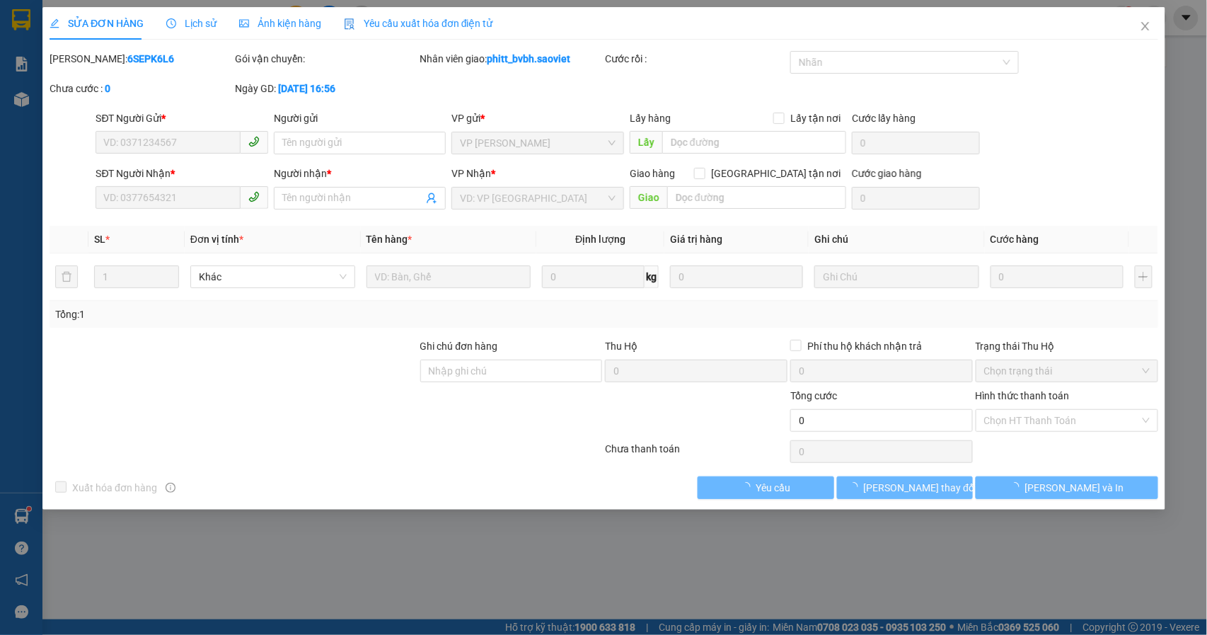
type input "0372612302"
type input "gui xg km122"
type input "0917655542"
type input "KTÊN"
type input "còn hàng"
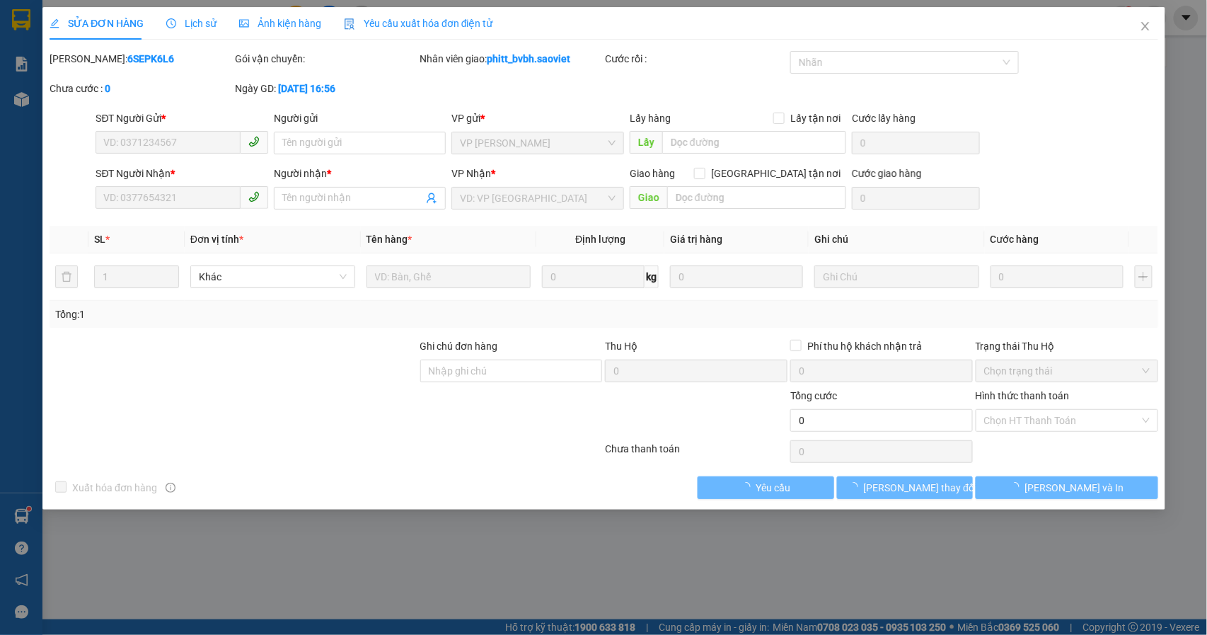
type input "40.000"
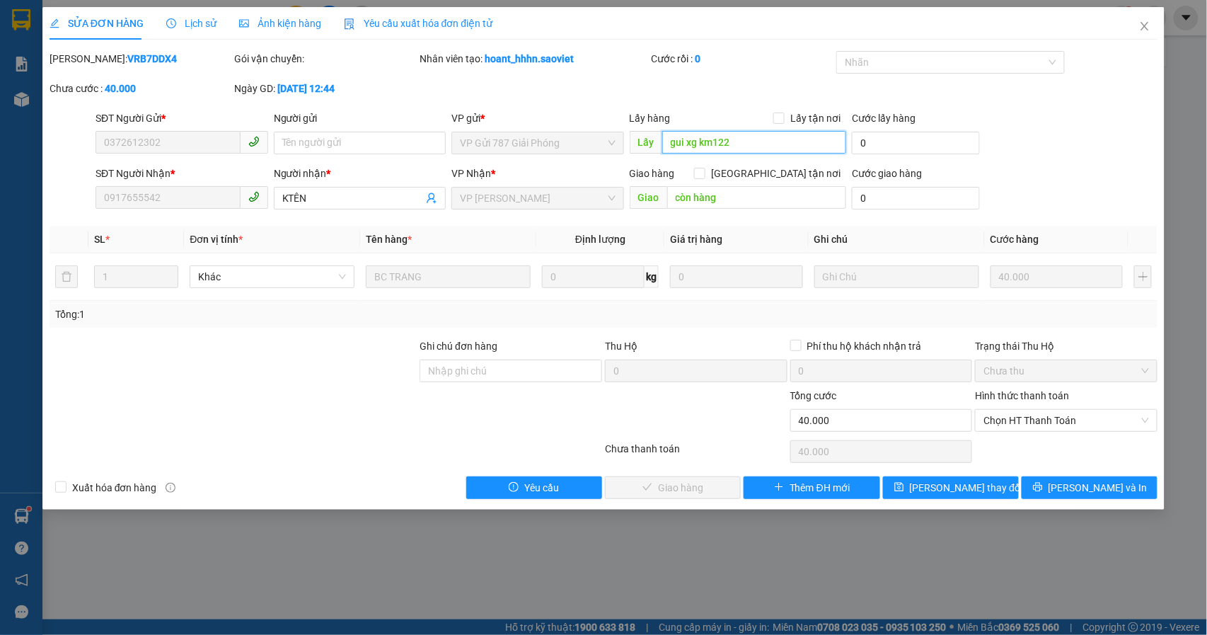
click at [753, 146] on input "gui xg km122" at bounding box center [754, 142] width 184 height 23
type input "gui xg km122 xe"
drag, startPoint x: 932, startPoint y: 482, endPoint x: 929, endPoint y: 512, distance: 30.6
click at [932, 485] on span "[PERSON_NAME] thay đổi" at bounding box center [966, 488] width 113 height 16
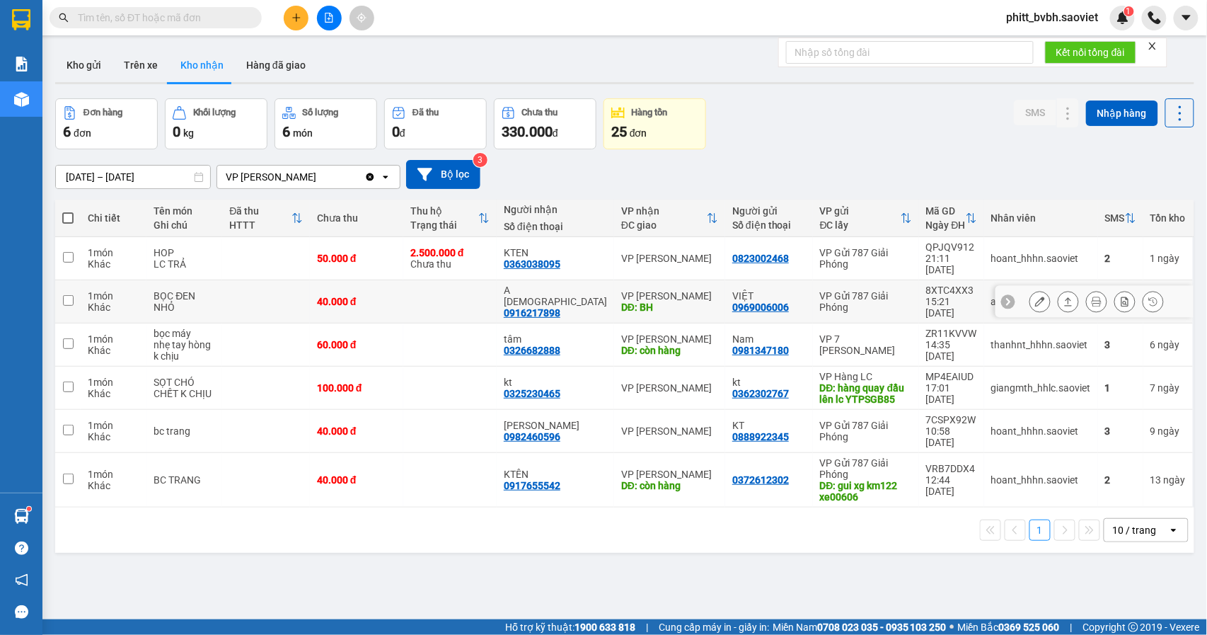
click at [450, 280] on td at bounding box center [449, 301] width 93 height 43
checkbox input "true"
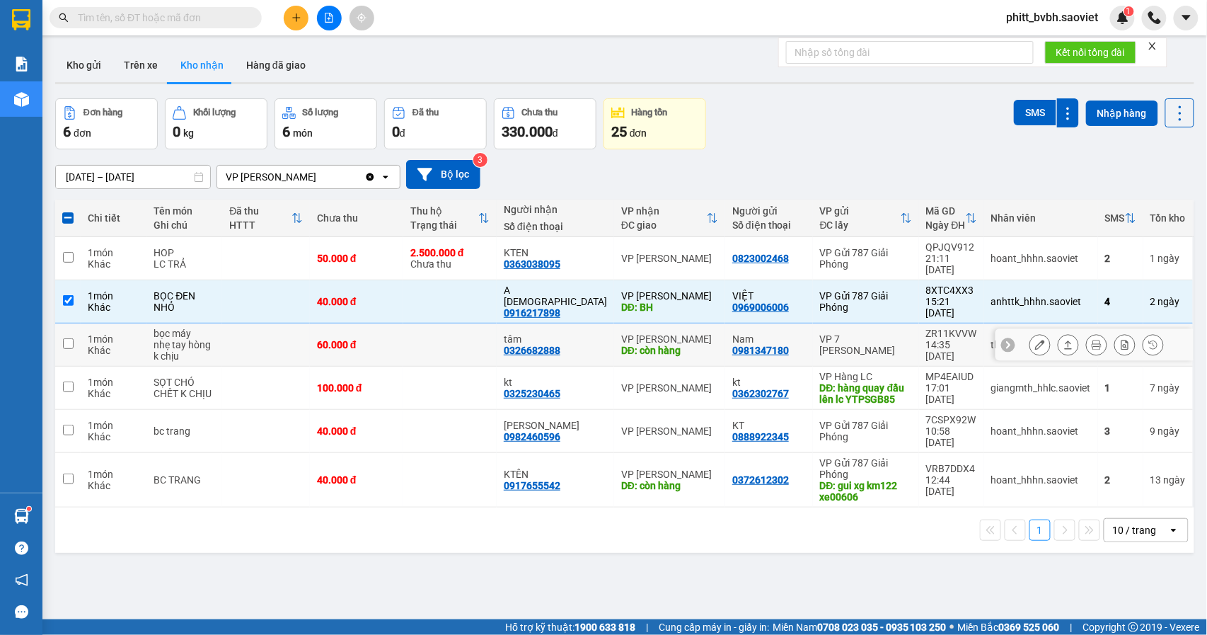
click at [420, 327] on td at bounding box center [449, 344] width 93 height 43
checkbox input "true"
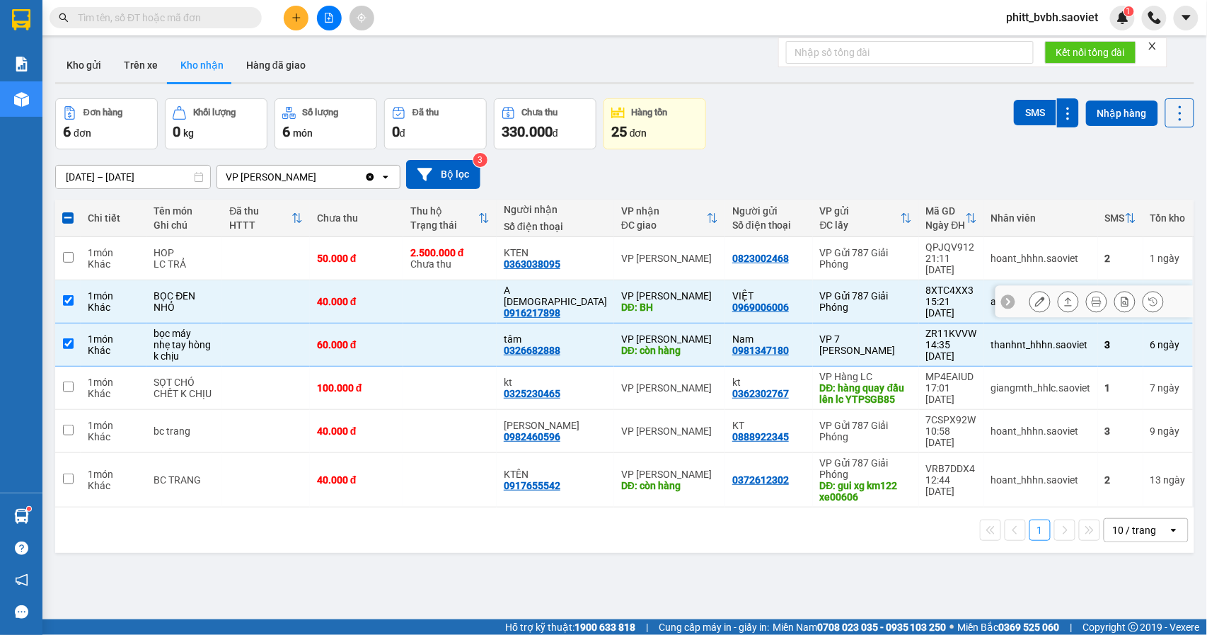
click at [475, 283] on td at bounding box center [449, 301] width 93 height 43
checkbox input "false"
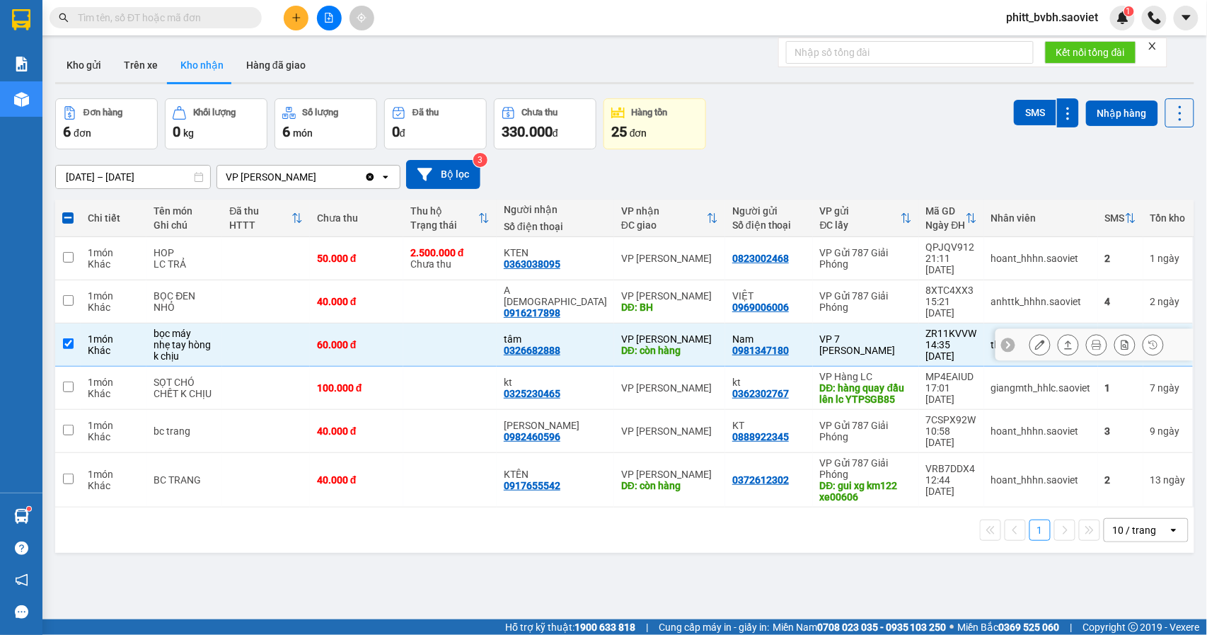
click at [403, 323] on td "60.000 đ" at bounding box center [356, 344] width 93 height 43
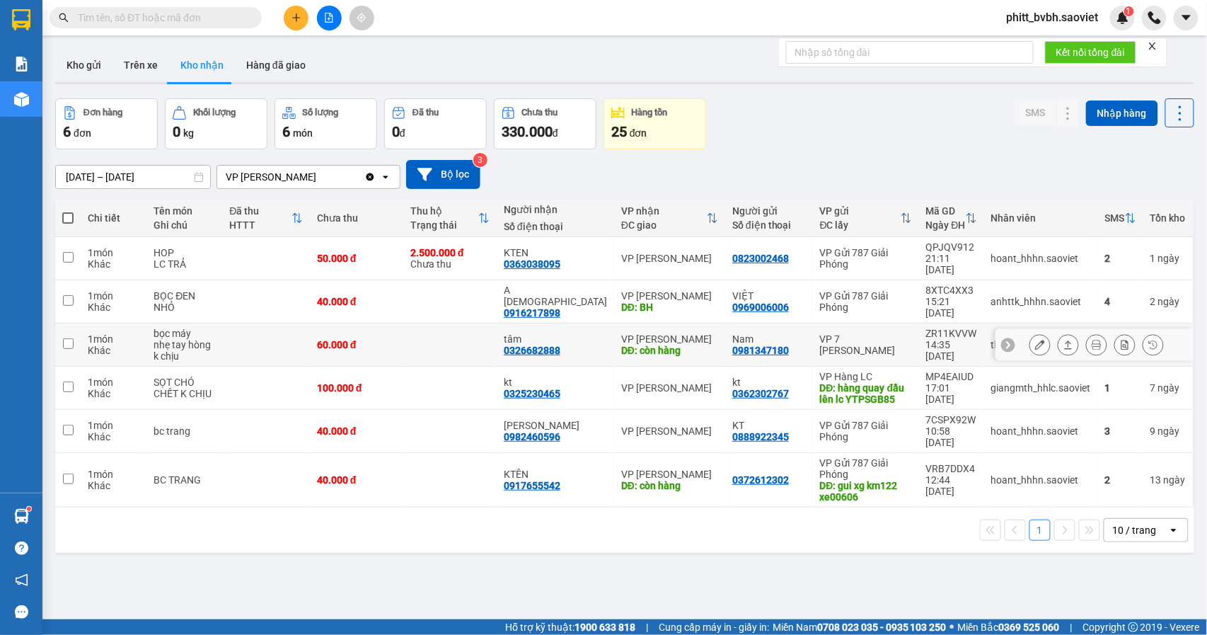
click at [357, 339] on div "60.000 đ" at bounding box center [356, 344] width 79 height 11
checkbox input "true"
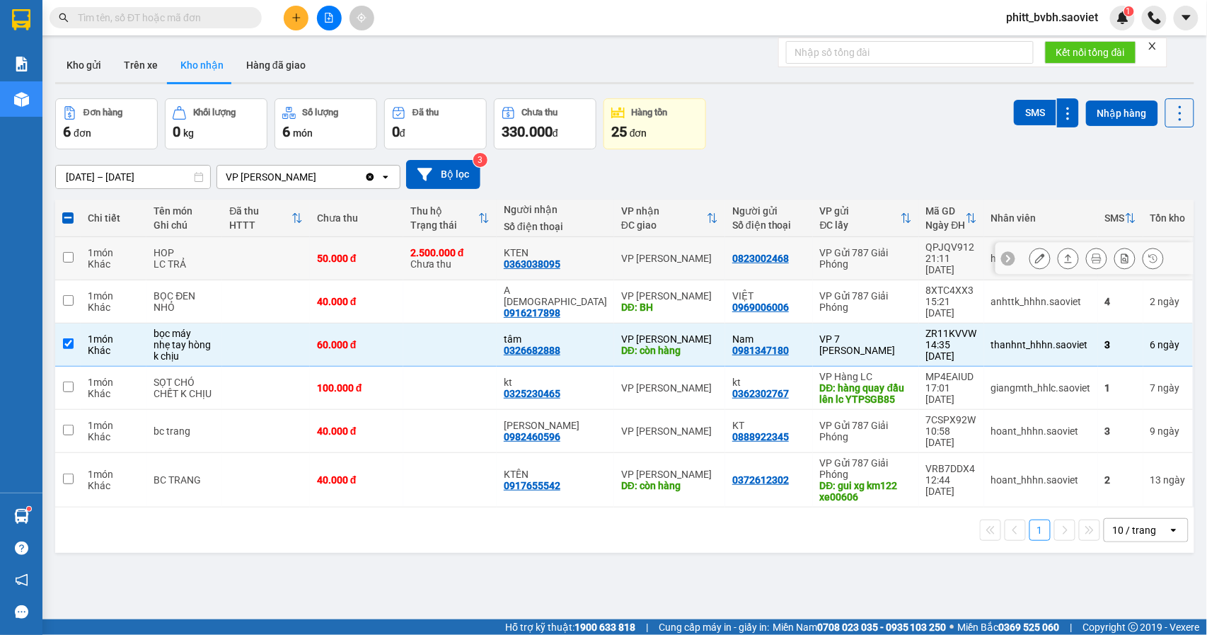
click at [391, 259] on div "50.000 đ" at bounding box center [356, 258] width 79 height 11
checkbox input "true"
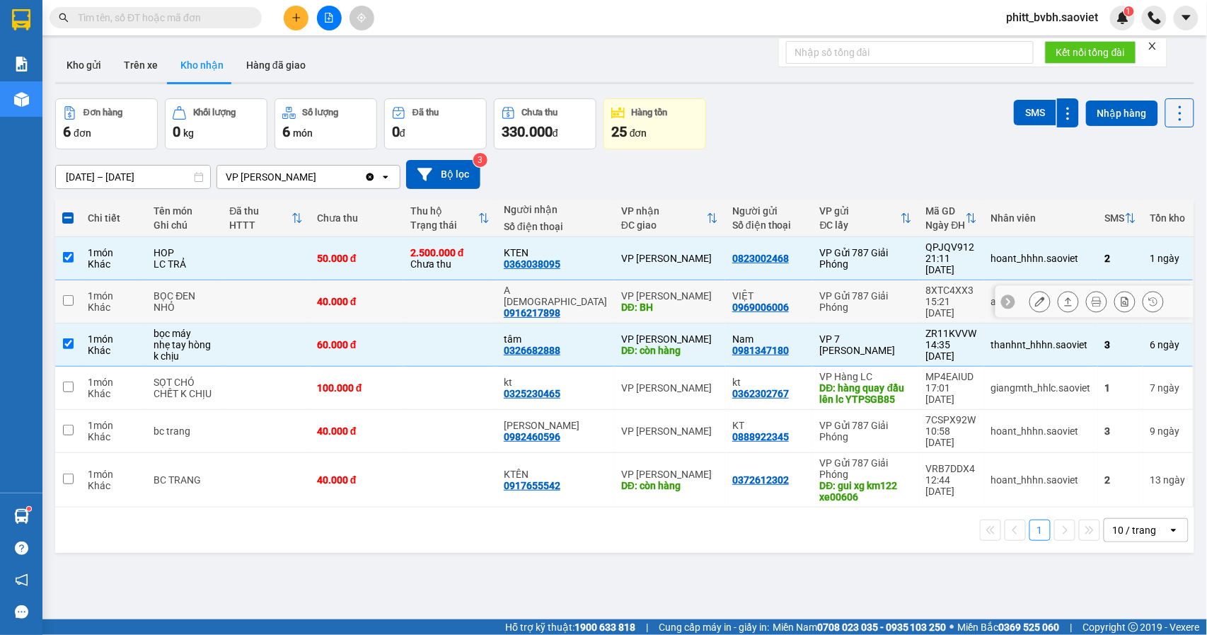
click at [577, 287] on div "A ĐẠO 0916217898" at bounding box center [555, 301] width 103 height 34
checkbox input "true"
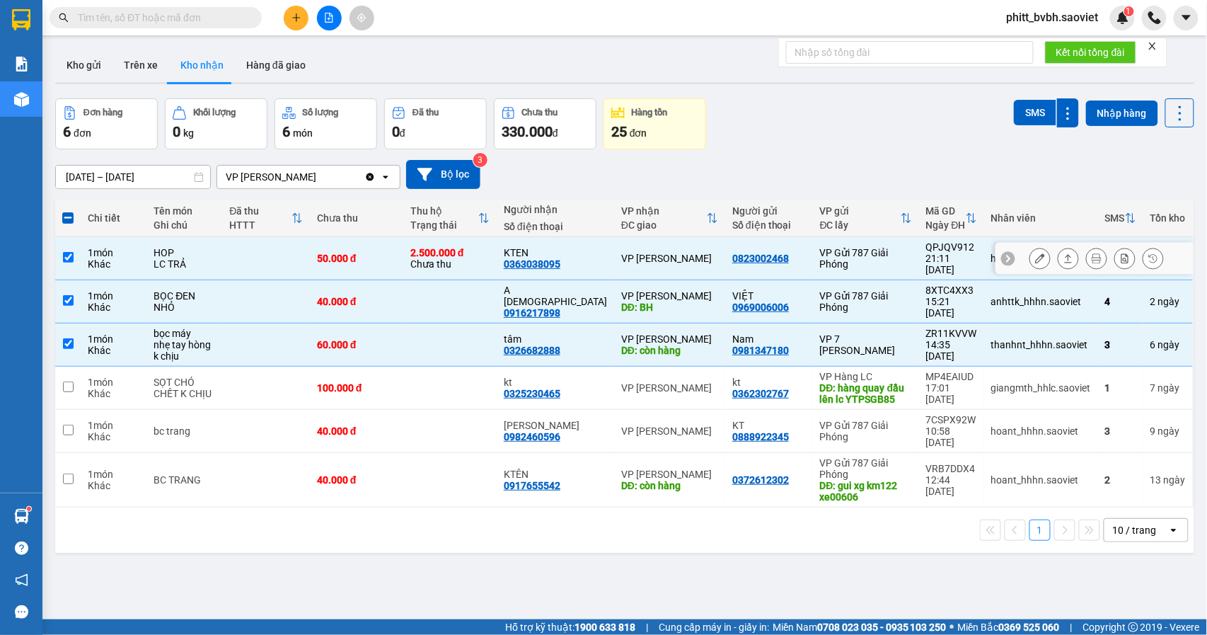
click at [590, 248] on td "KTEN 0363038095" at bounding box center [555, 258] width 117 height 43
checkbox input "false"
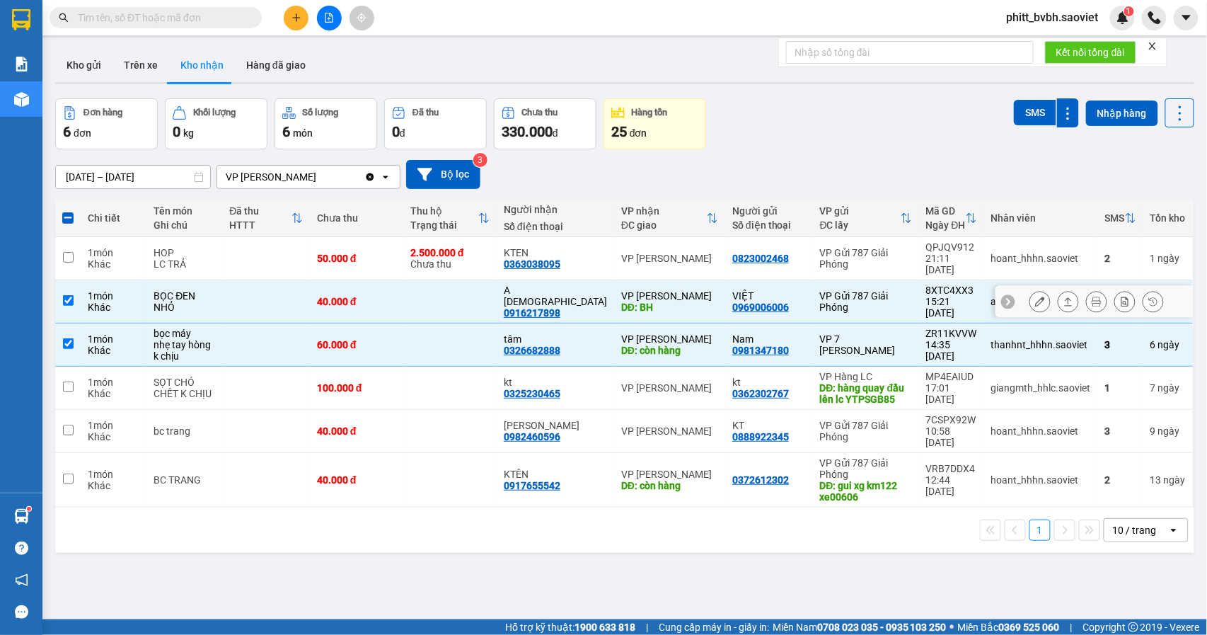
click at [587, 284] on div "A [DEMOGRAPHIC_DATA]" at bounding box center [555, 295] width 103 height 23
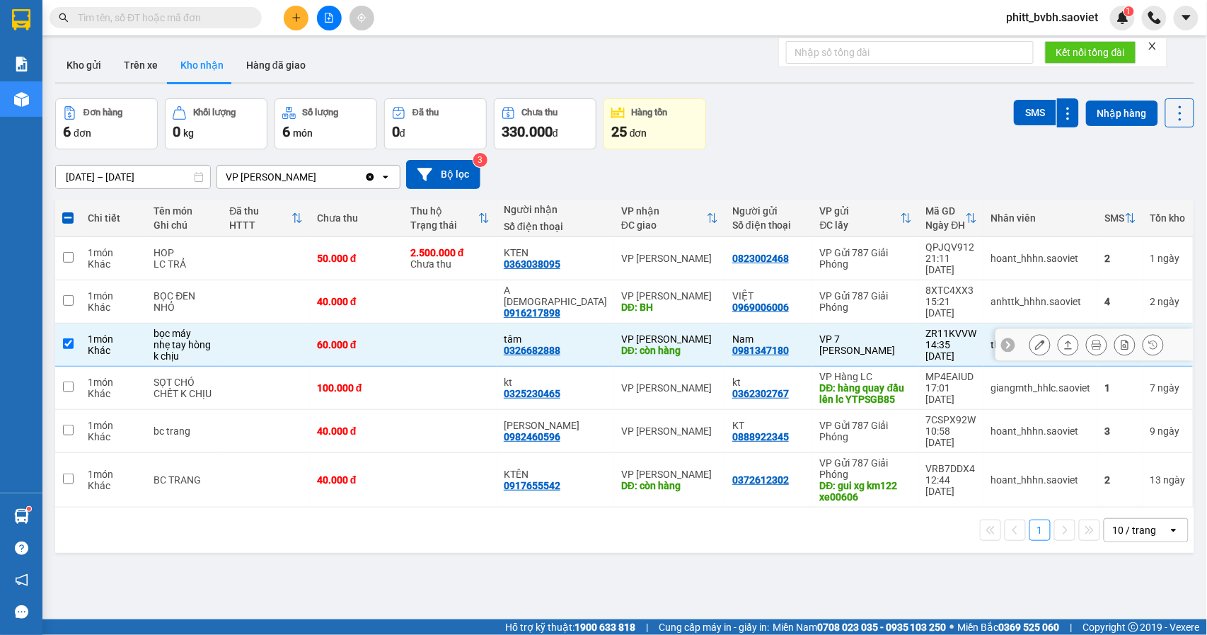
click at [587, 338] on td "tâm 0326682888" at bounding box center [555, 344] width 117 height 43
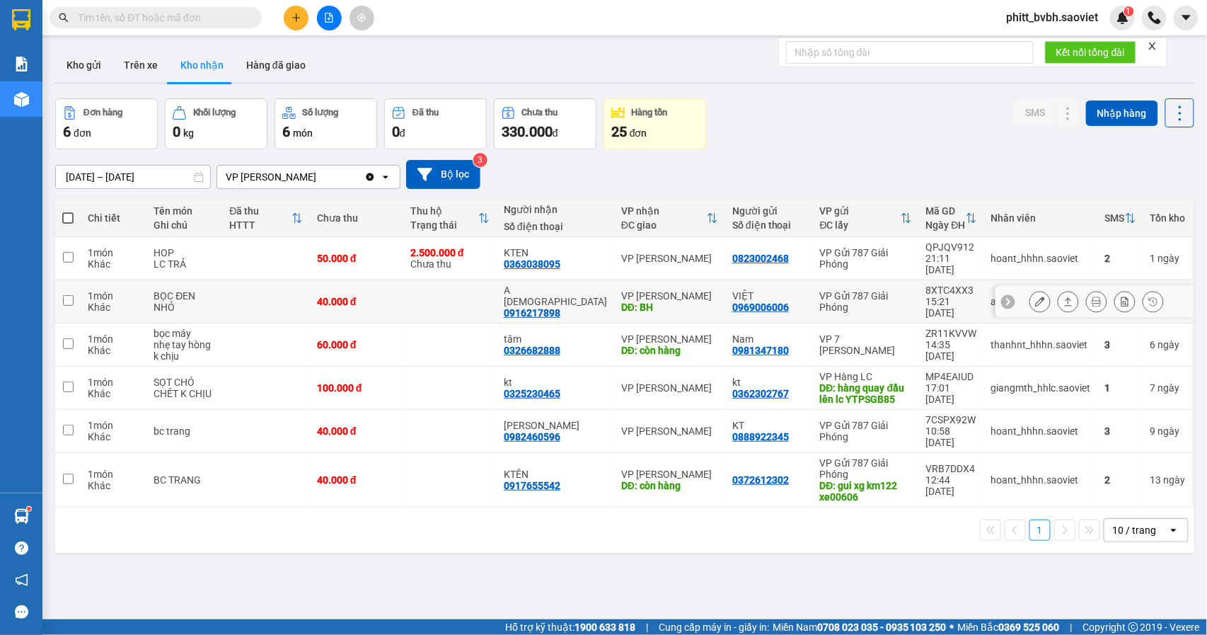
click at [1035, 296] on icon at bounding box center [1040, 301] width 10 height 10
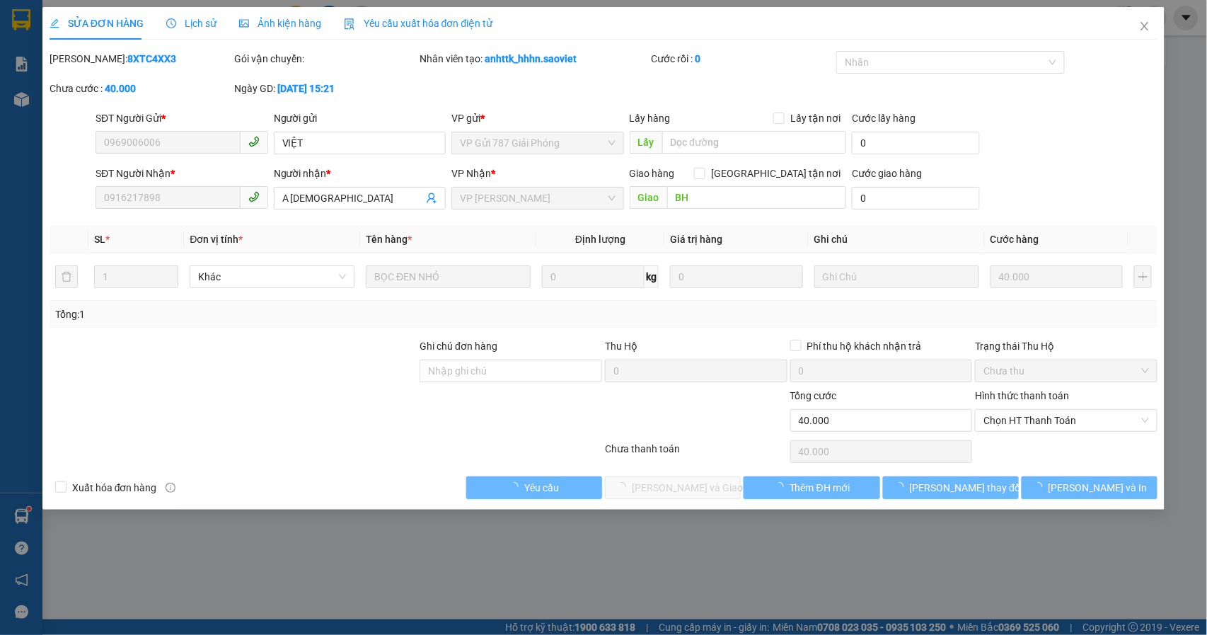
click at [204, 12] on div "Lịch sử" at bounding box center [191, 23] width 50 height 33
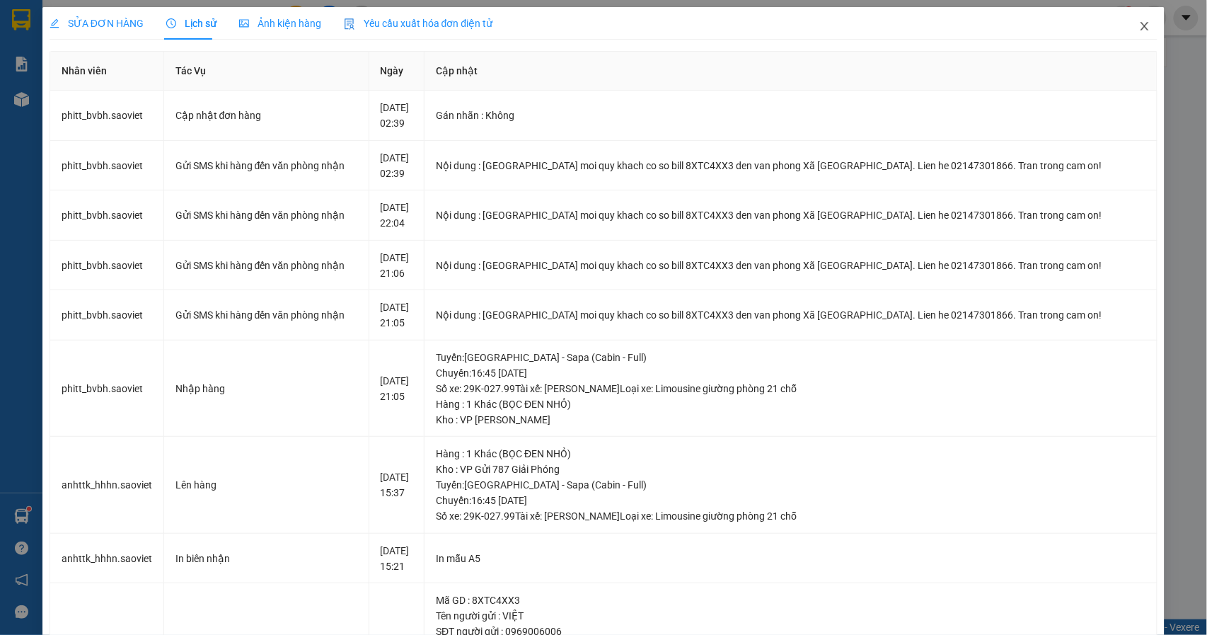
drag, startPoint x: 1124, startPoint y: 18, endPoint x: 1133, endPoint y: 23, distance: 10.4
click at [1133, 23] on span "Close" at bounding box center [1145, 27] width 40 height 40
click at [1133, 23] on div "1" at bounding box center [1122, 18] width 25 height 25
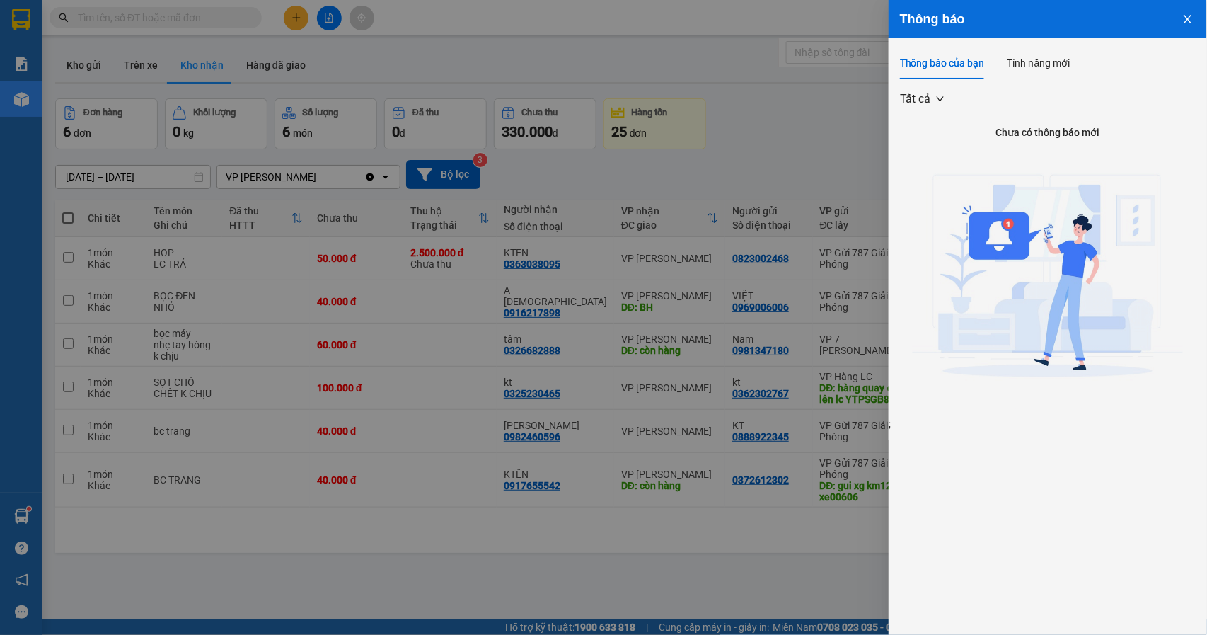
click at [816, 110] on div at bounding box center [603, 317] width 1207 height 635
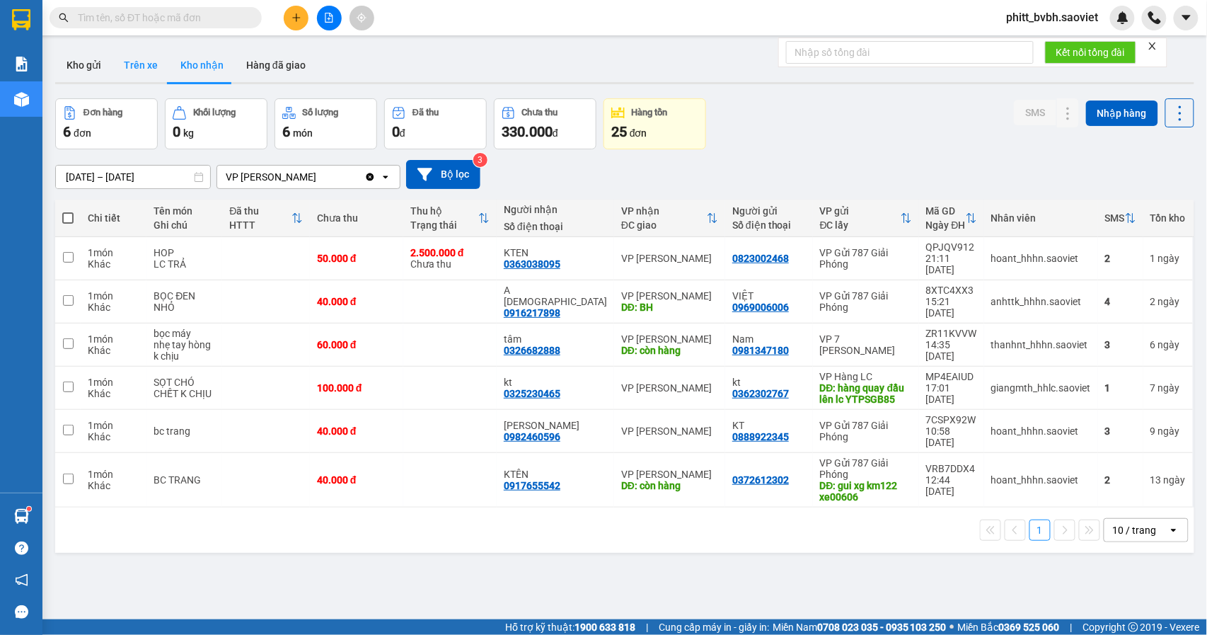
click at [144, 61] on button "Trên xe" at bounding box center [140, 65] width 57 height 34
type input "[DATE] – [DATE]"
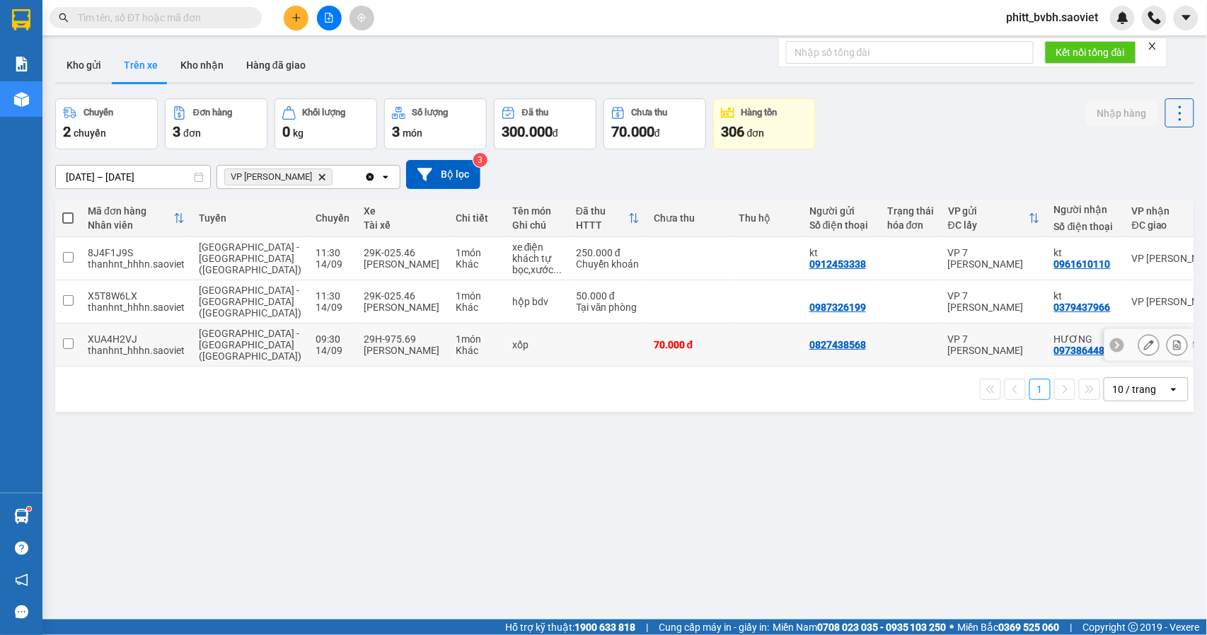
click at [569, 338] on td at bounding box center [608, 344] width 78 height 43
checkbox input "true"
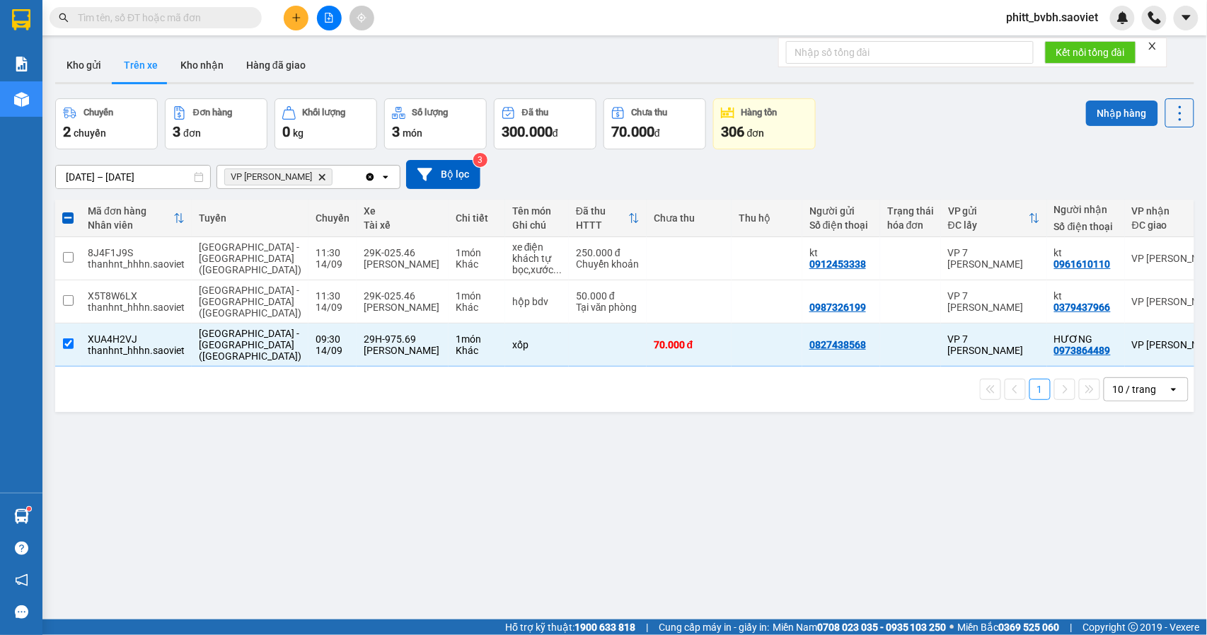
drag, startPoint x: 1093, startPoint y: 113, endPoint x: 1109, endPoint y: 127, distance: 21.6
click at [1092, 113] on button "Nhập hàng" at bounding box center [1122, 112] width 72 height 25
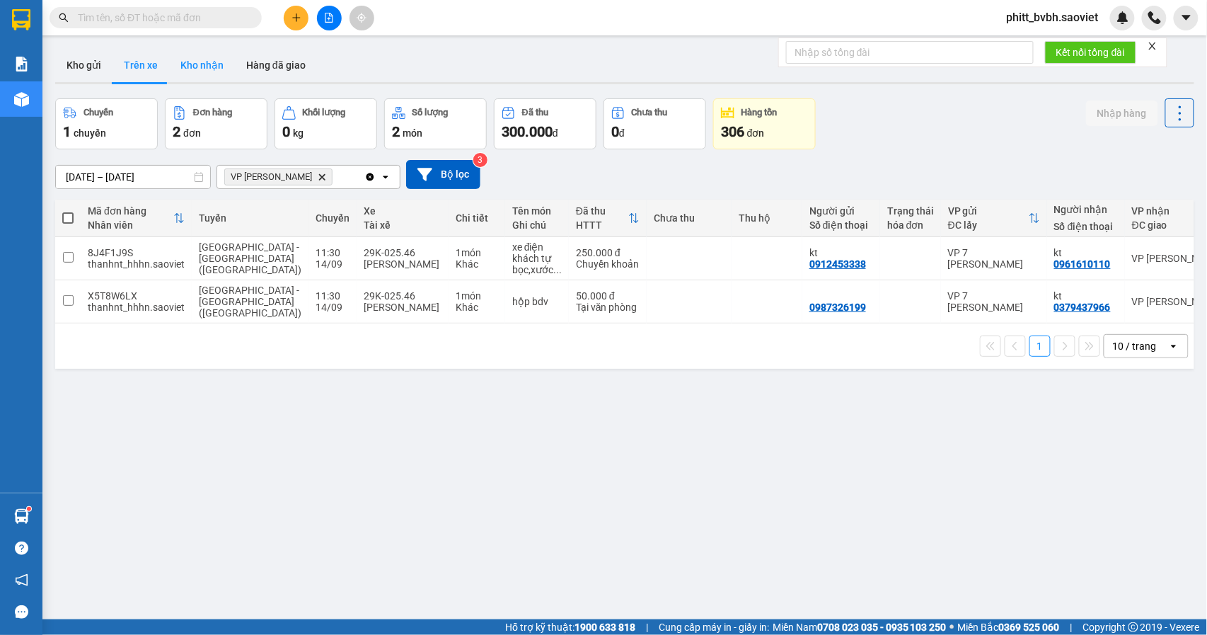
click at [207, 62] on button "Kho nhận" at bounding box center [202, 65] width 66 height 34
type input "[DATE] – [DATE]"
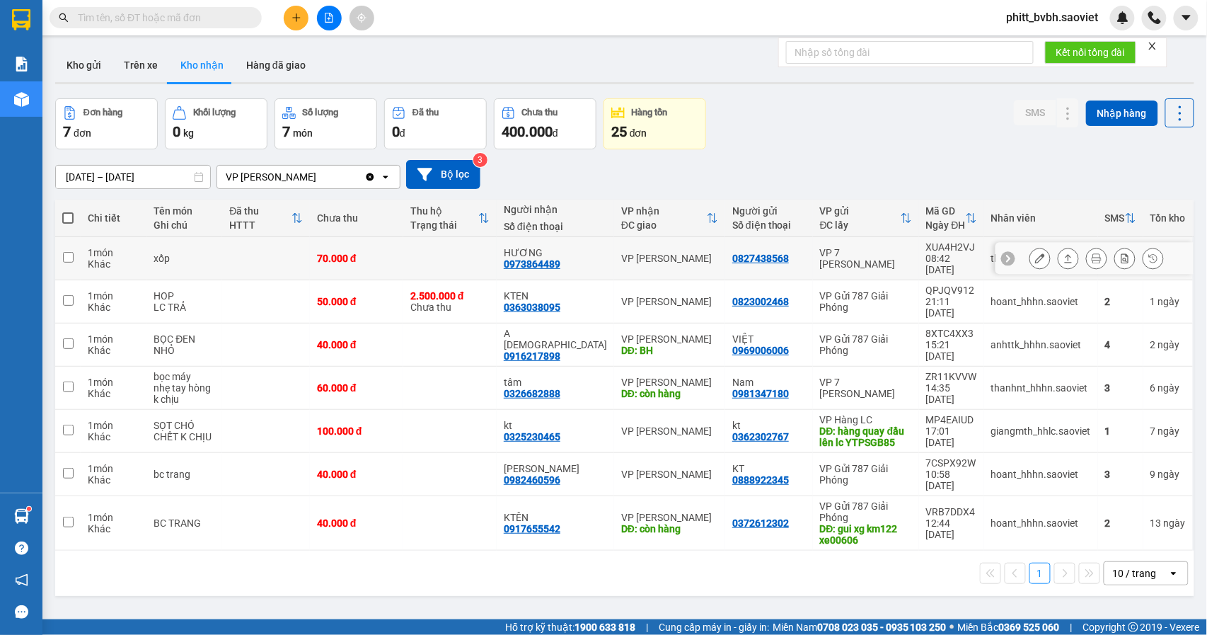
drag, startPoint x: 360, startPoint y: 255, endPoint x: 369, endPoint y: 255, distance: 9.2
click at [361, 255] on div "70.000 đ" at bounding box center [356, 258] width 79 height 11
checkbox input "true"
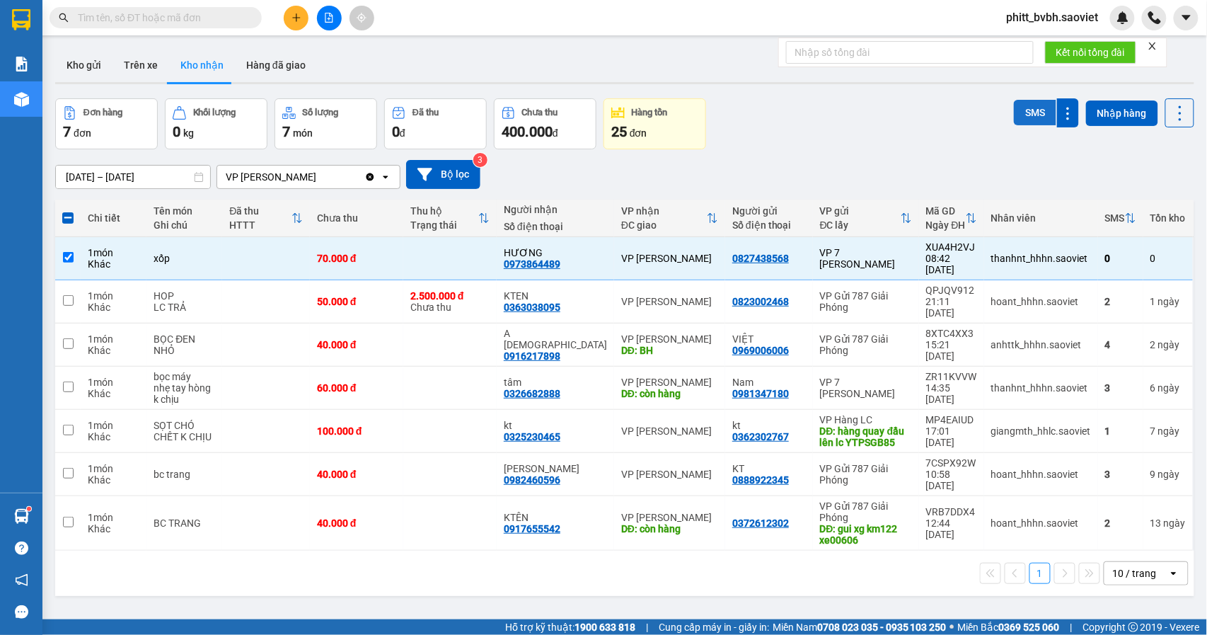
click at [1038, 122] on button "SMS" at bounding box center [1035, 112] width 42 height 25
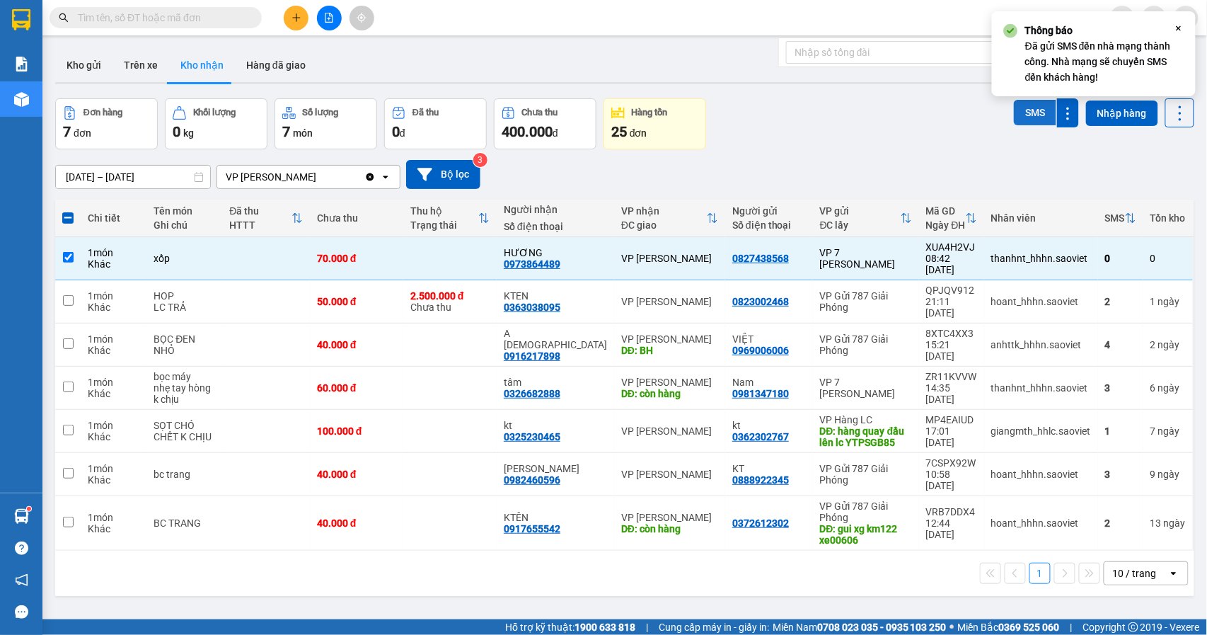
click at [1039, 120] on button "SMS" at bounding box center [1035, 112] width 42 height 25
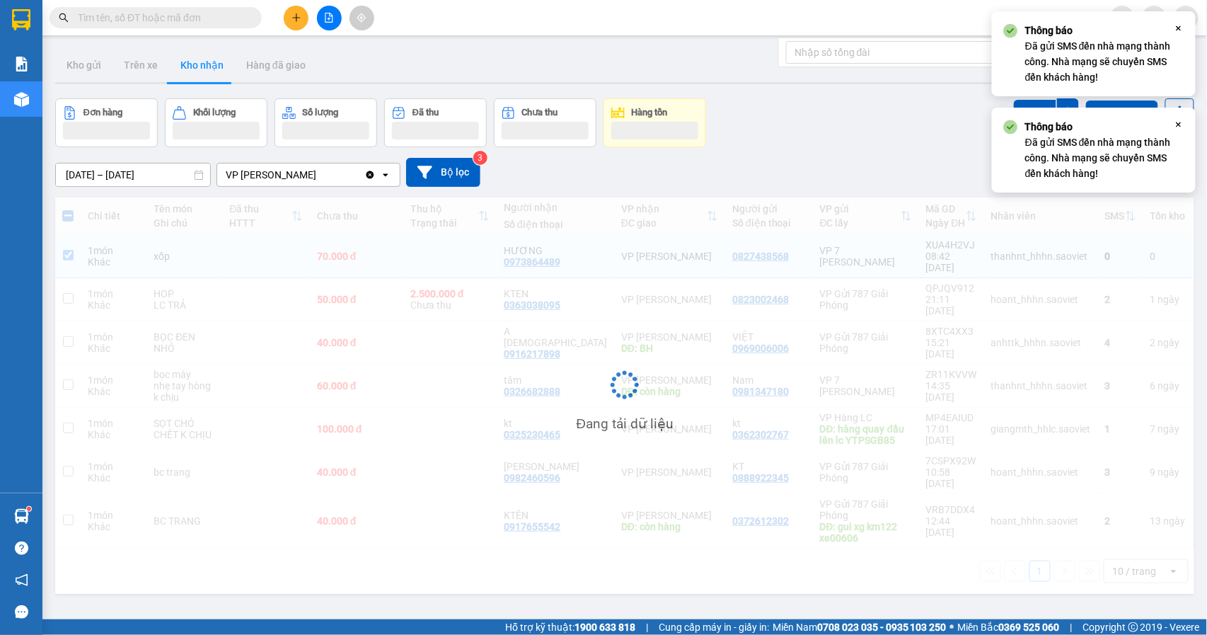
click at [1037, 121] on strong "Thông báo" at bounding box center [1049, 126] width 48 height 11
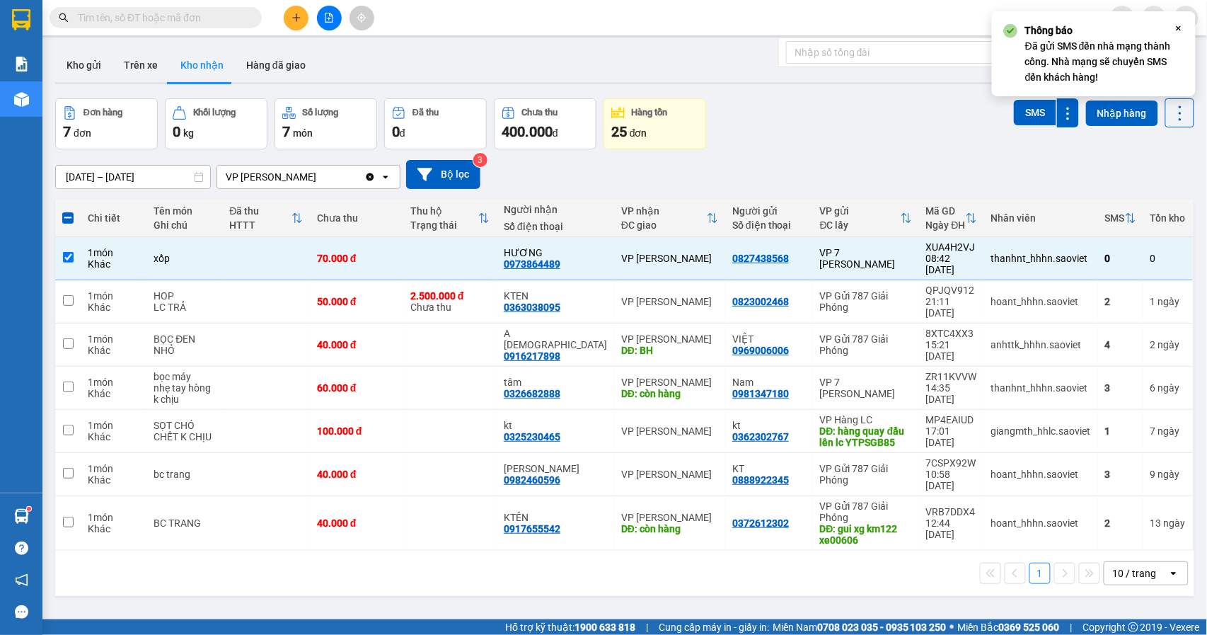
click at [1019, 108] on button "SMS" at bounding box center [1035, 112] width 42 height 25
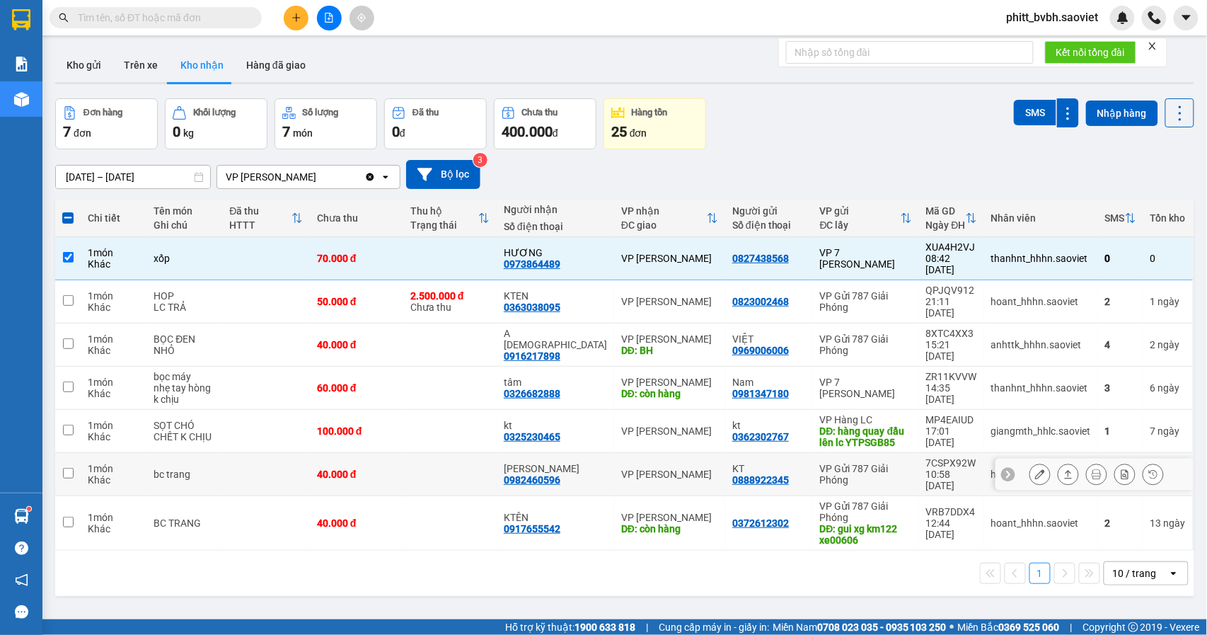
click at [575, 463] on div "[PERSON_NAME] 0982460596" at bounding box center [555, 474] width 103 height 23
checkbox input "true"
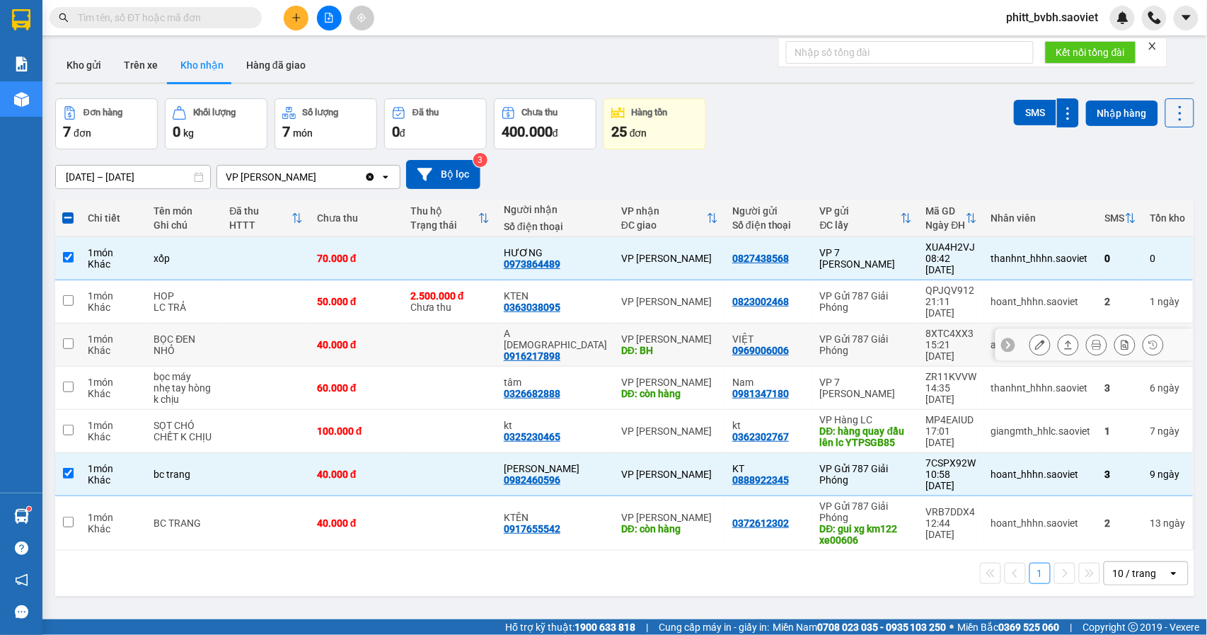
click at [458, 323] on td at bounding box center [449, 344] width 93 height 43
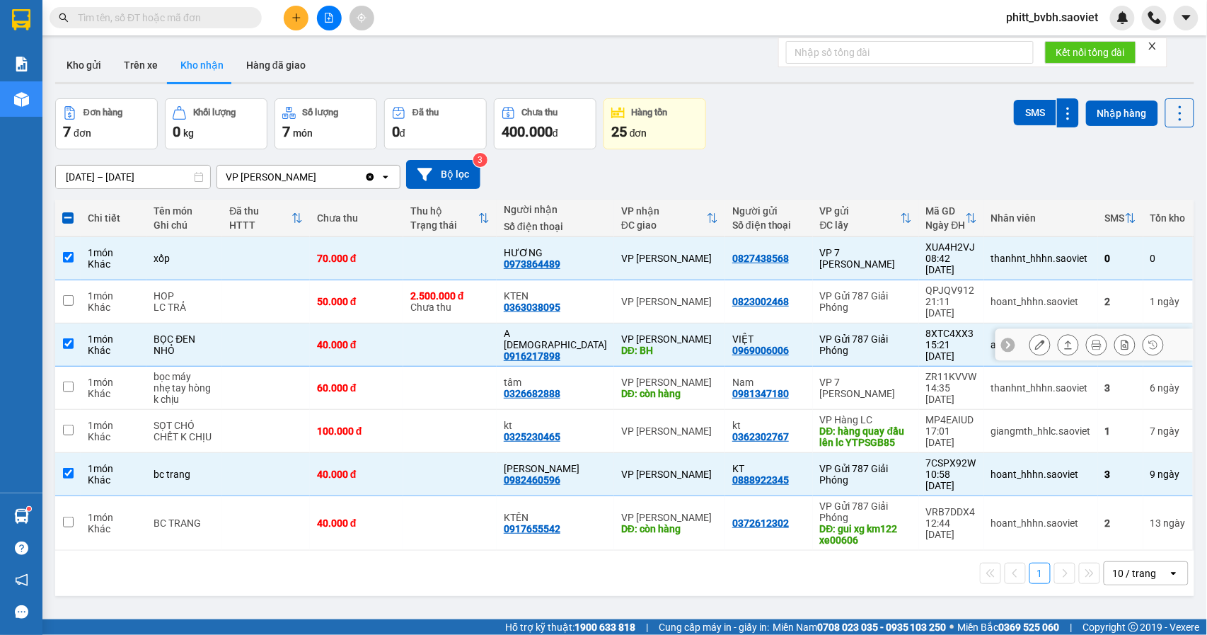
click at [374, 330] on td "40.000 đ" at bounding box center [356, 344] width 93 height 43
checkbox input "false"
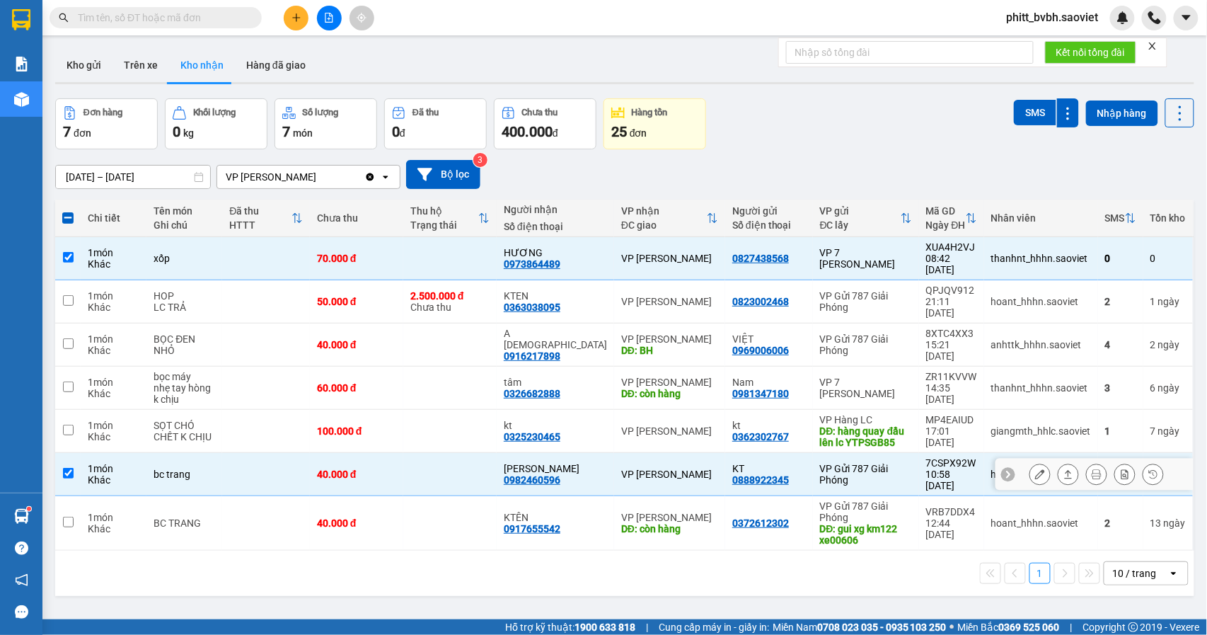
drag, startPoint x: 433, startPoint y: 442, endPoint x: 419, endPoint y: 402, distance: 42.7
click at [424, 453] on td at bounding box center [449, 474] width 93 height 43
checkbox input "false"
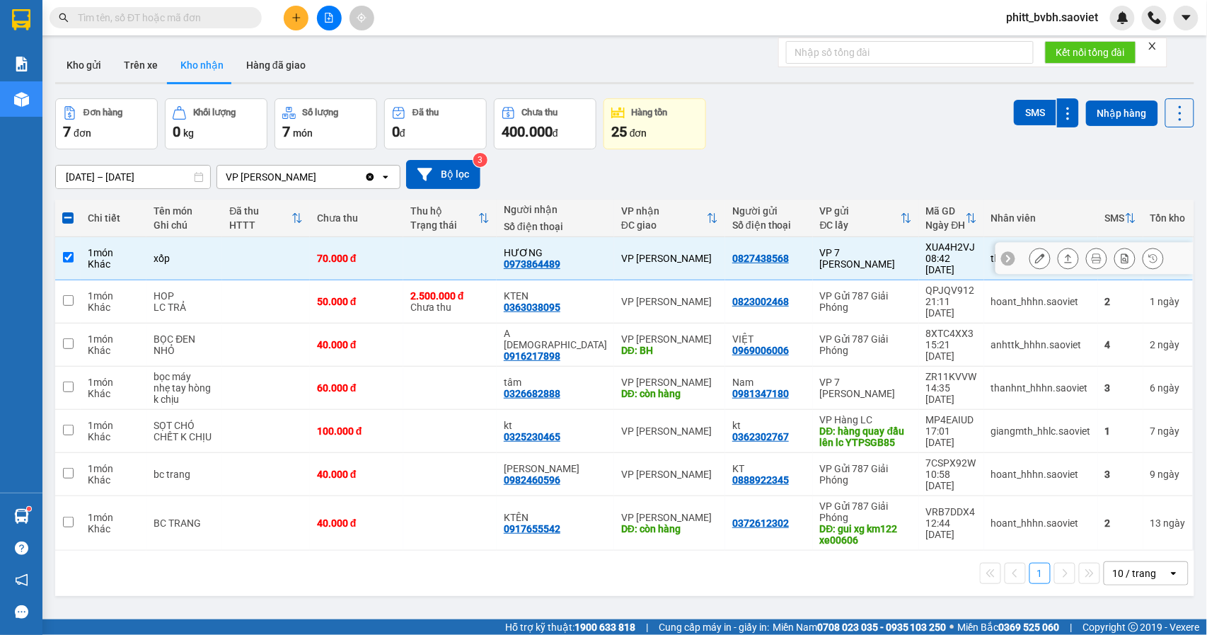
click at [374, 260] on td "70.000 đ" at bounding box center [356, 258] width 93 height 43
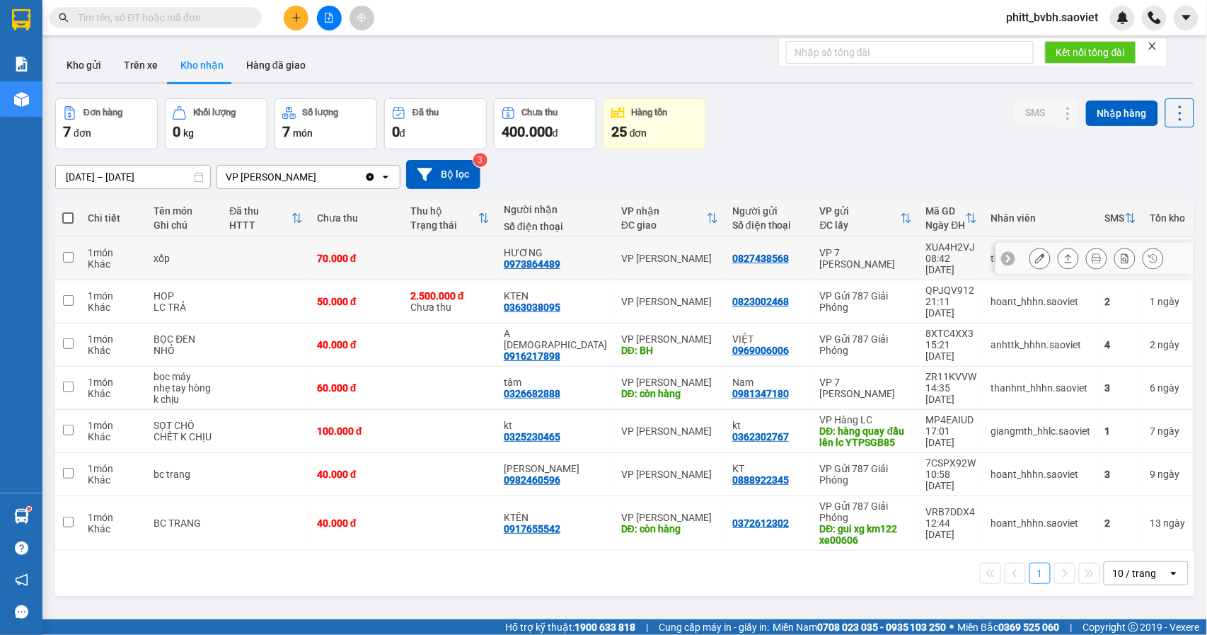
click at [652, 255] on div "VP [PERSON_NAME]" at bounding box center [669, 258] width 97 height 11
checkbox input "true"
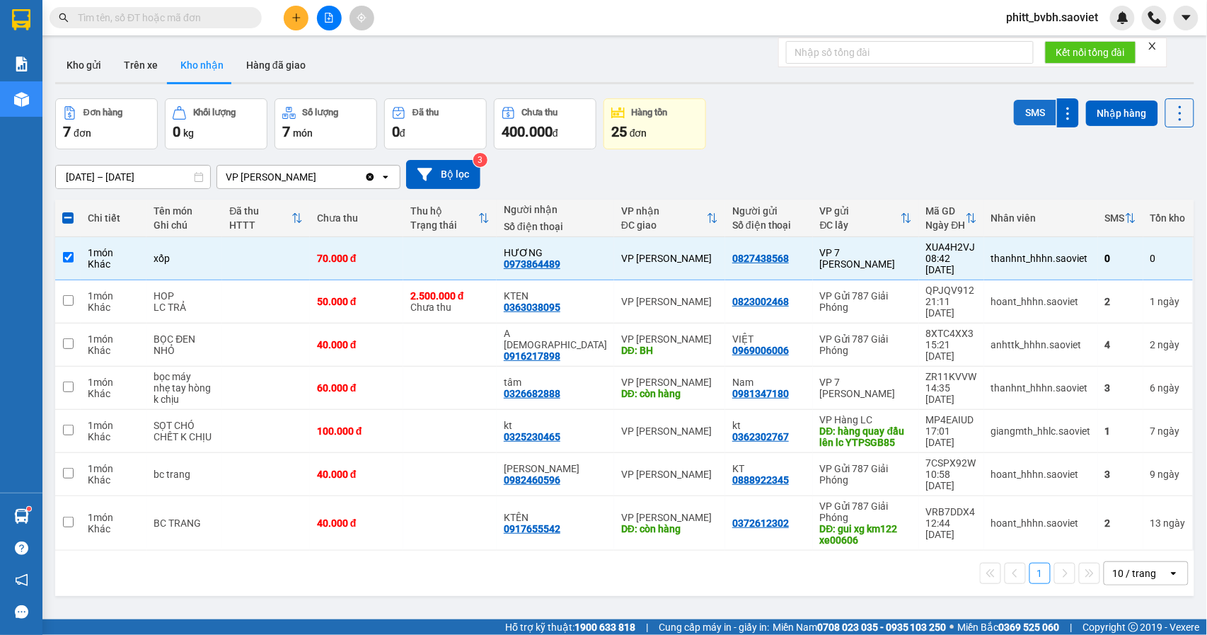
click at [1028, 110] on button "SMS" at bounding box center [1035, 112] width 42 height 25
click at [102, 189] on div "[DATE] – [DATE]" at bounding box center [133, 177] width 156 height 24
click at [108, 178] on input "[DATE] – [DATE]" at bounding box center [133, 177] width 154 height 23
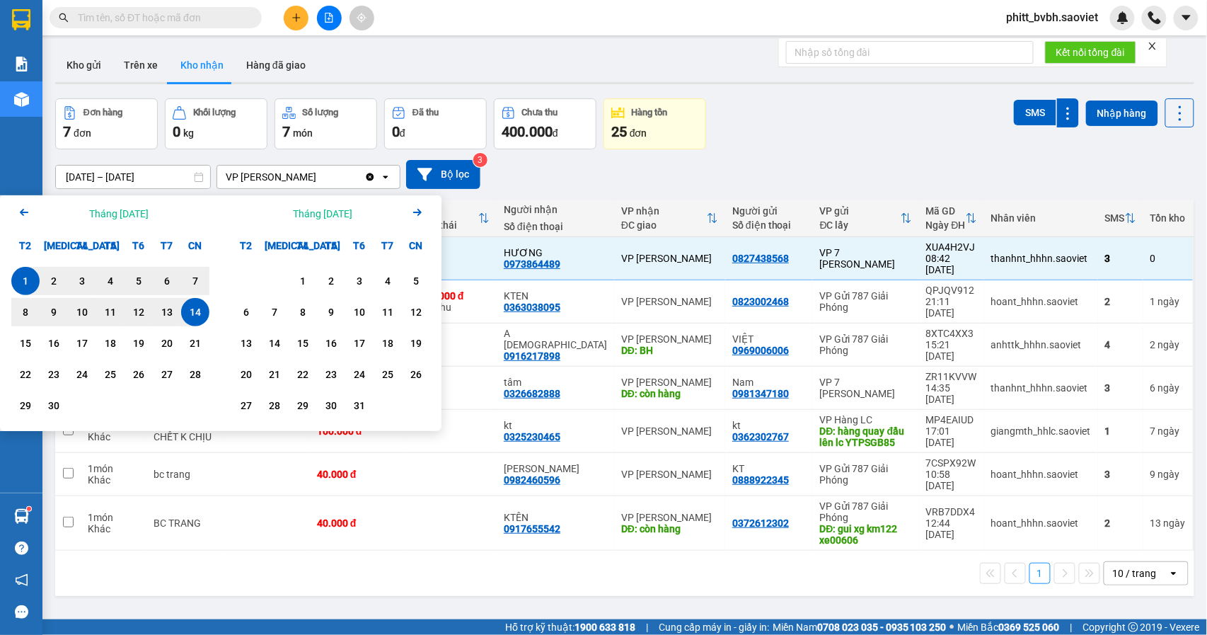
click at [18, 211] on icon "Arrow Left" at bounding box center [24, 212] width 17 height 17
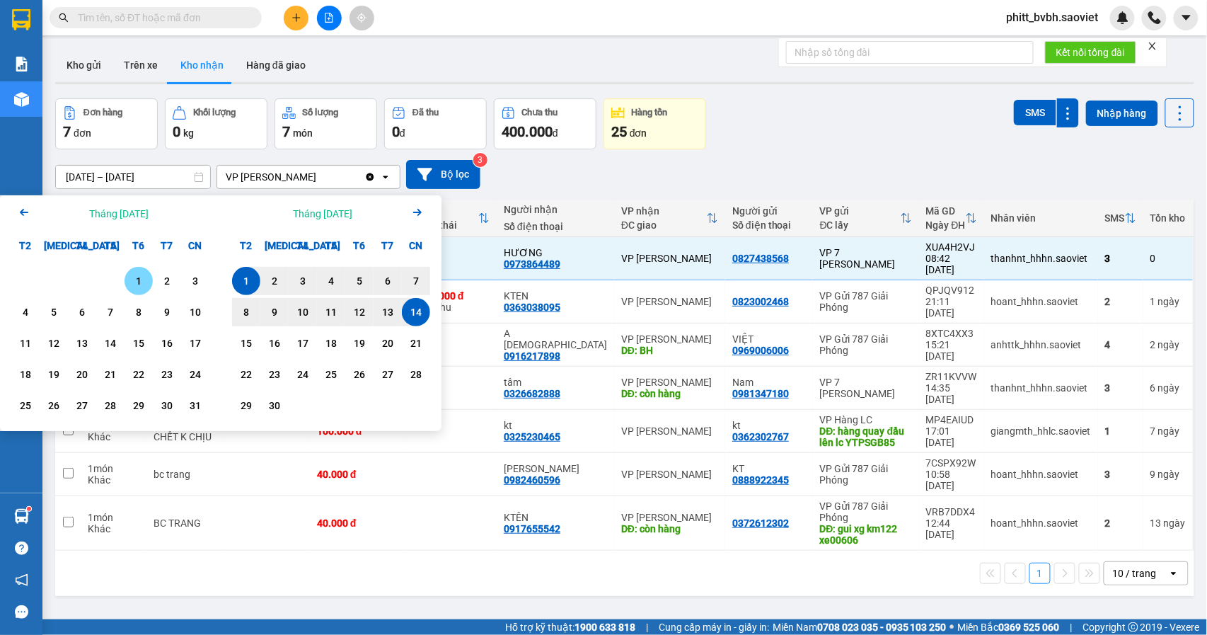
click at [133, 279] on div "1" at bounding box center [139, 280] width 20 height 17
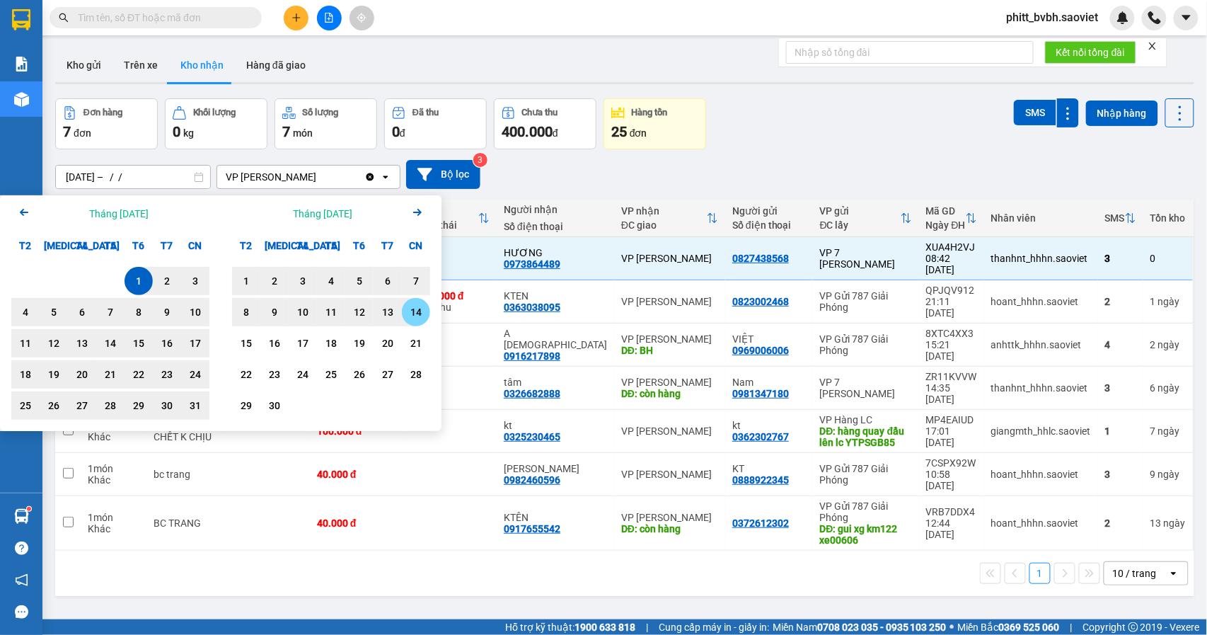
click at [427, 310] on div "14" at bounding box center [416, 312] width 28 height 28
type input "[DATE] – [DATE]"
checkbox input "false"
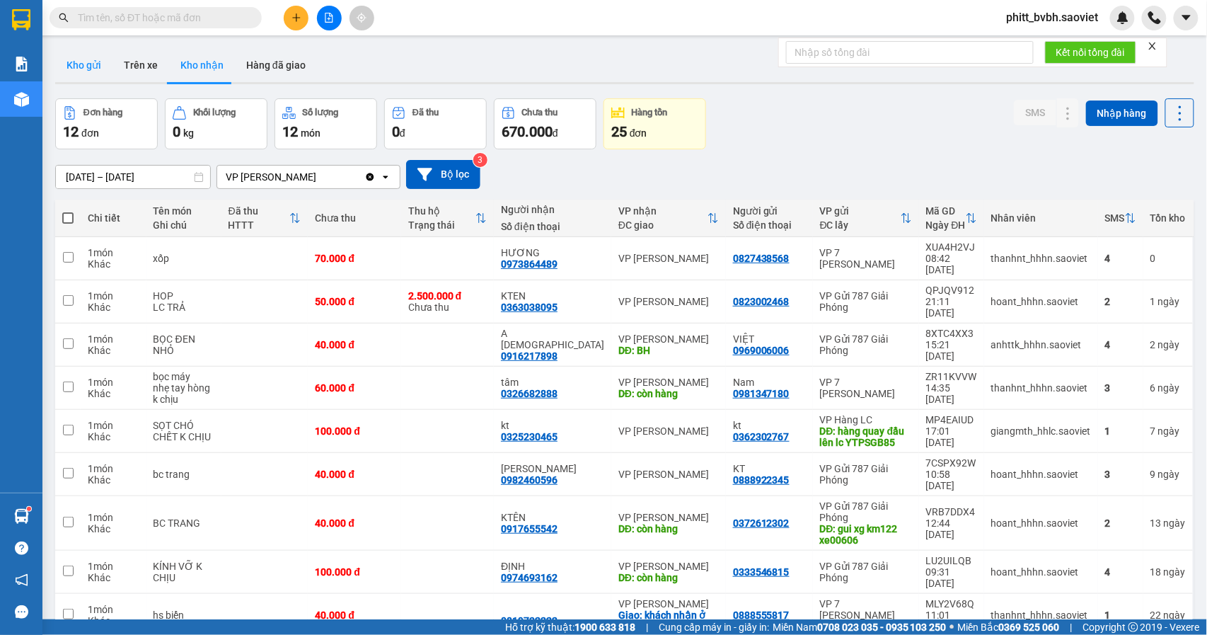
click at [103, 62] on button "Kho gửi" at bounding box center [83, 65] width 57 height 34
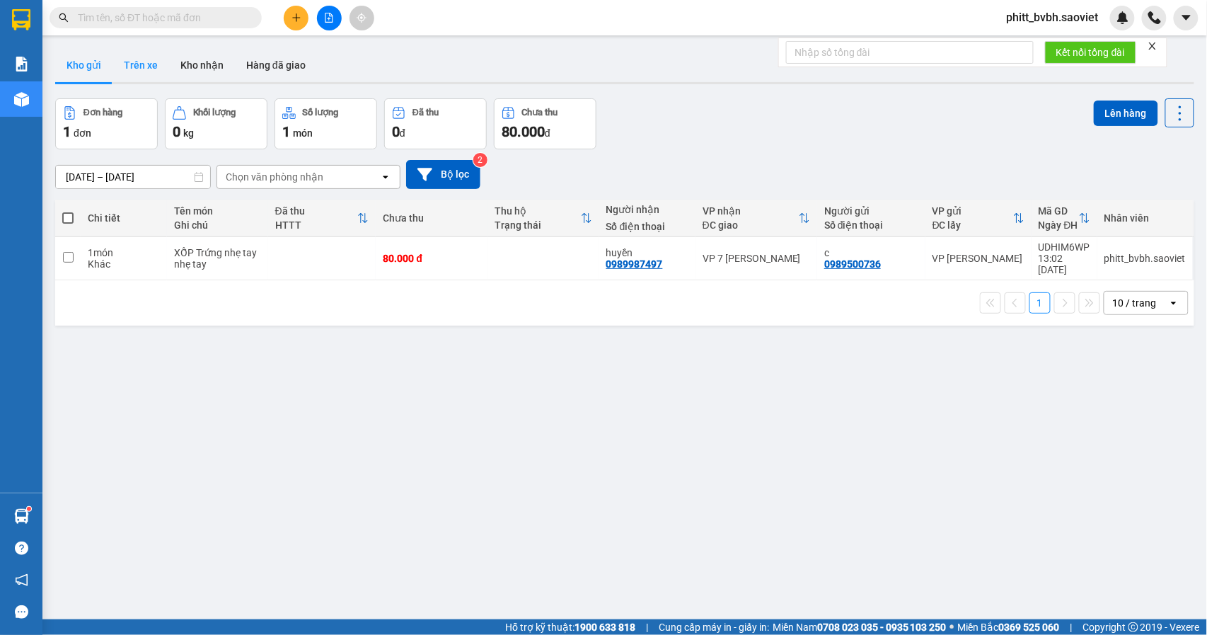
click at [134, 69] on button "Trên xe" at bounding box center [140, 65] width 57 height 34
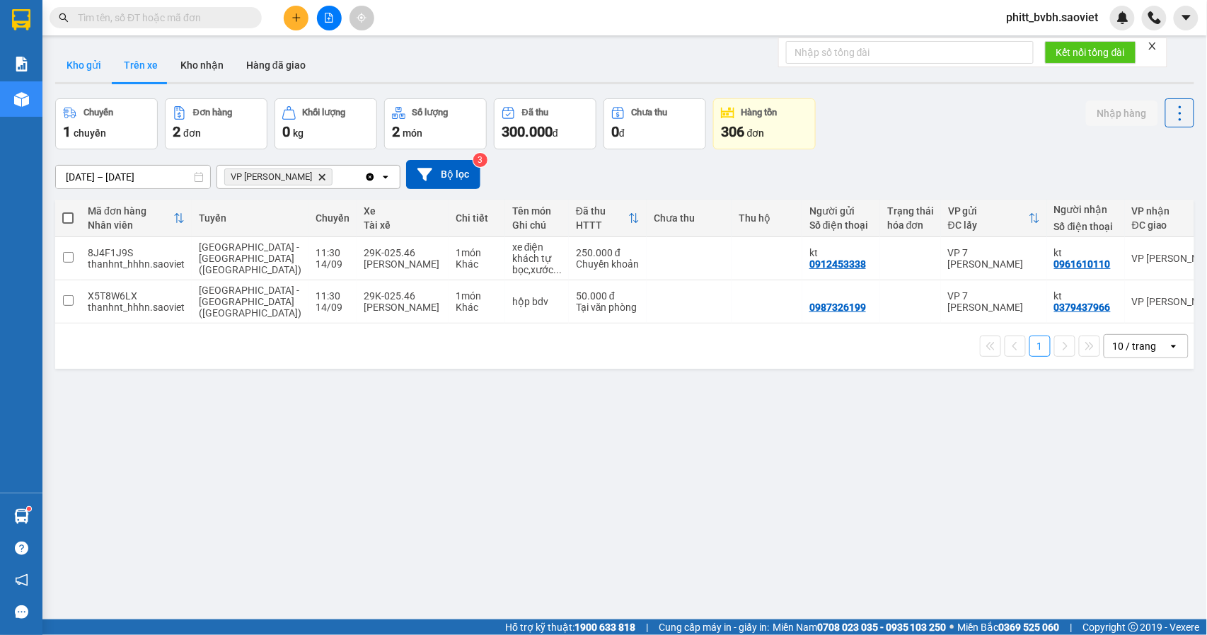
click at [81, 52] on button "Kho gửi" at bounding box center [83, 65] width 57 height 34
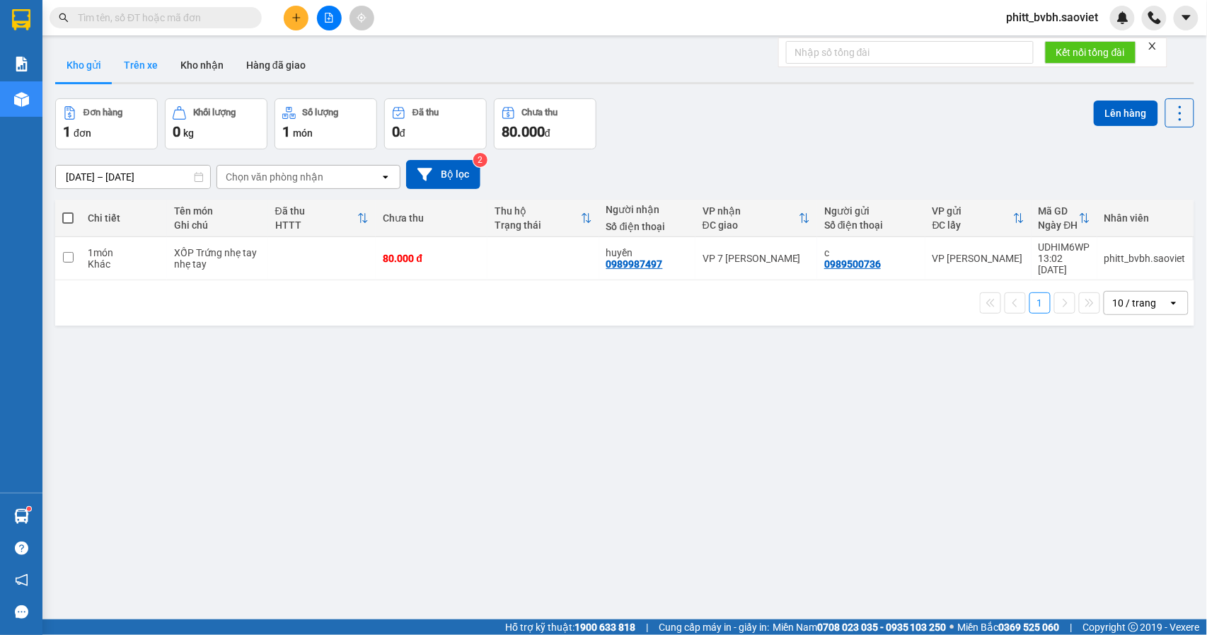
click at [133, 69] on button "Trên xe" at bounding box center [140, 65] width 57 height 34
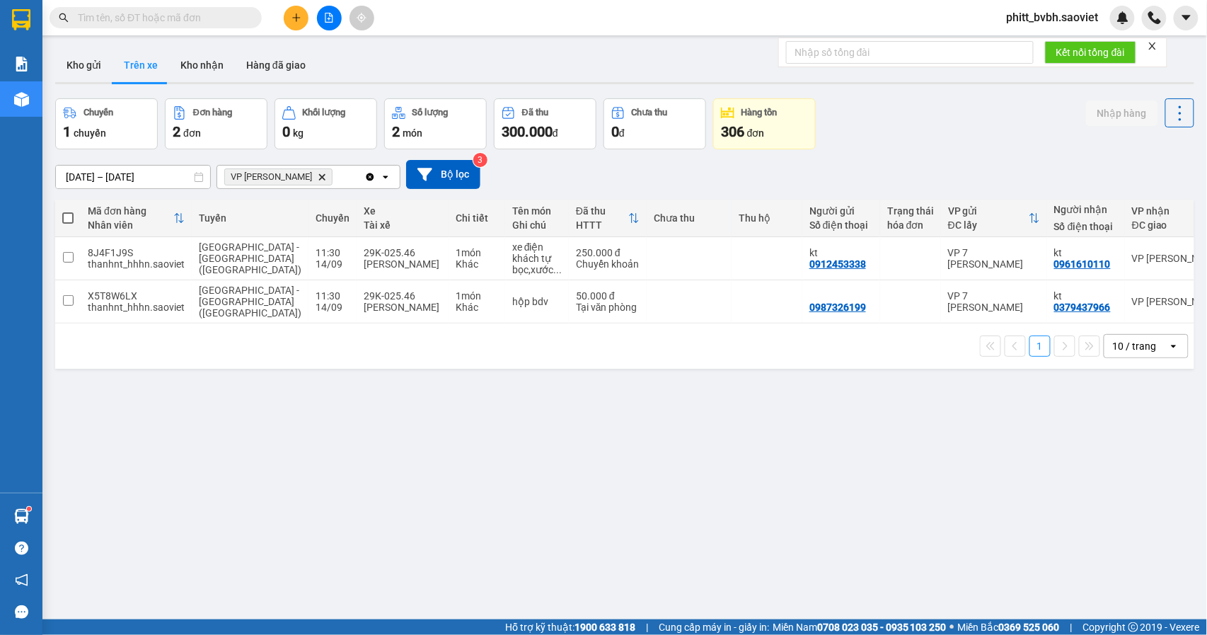
click at [209, 42] on main "ver 1.8.143 Kho gửi Trên xe Kho nhận Hàng đã giao Chuyến 1 chuyến Đơn hàng 2 đơ…" at bounding box center [603, 309] width 1207 height 619
click at [207, 66] on button "Kho nhận" at bounding box center [202, 65] width 66 height 34
type input "[DATE] – [DATE]"
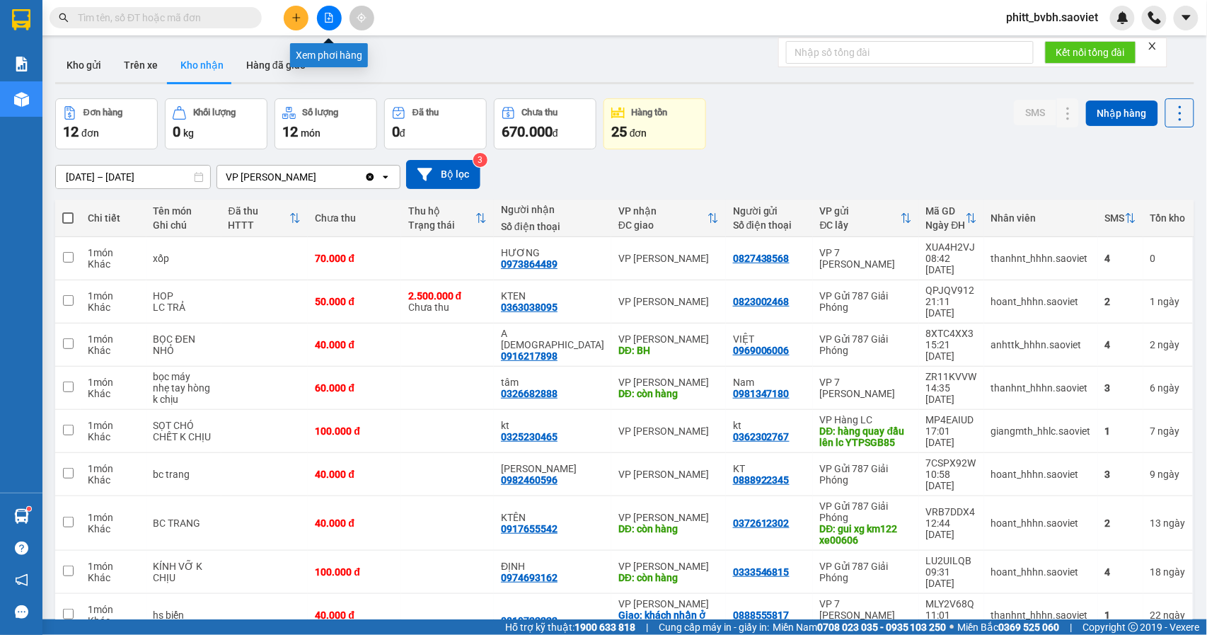
click at [327, 13] on icon "file-add" at bounding box center [329, 18] width 8 height 10
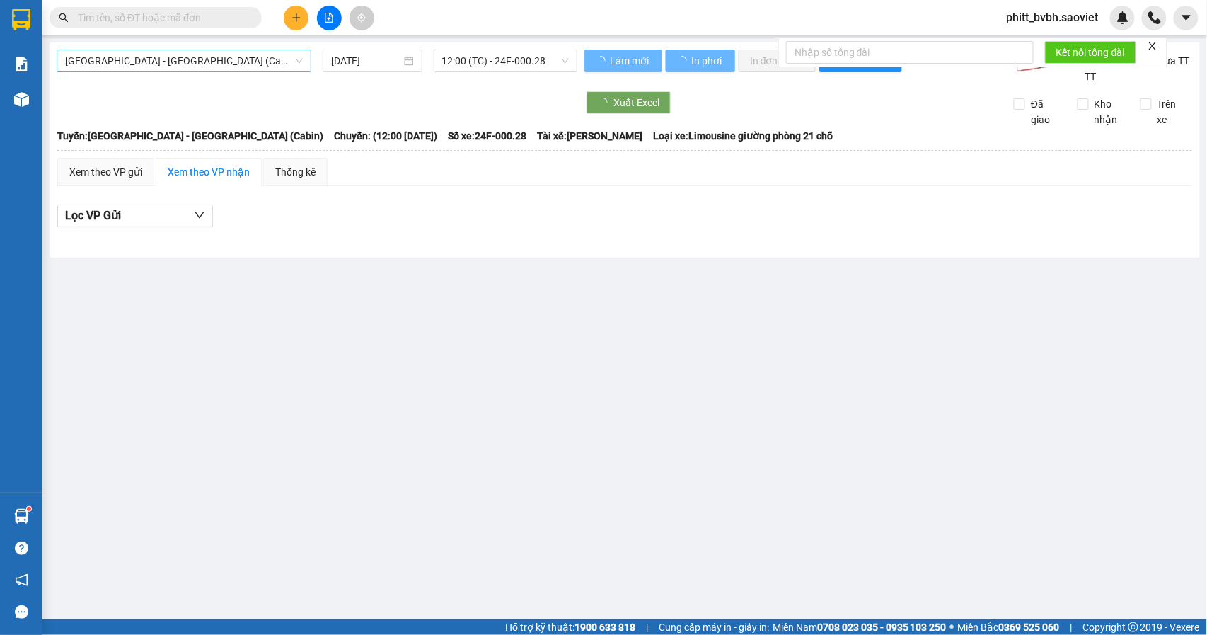
click at [222, 57] on span "[GEOGRAPHIC_DATA] - [GEOGRAPHIC_DATA] (Cabin)" at bounding box center [184, 60] width 238 height 21
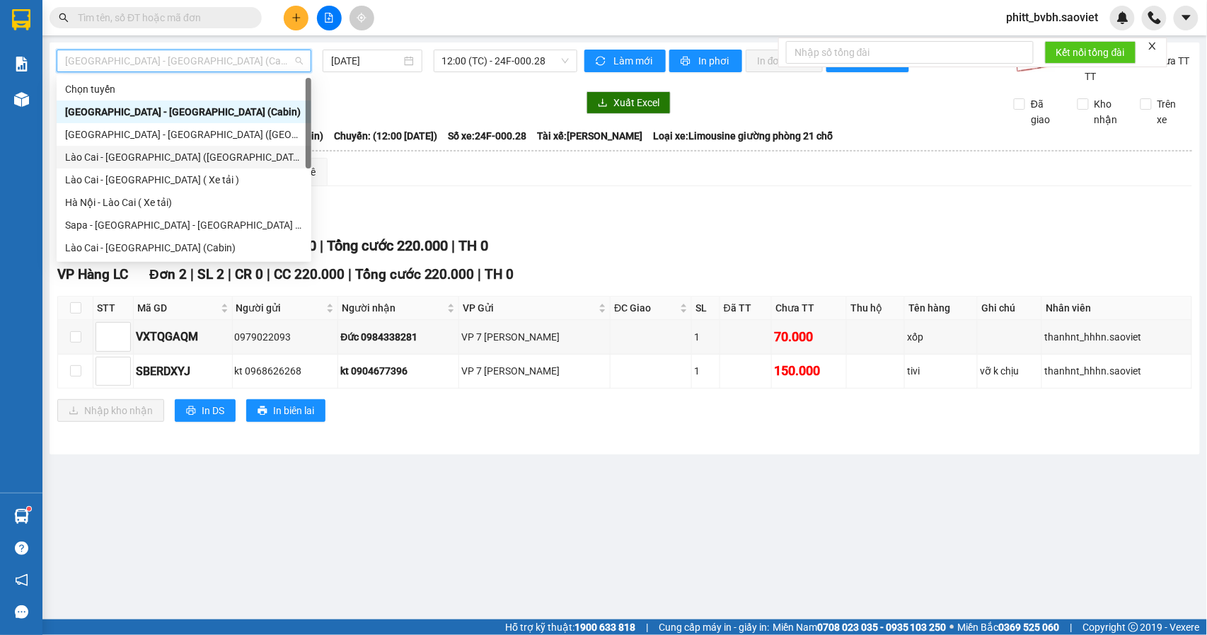
click at [147, 154] on div "Lào Cai - [GEOGRAPHIC_DATA] ([GEOGRAPHIC_DATA])" at bounding box center [184, 157] width 238 height 16
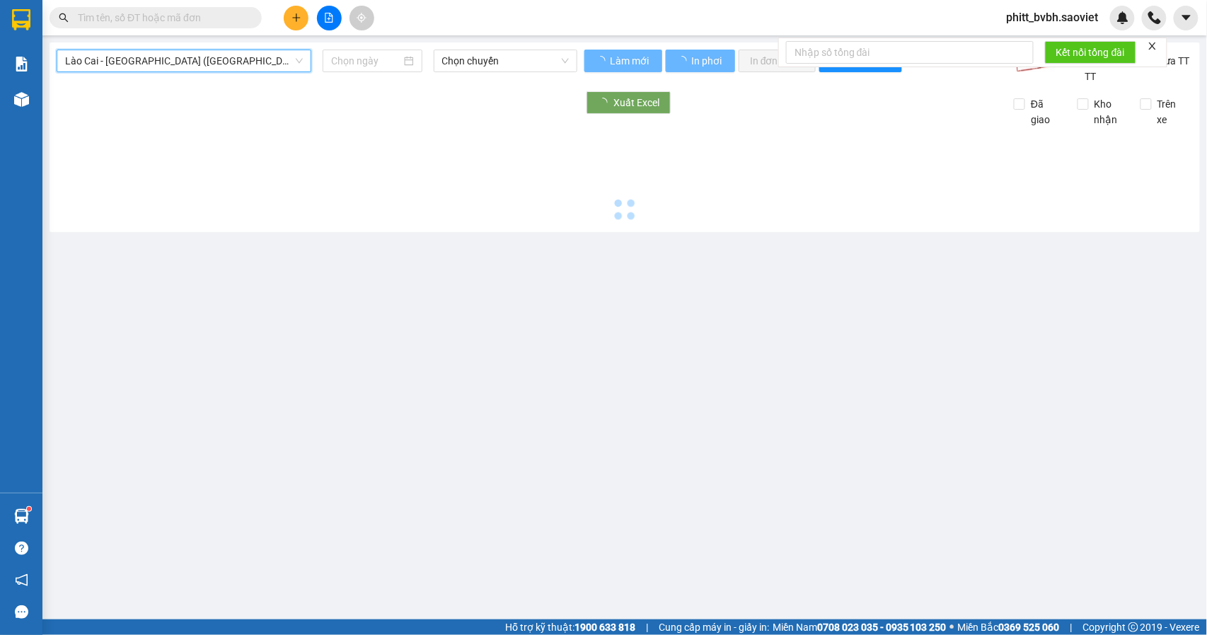
type input "[DATE]"
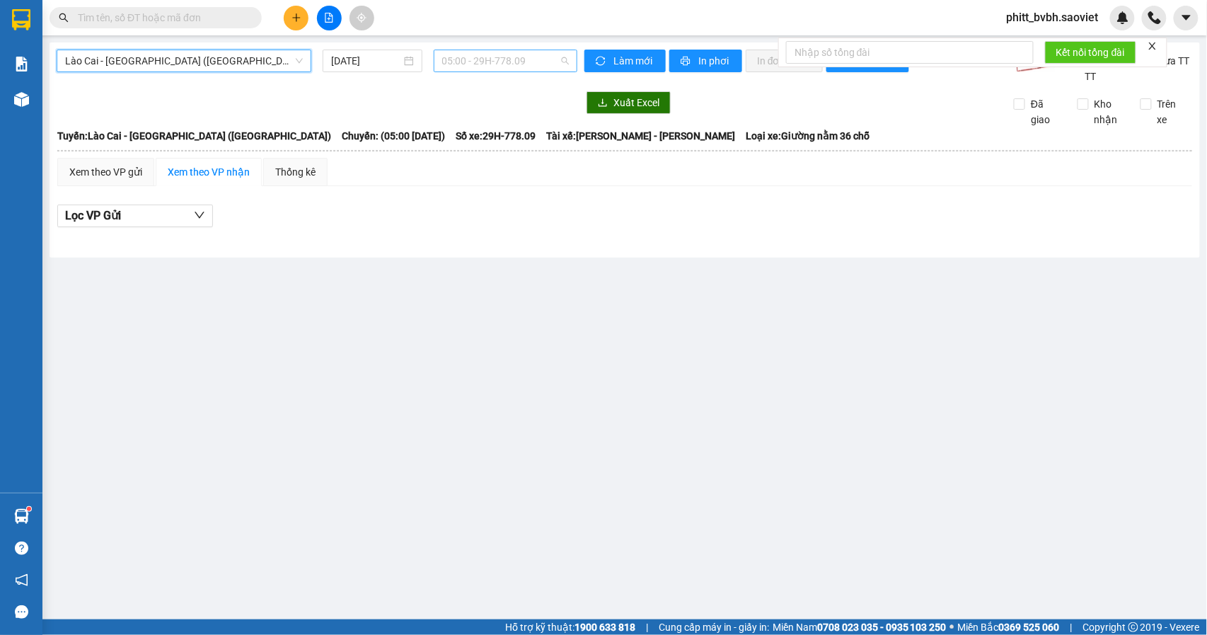
click at [502, 57] on span "05:00 - 29H-778.09" at bounding box center [505, 60] width 127 height 21
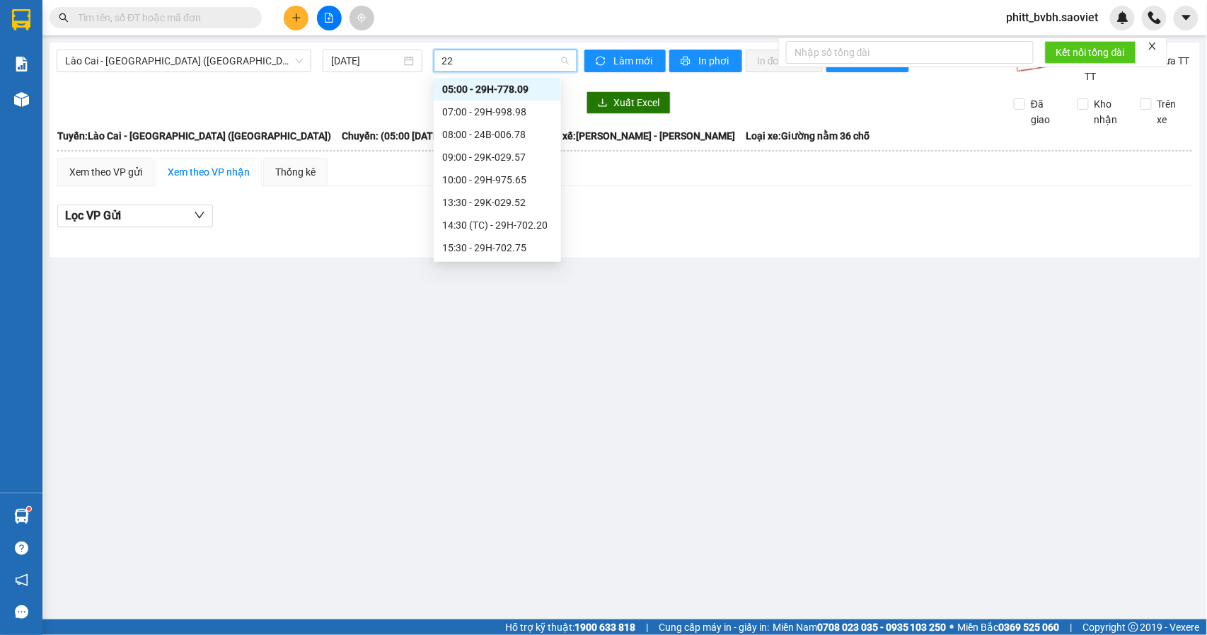
type input "220"
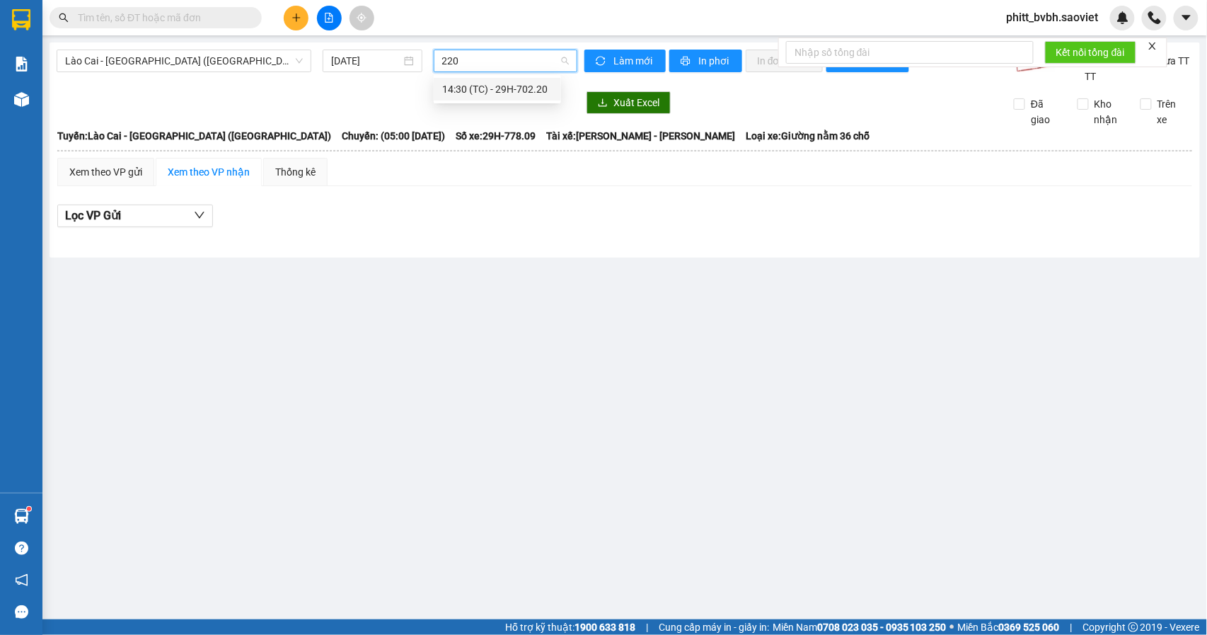
click at [518, 88] on div "14:30 (TC) - 29H-702.20" at bounding box center [497, 89] width 110 height 16
